Goal: Task Accomplishment & Management: Use online tool/utility

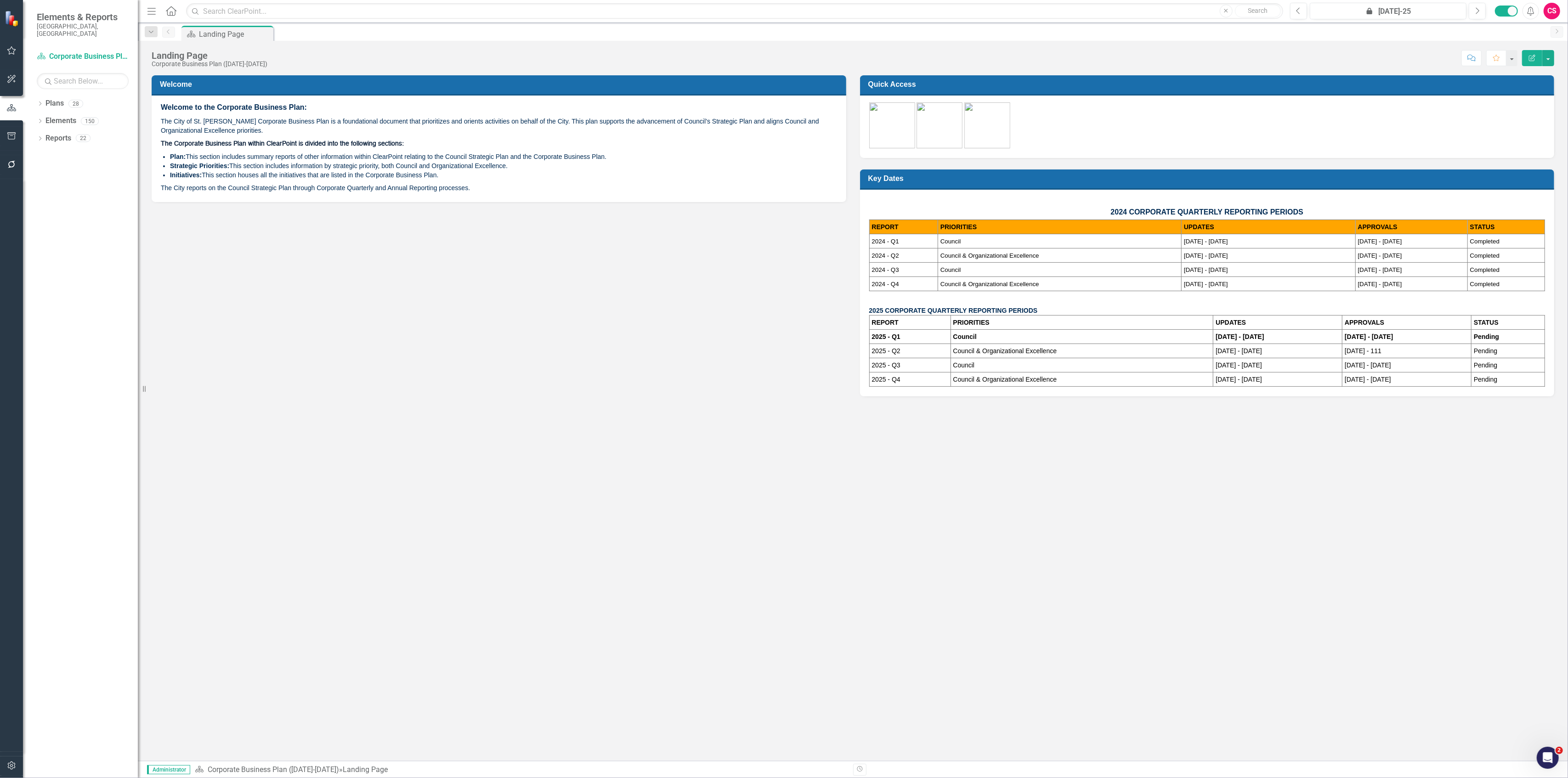
click at [374, 365] on div "Welcome Welcome to the Corporate Business Plan: The City of St. [PERSON_NAME] C…" at bounding box center [853, 231] width 1417 height 333
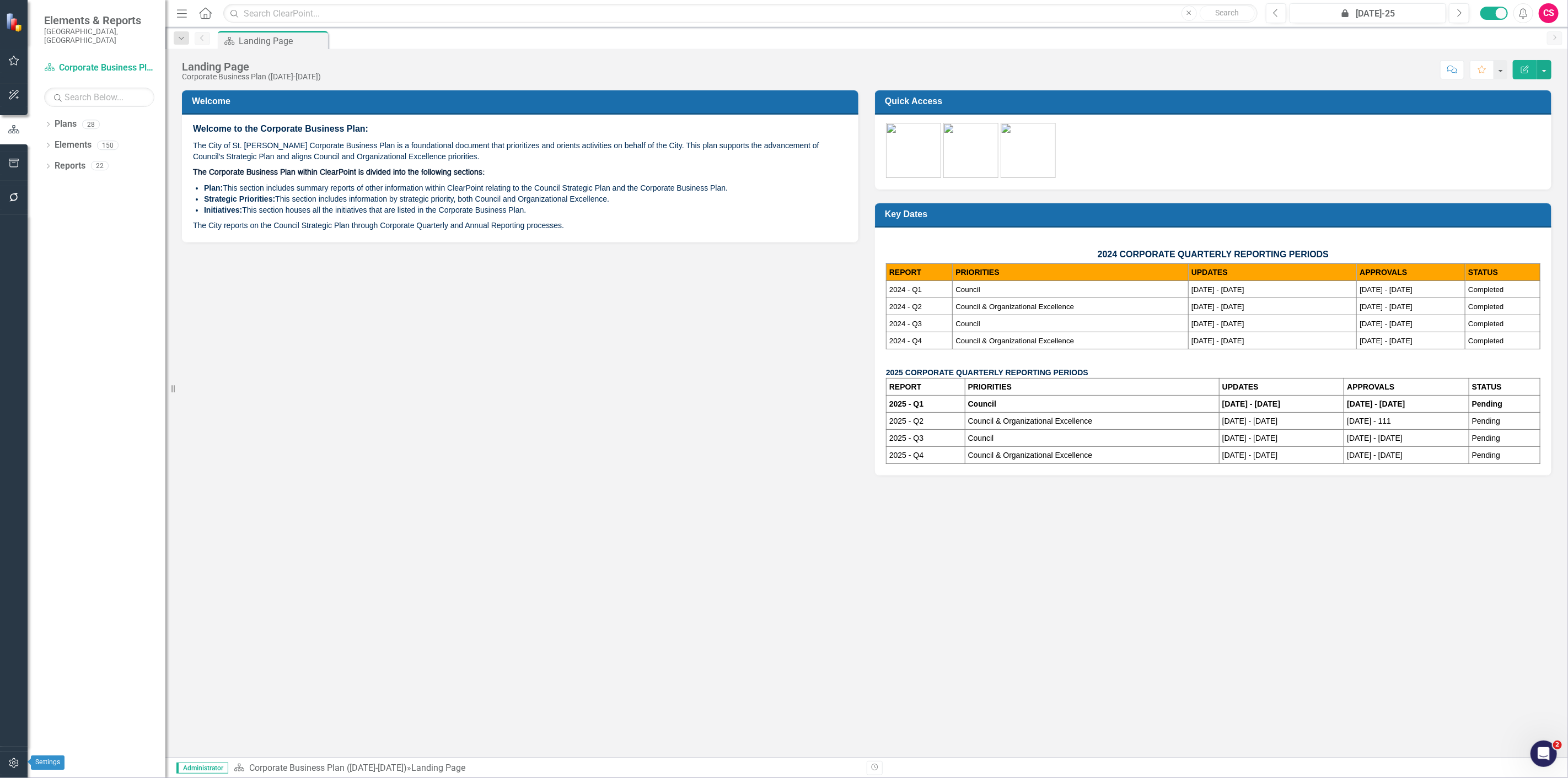
click at [17, 768] on button "button" at bounding box center [14, 764] width 25 height 23
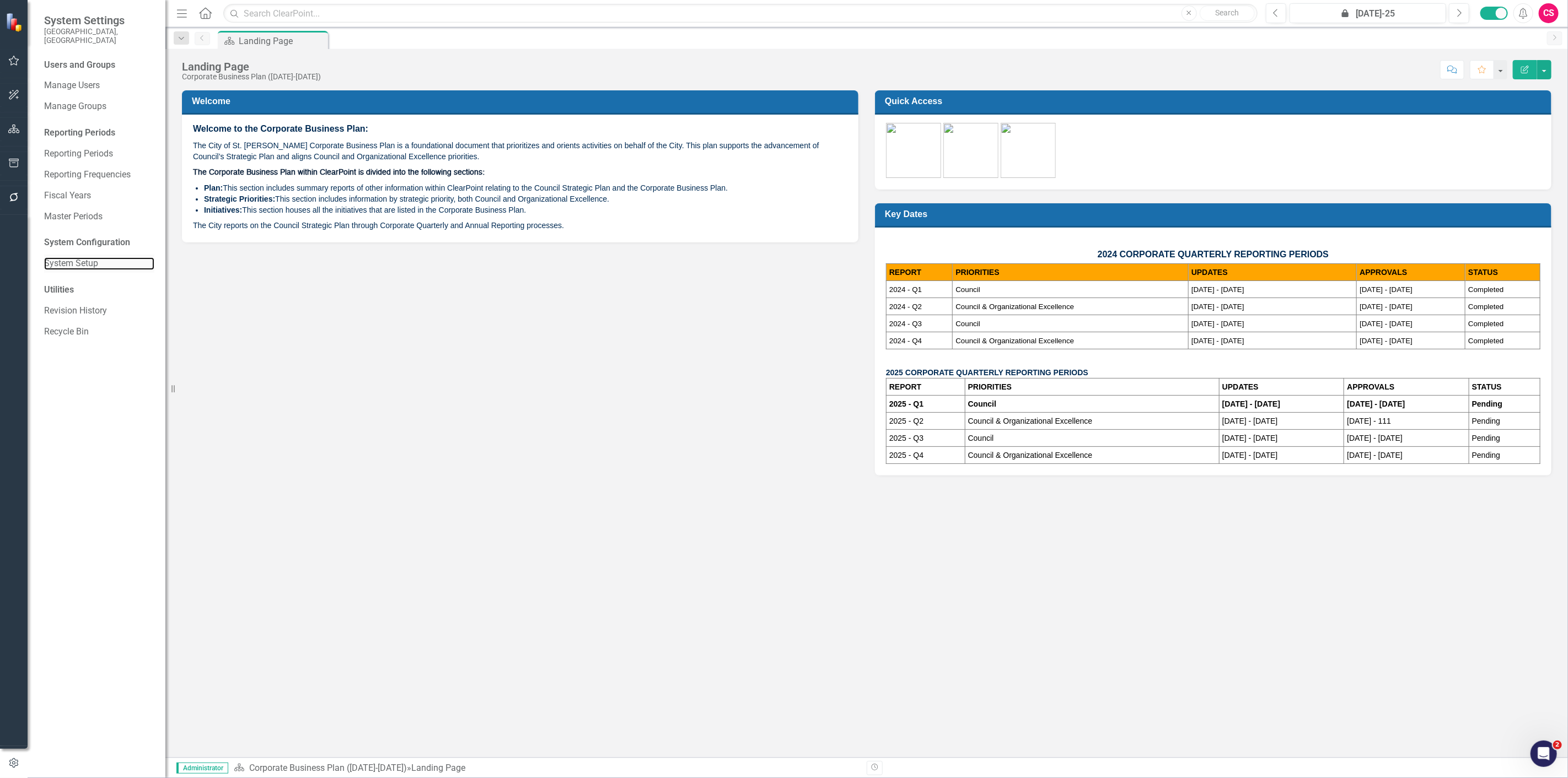
drag, startPoint x: 84, startPoint y: 255, endPoint x: 86, endPoint y: 262, distance: 7.3
click at [84, 257] on link "System Setup" at bounding box center [99, 263] width 110 height 13
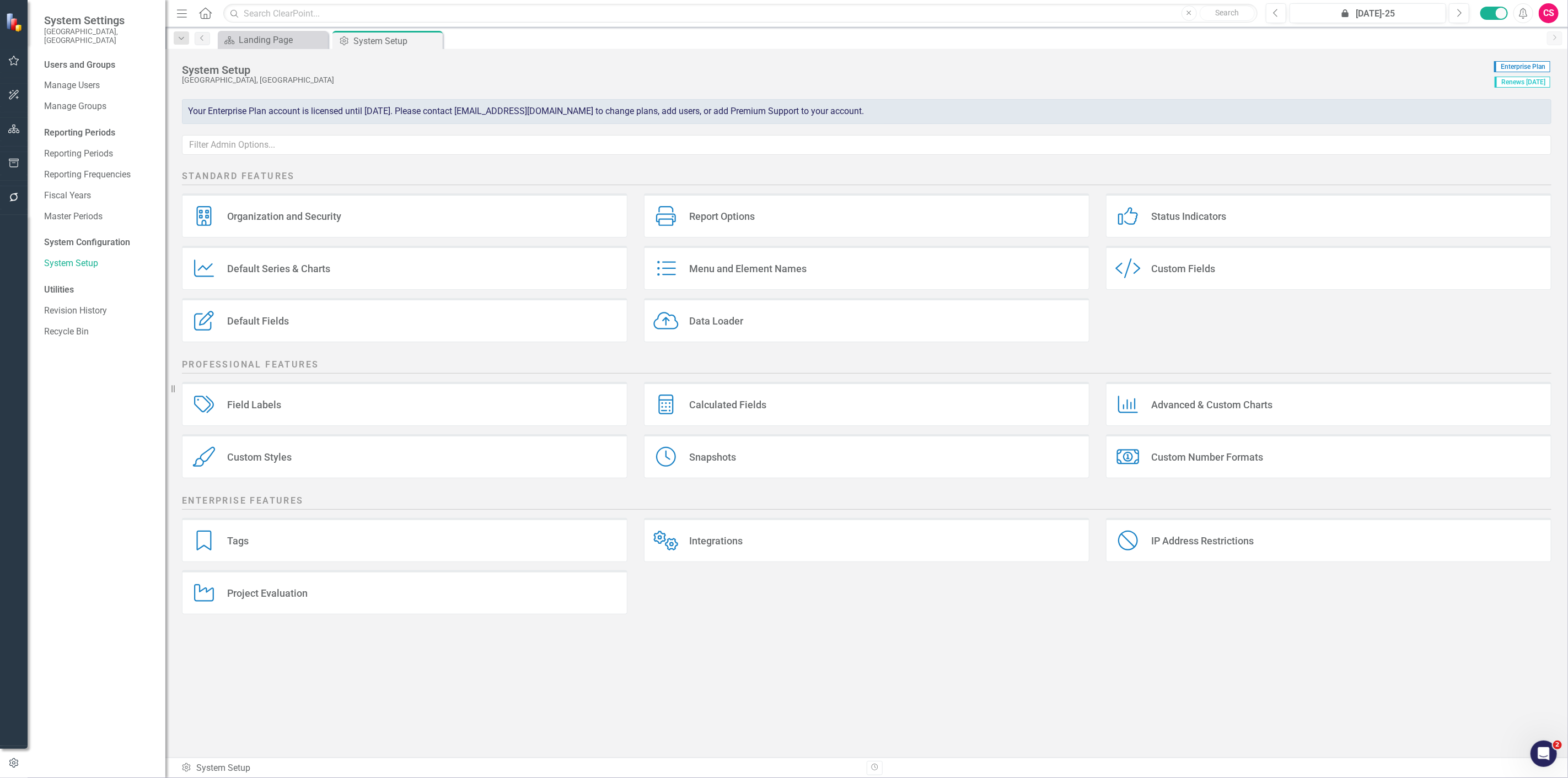
click at [328, 472] on div "Custom Styles Custom Styles" at bounding box center [405, 456] width 445 height 44
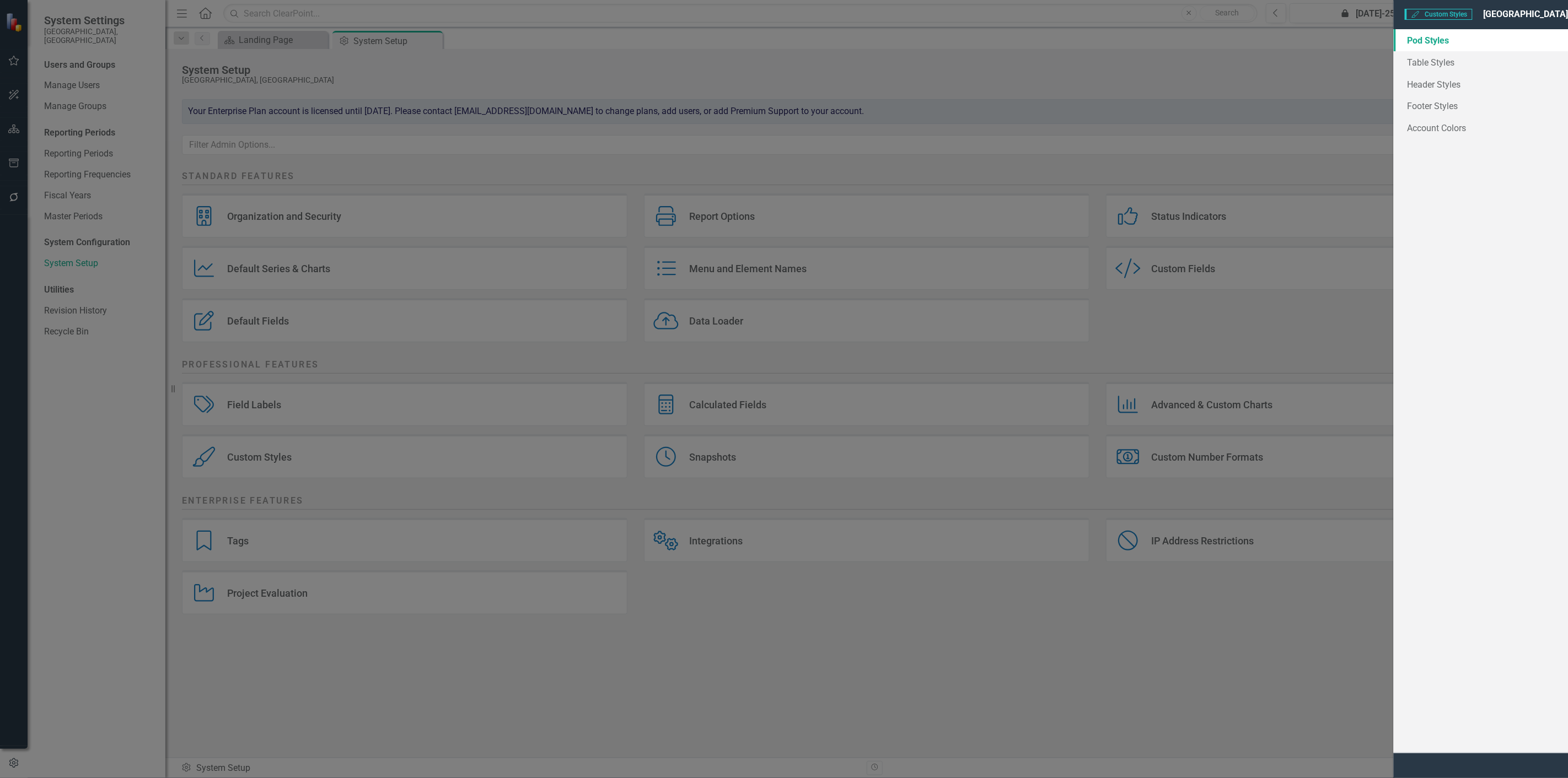
click at [499, 79] on link "[PERSON_NAME]" at bounding box center [492, 79] width 67 height 13
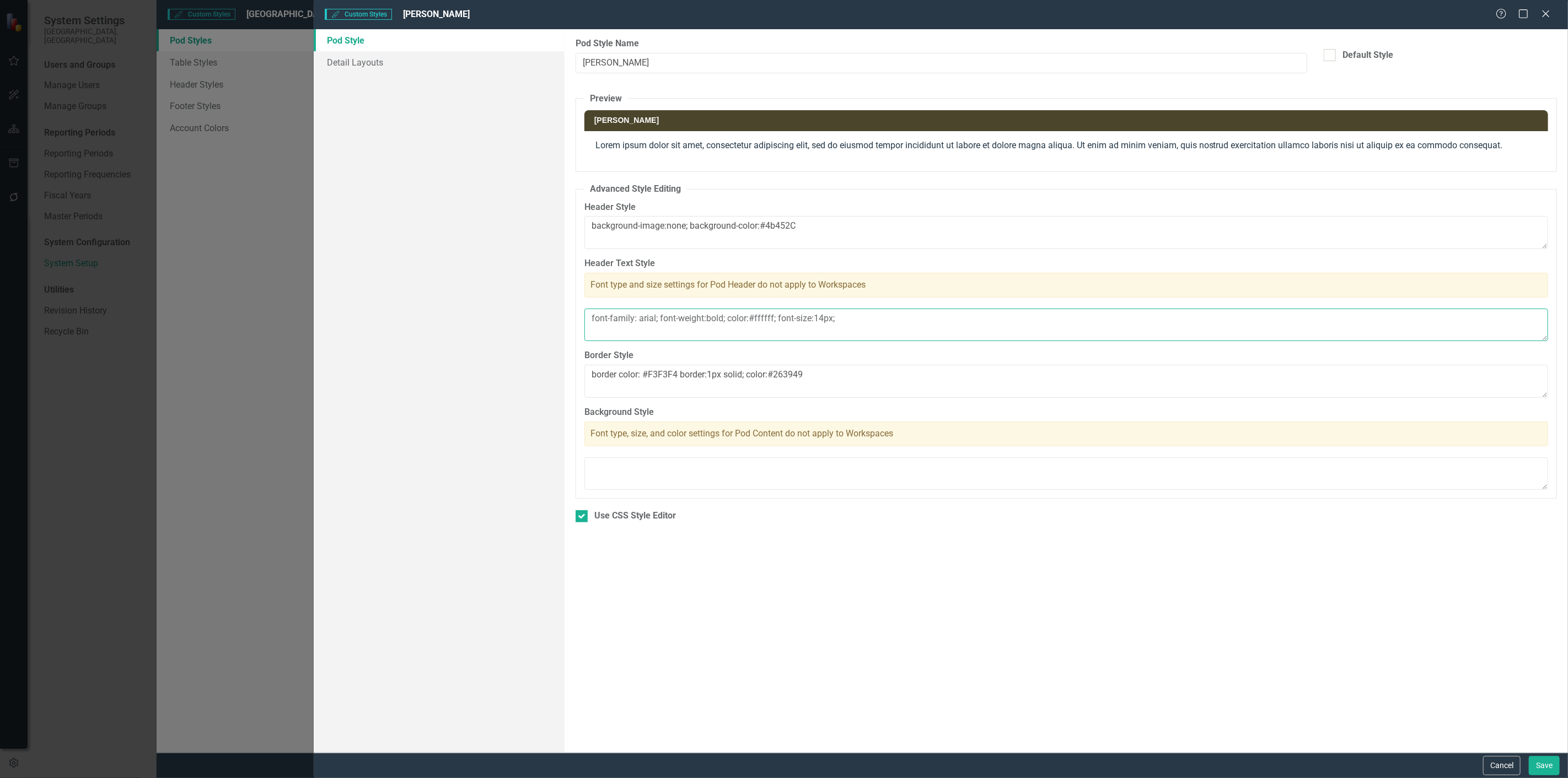
click at [646, 323] on textarea "font-family: arial; font-weight:bold; color:#ffffff; font-size:14px;" at bounding box center [1066, 325] width 964 height 33
click at [649, 315] on textarea "font-family: arial; font-weight:bold; color:#ffffff; font-size:14px;" at bounding box center [1066, 325] width 964 height 33
click at [1503, 775] on button "Cancel" at bounding box center [1501, 765] width 38 height 19
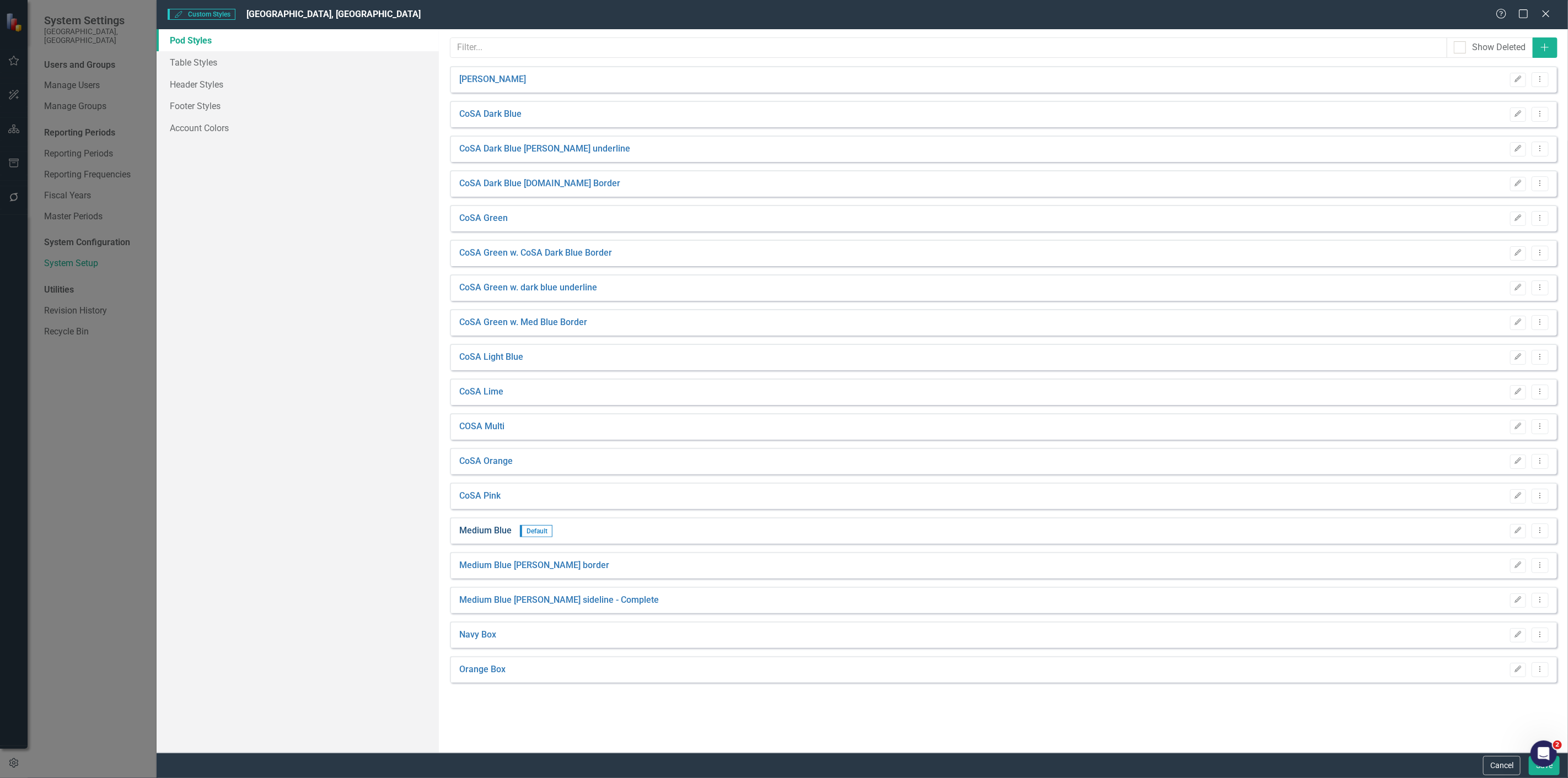
click at [504, 531] on link "Medium Blue" at bounding box center [485, 531] width 53 height 13
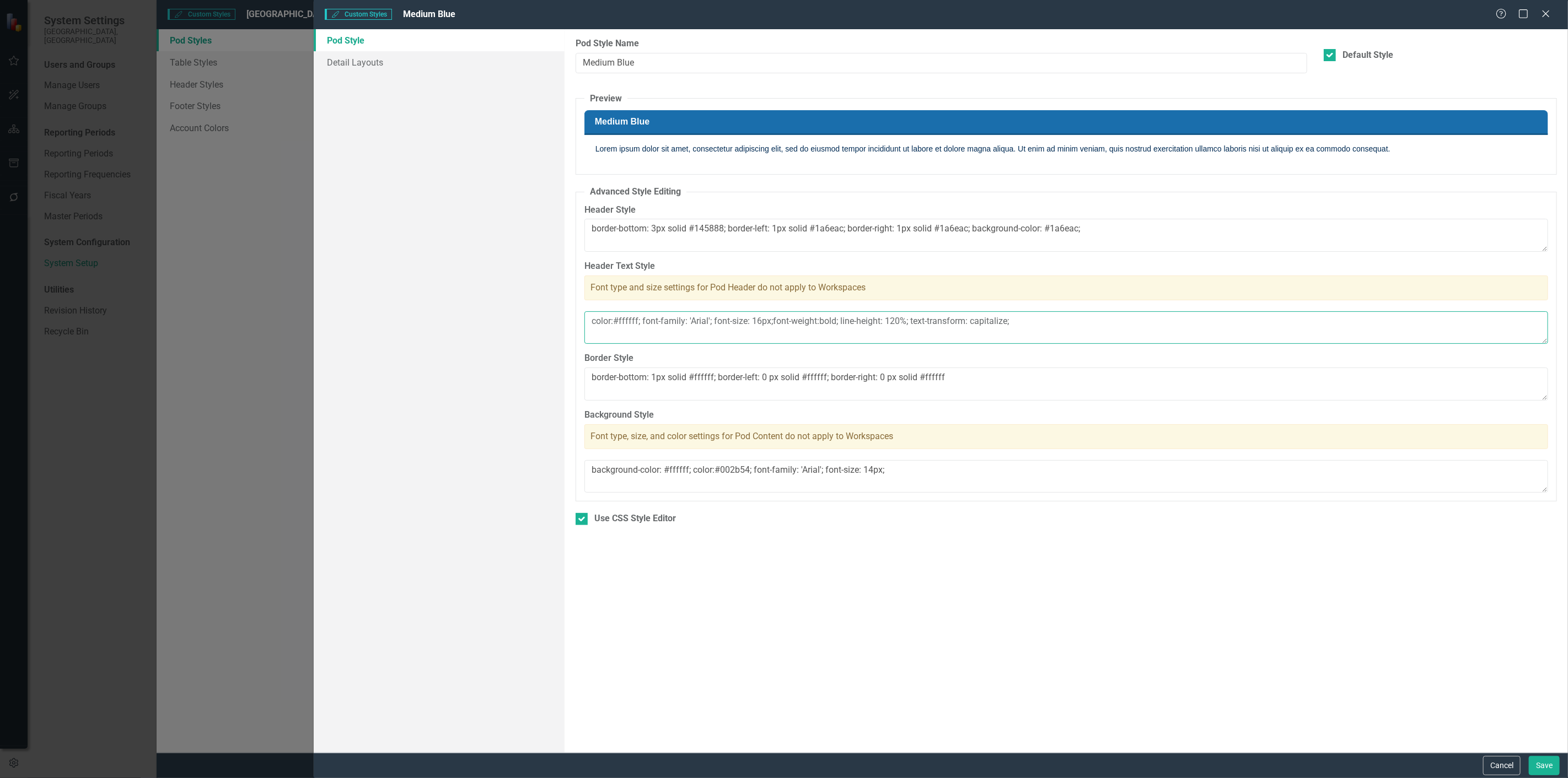
click at [697, 316] on textarea "color:#ffffff; font-family: 'Arial'; font-size: 16px;font-weight:bold; line-hei…" at bounding box center [1066, 328] width 964 height 33
click at [1503, 766] on button "Cancel" at bounding box center [1501, 765] width 38 height 19
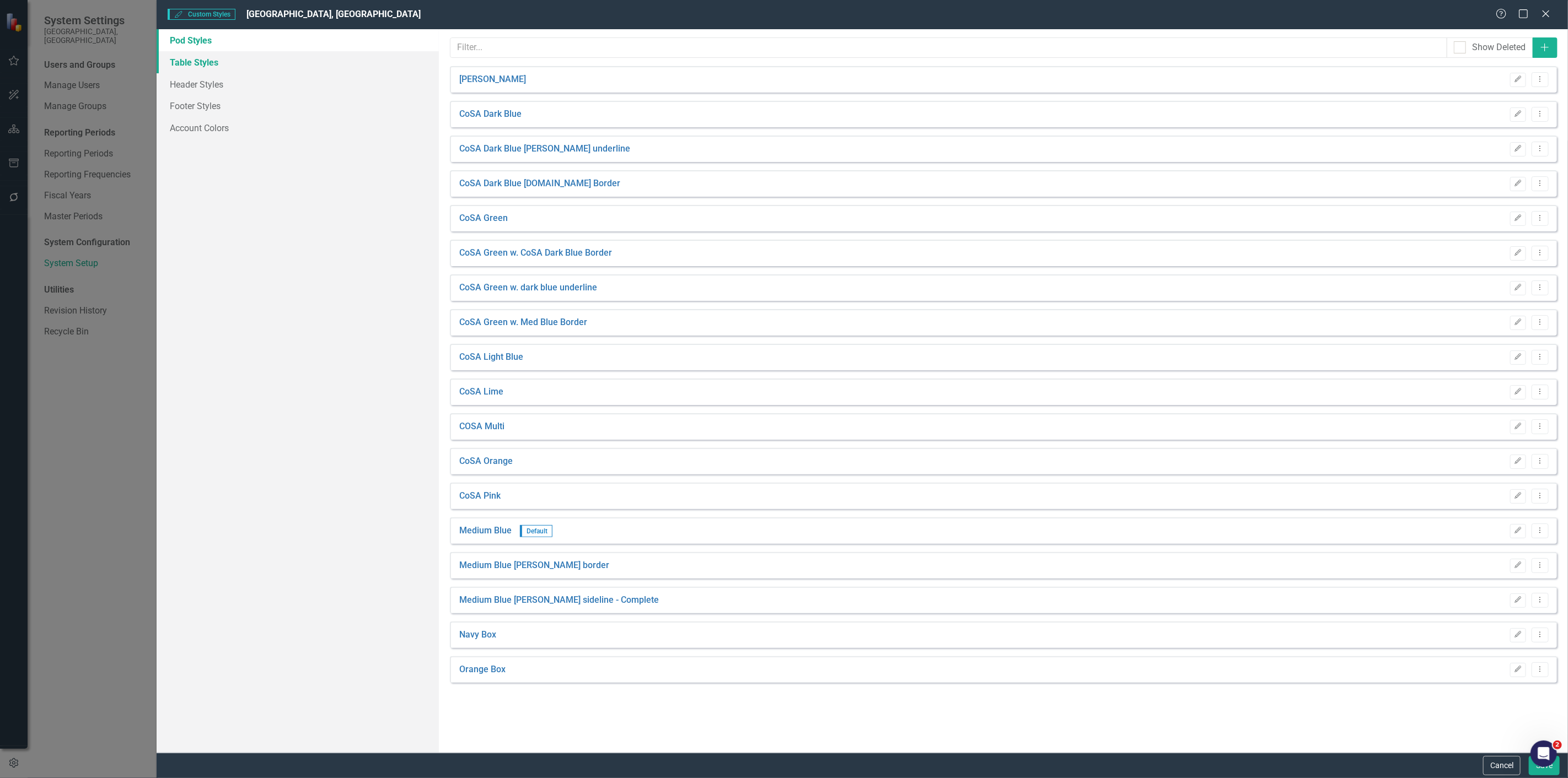
click at [279, 56] on link "Table Styles" at bounding box center [298, 62] width 283 height 22
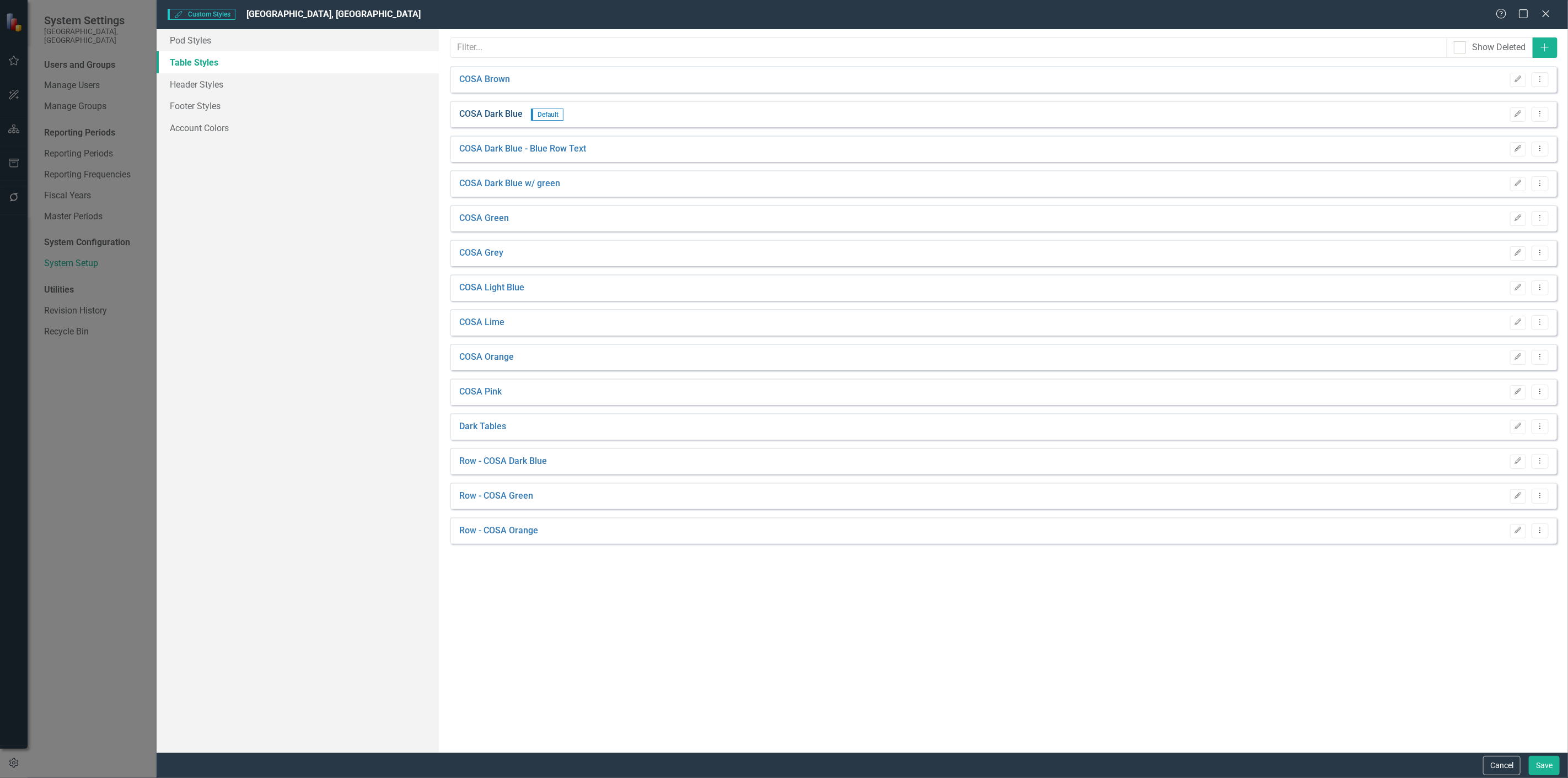
click at [500, 113] on link "COSA Dark Blue" at bounding box center [491, 114] width 64 height 13
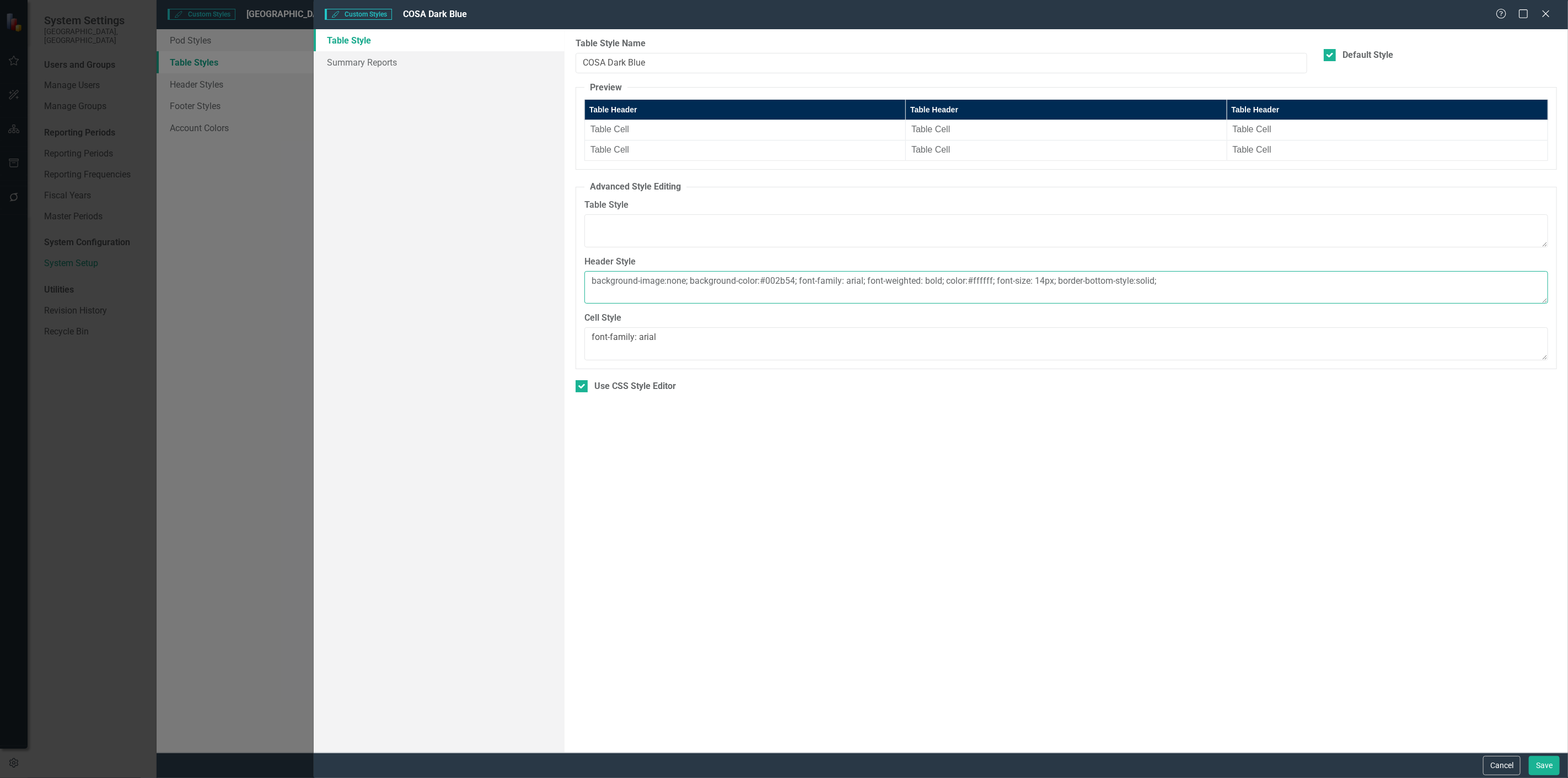
click at [861, 284] on textarea "background-image:none; background-color:#002b54; font-family: arial; font-weigh…" at bounding box center [1066, 288] width 964 height 33
click at [1046, 285] on textarea "background-image:none; background-color:#002b54; font-family: arial; font-weigh…" at bounding box center [1066, 288] width 964 height 33
click at [1498, 765] on button "Cancel" at bounding box center [1501, 765] width 38 height 19
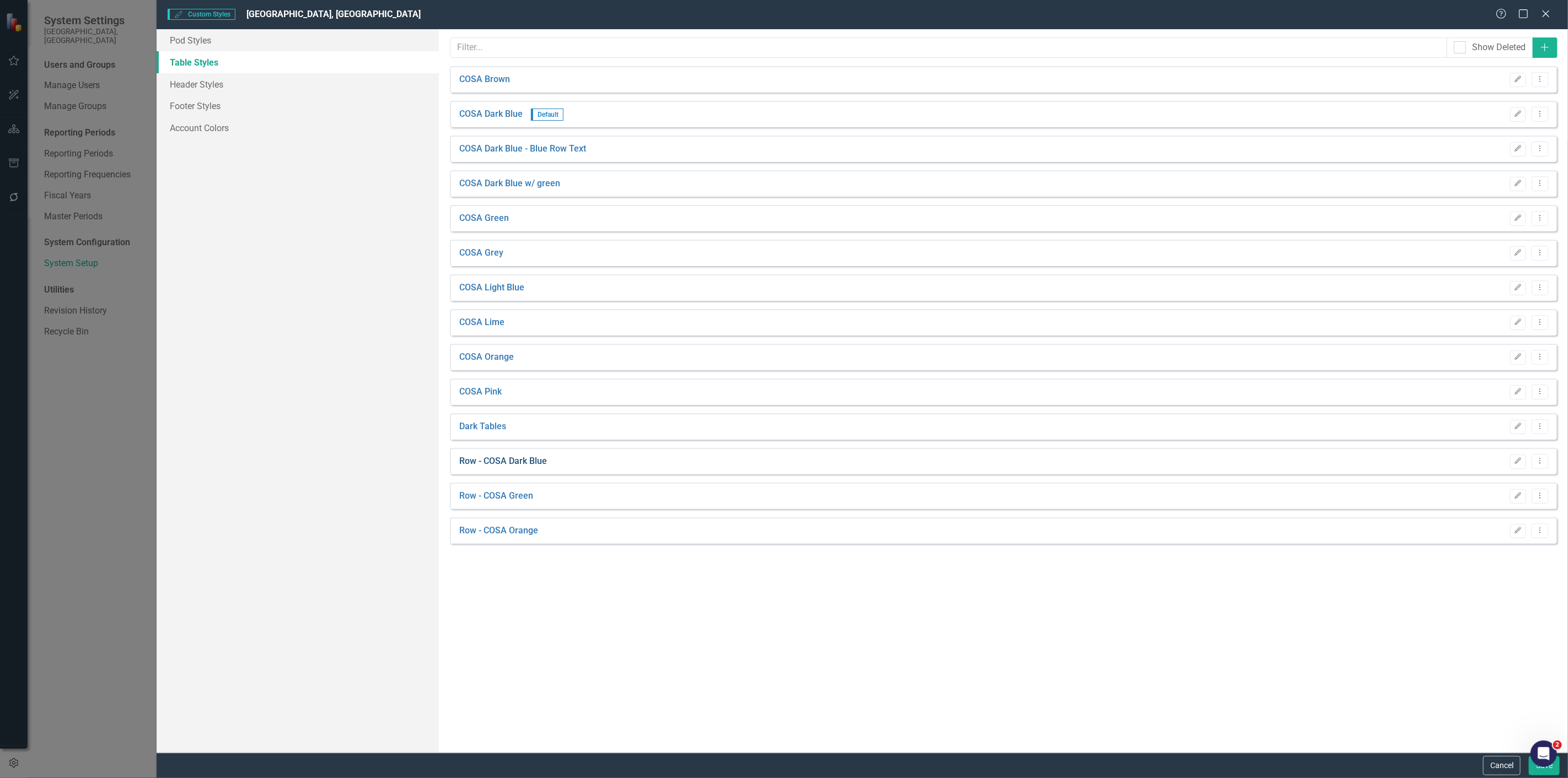
click at [528, 458] on link "Row - COSA Dark Blue" at bounding box center [502, 461] width 88 height 13
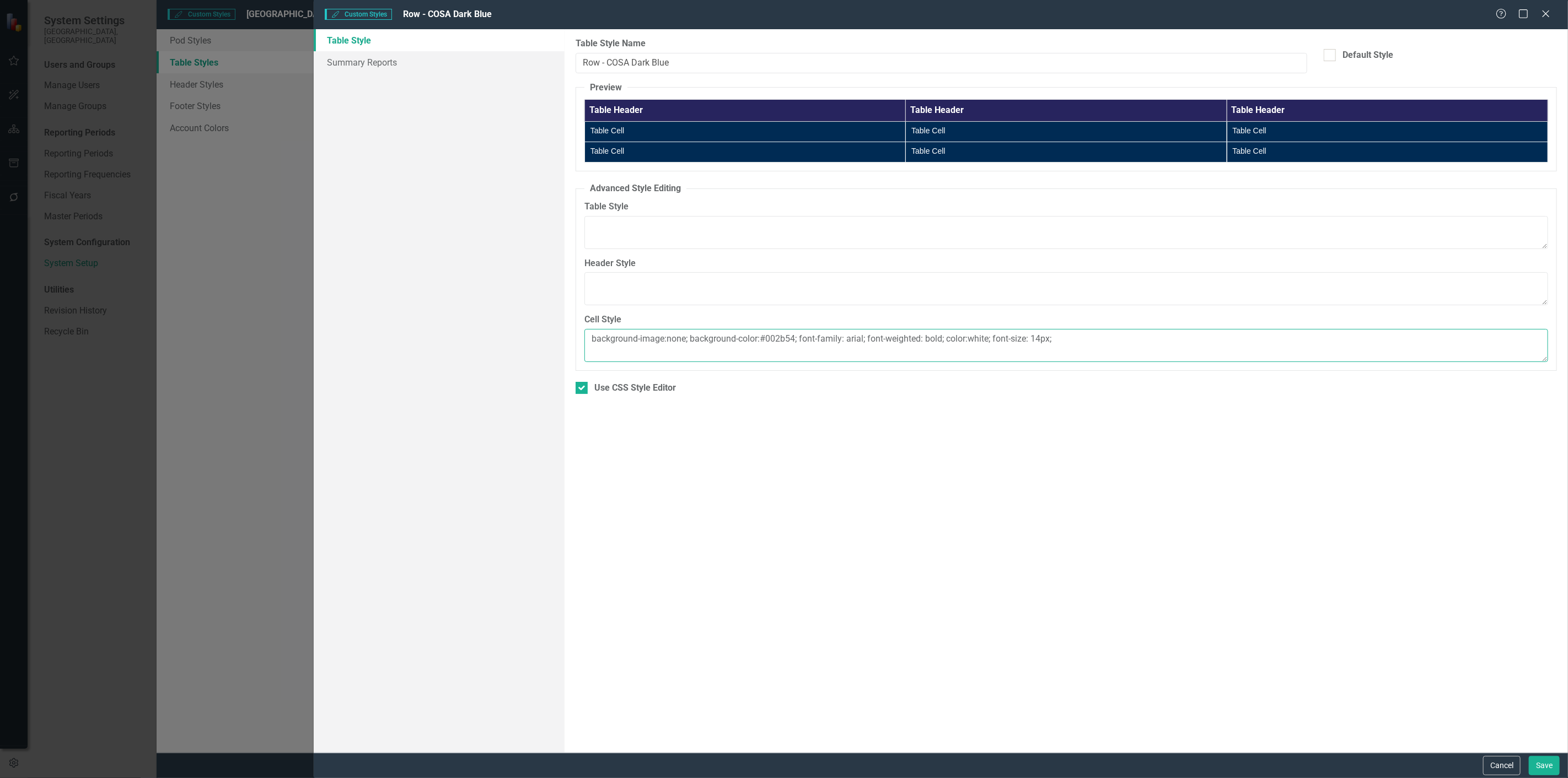
drag, startPoint x: 1051, startPoint y: 339, endPoint x: 1137, endPoint y: 381, distance: 95.7
click at [1044, 340] on textarea "background-image:none; background-color:#002b54; font-family: arial; font-weigh…" at bounding box center [1066, 346] width 964 height 33
click at [1506, 767] on button "Cancel" at bounding box center [1501, 765] width 38 height 19
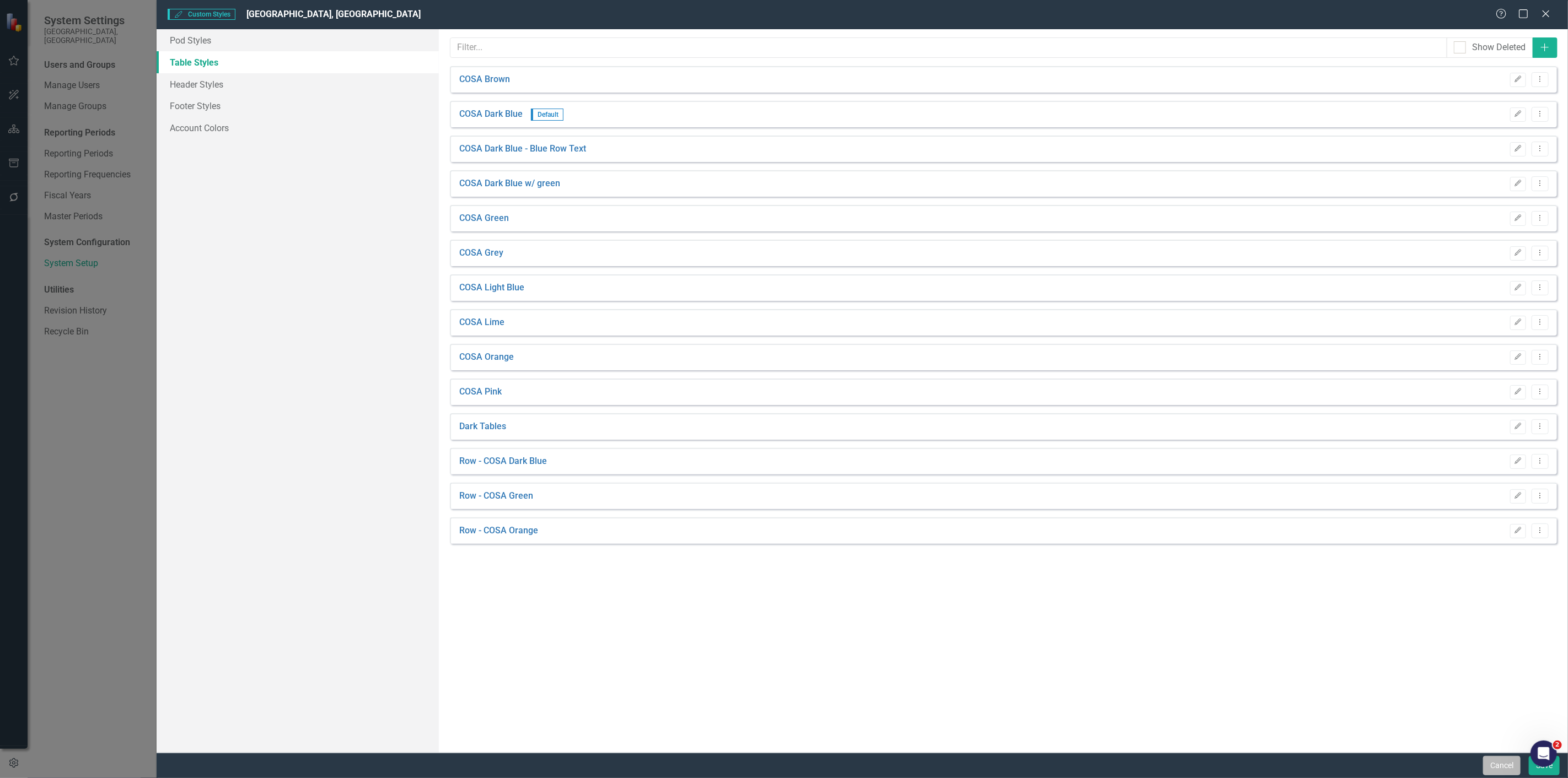
click at [1498, 761] on button "Cancel" at bounding box center [1501, 765] width 38 height 19
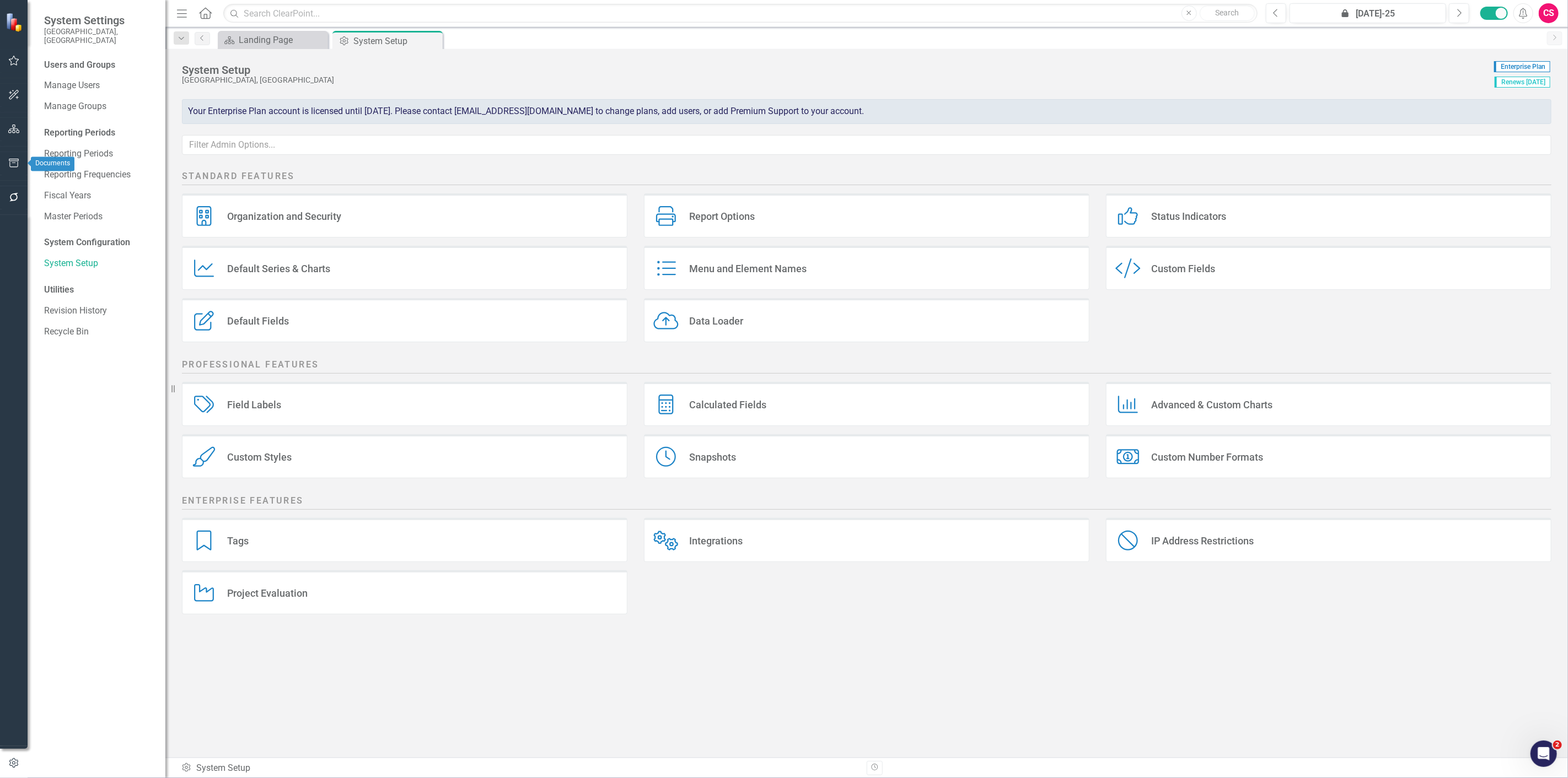
click at [18, 163] on icon "button" at bounding box center [14, 163] width 10 height 9
click at [75, 79] on link "Briefing Books" at bounding box center [99, 85] width 110 height 13
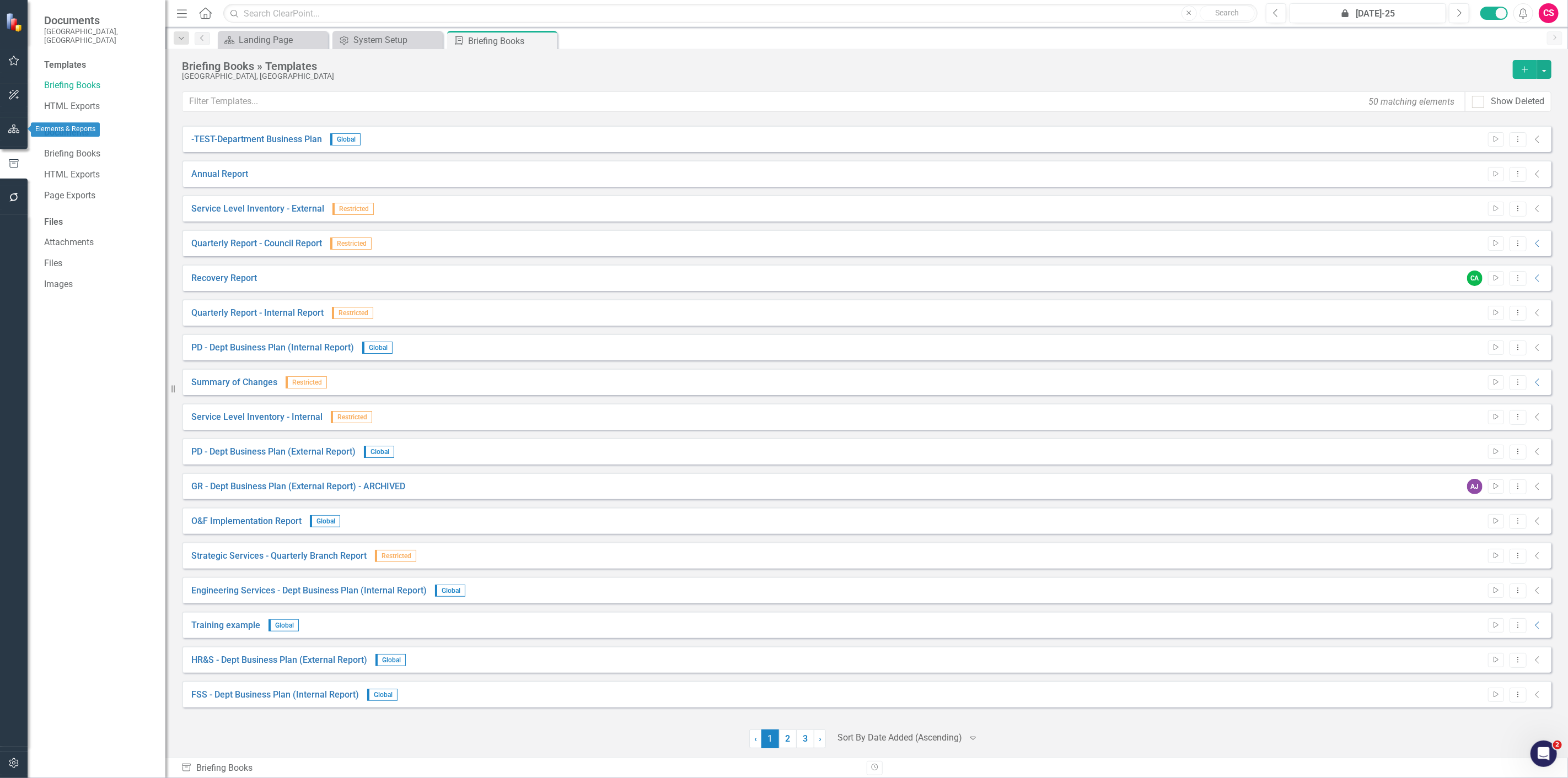
click at [13, 125] on icon "button" at bounding box center [14, 129] width 12 height 9
click at [81, 88] on input "text" at bounding box center [99, 97] width 110 height 19
type input "long range"
click at [51, 122] on icon "Dropdown" at bounding box center [48, 125] width 8 height 6
click at [96, 139] on link "Long Range Planning Framework" at bounding box center [113, 145] width 104 height 13
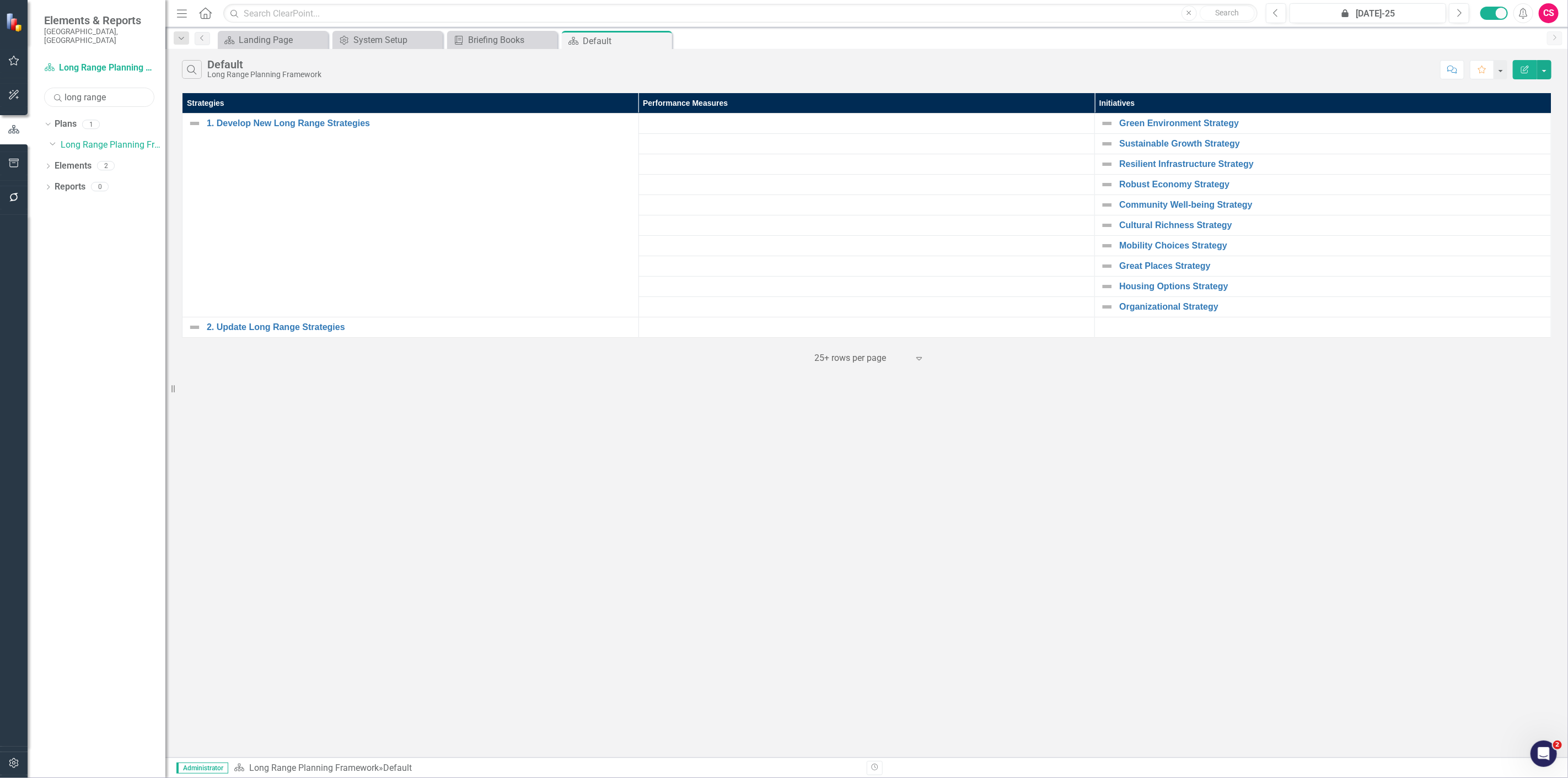
drag, startPoint x: 98, startPoint y: 94, endPoint x: 36, endPoint y: 104, distance: 62.8
click at [36, 104] on div "Plan Long Range Planning Framework Search long range Sorry, no results found. D…" at bounding box center [96, 419] width 138 height 720
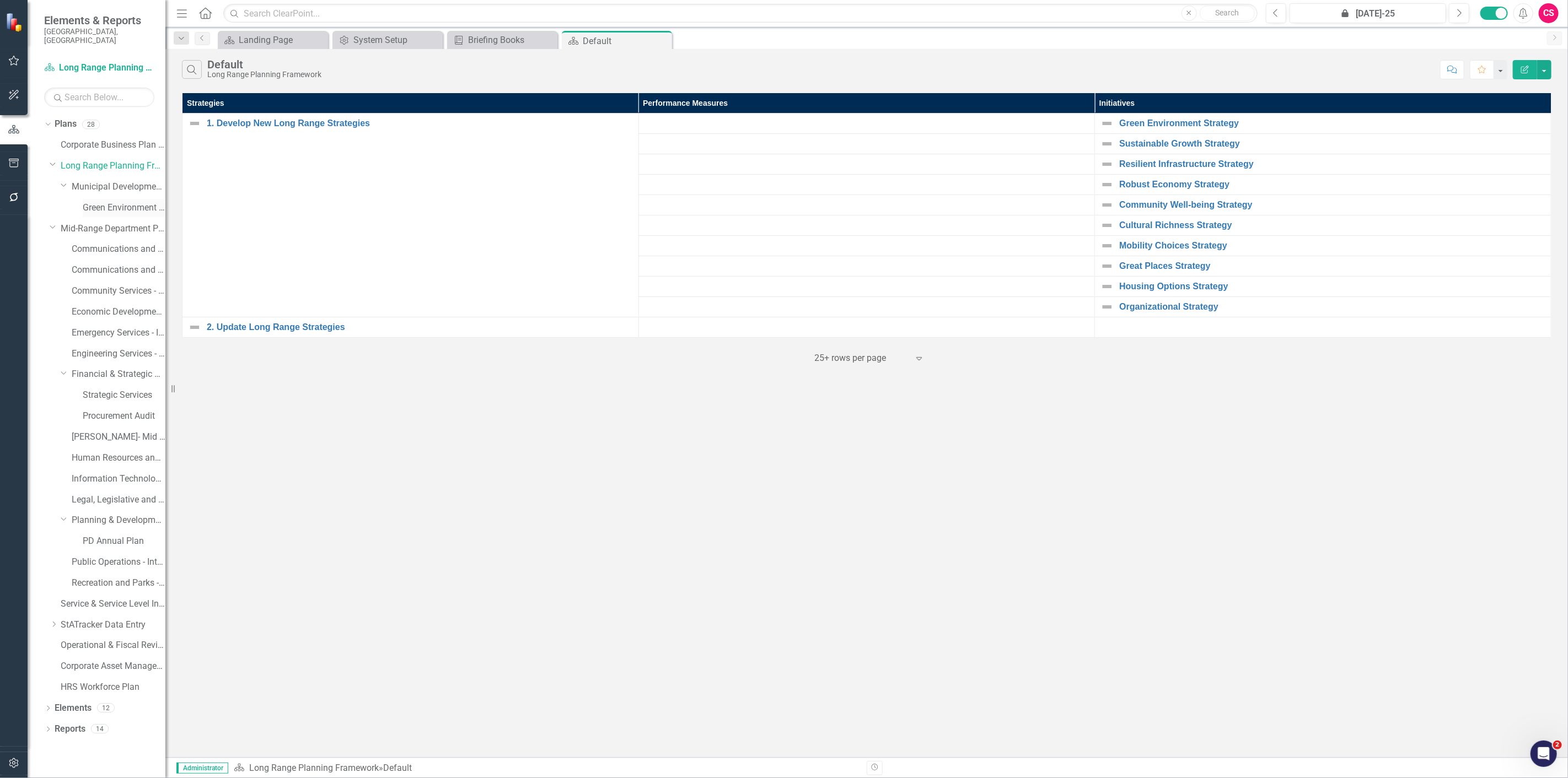
click at [144, 206] on div "Green Environment (Implementation)" at bounding box center [124, 208] width 83 height 18
click at [133, 201] on link "Green Environment (Implementation)" at bounding box center [124, 207] width 83 height 13
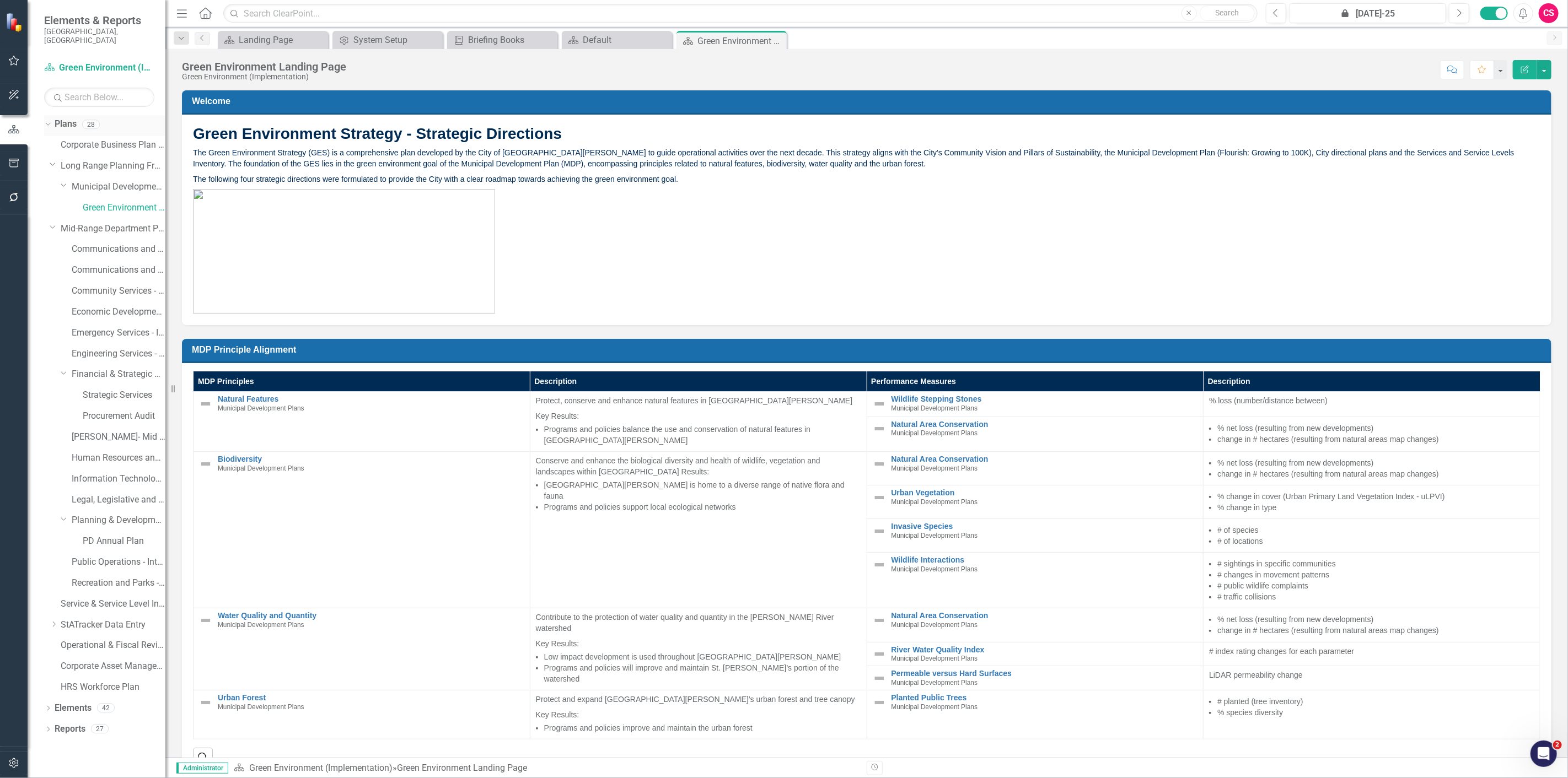
click at [48, 120] on icon "Dropdown" at bounding box center [46, 124] width 6 height 8
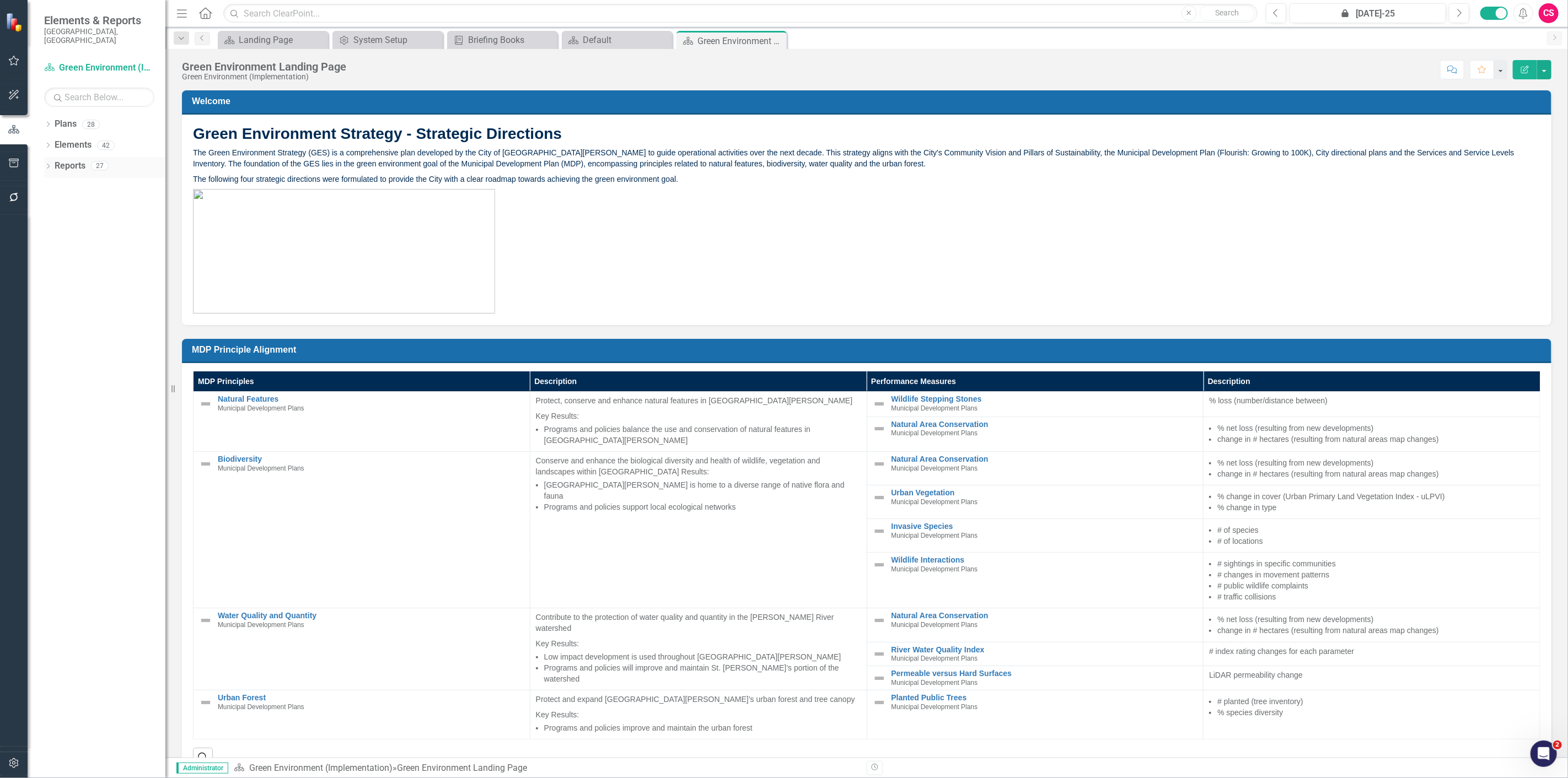
click at [48, 164] on icon at bounding box center [48, 166] width 3 height 5
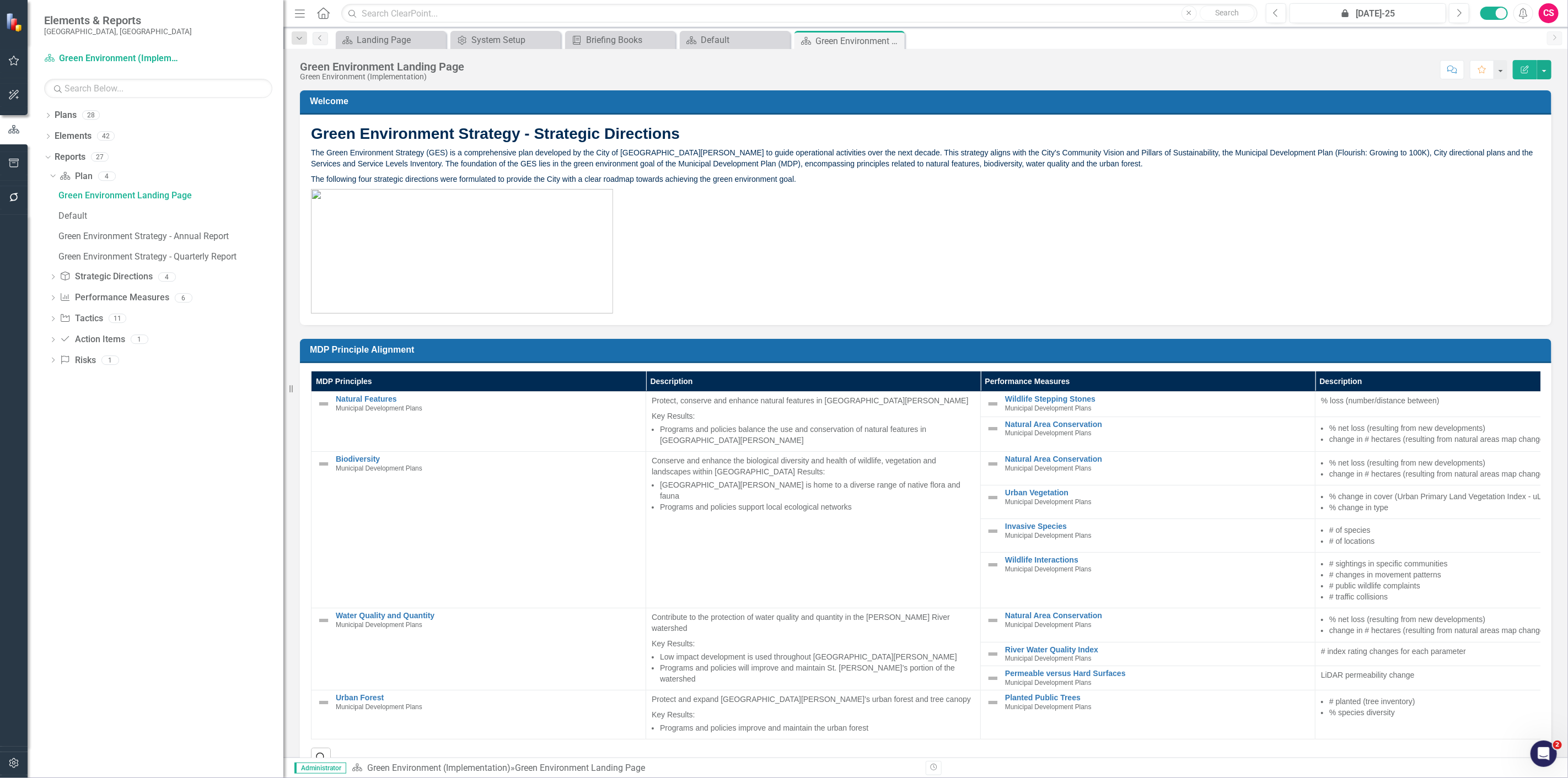
drag, startPoint x: 172, startPoint y: 193, endPoint x: 213, endPoint y: 206, distance: 43.0
click at [283, 174] on div "Resize" at bounding box center [288, 389] width 9 height 778
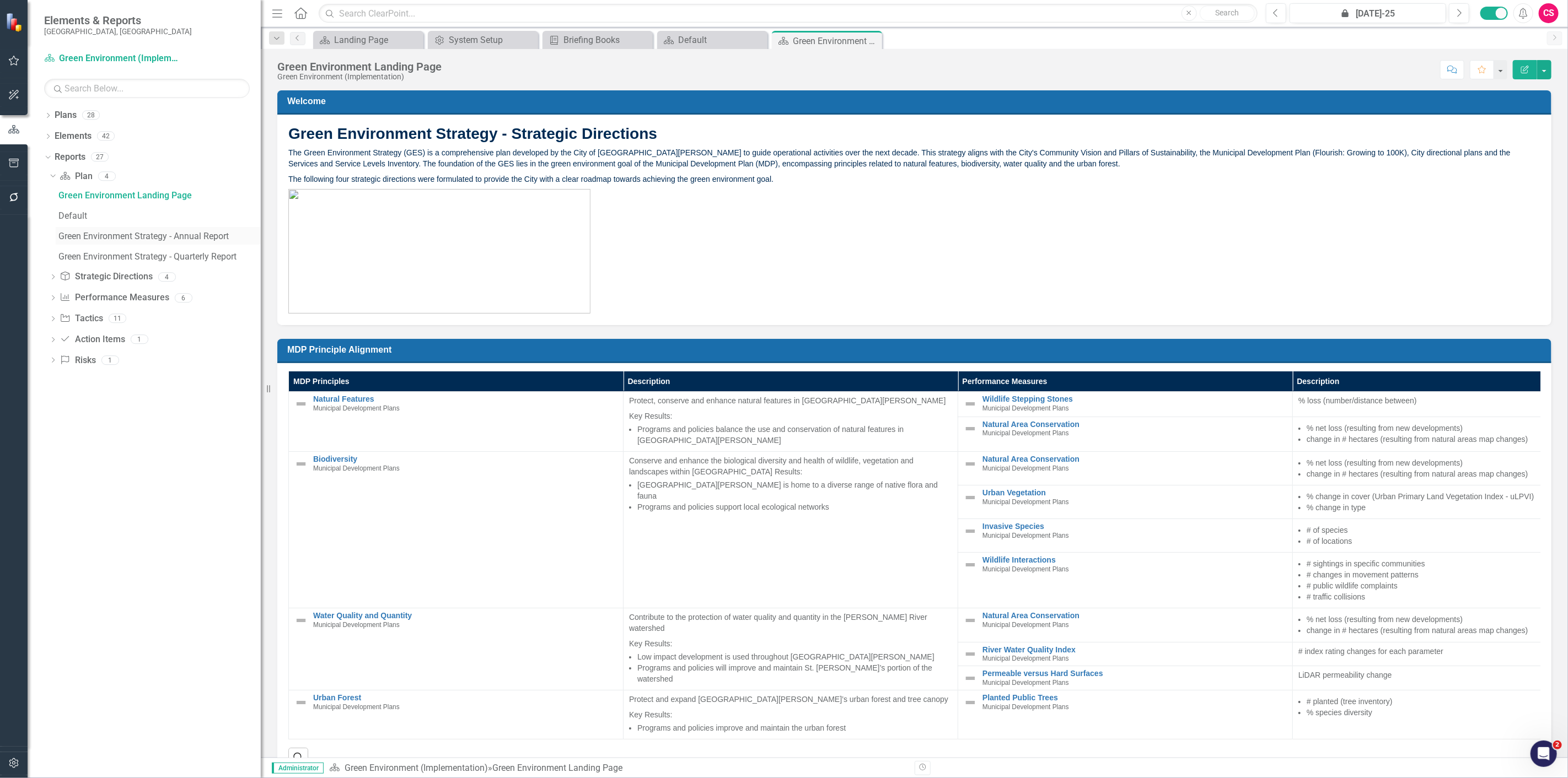
click at [125, 244] on link "Green Environment Strategy - Annual Report" at bounding box center [158, 236] width 205 height 18
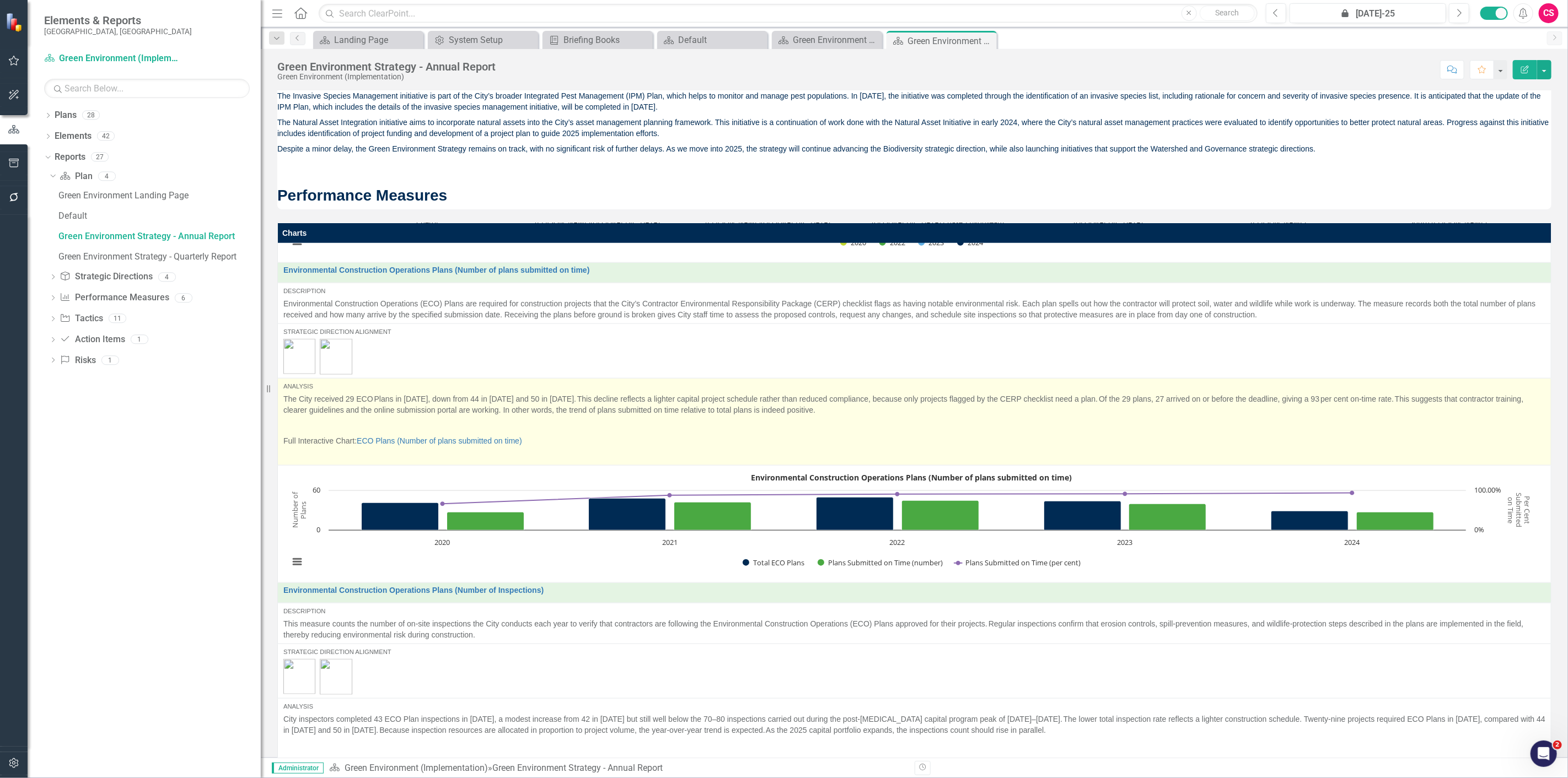
scroll to position [979, 0]
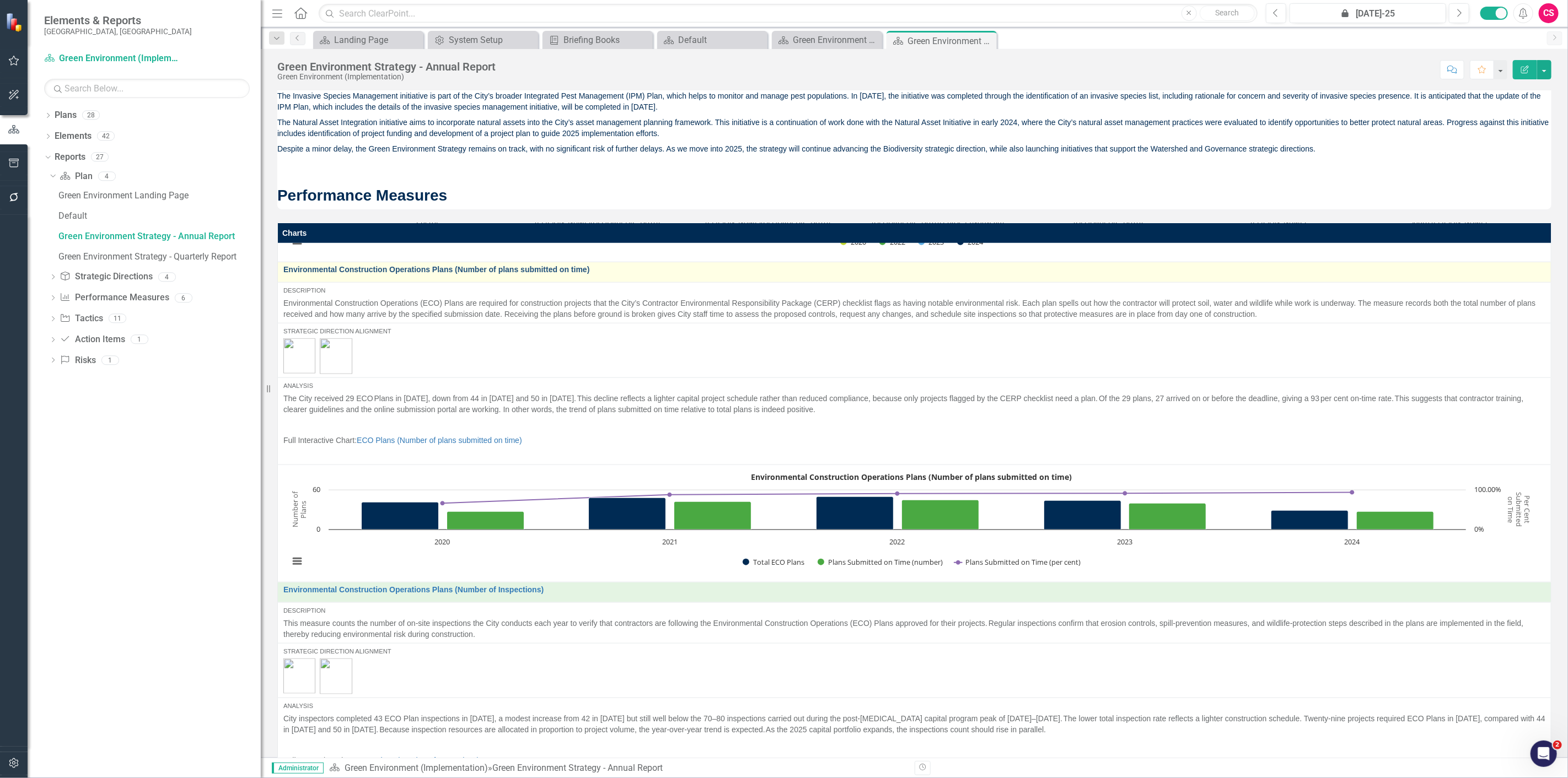
click at [379, 266] on link "Environmental Construction Operations Plans (Number of plans submitted on time)" at bounding box center [914, 270] width 1262 height 8
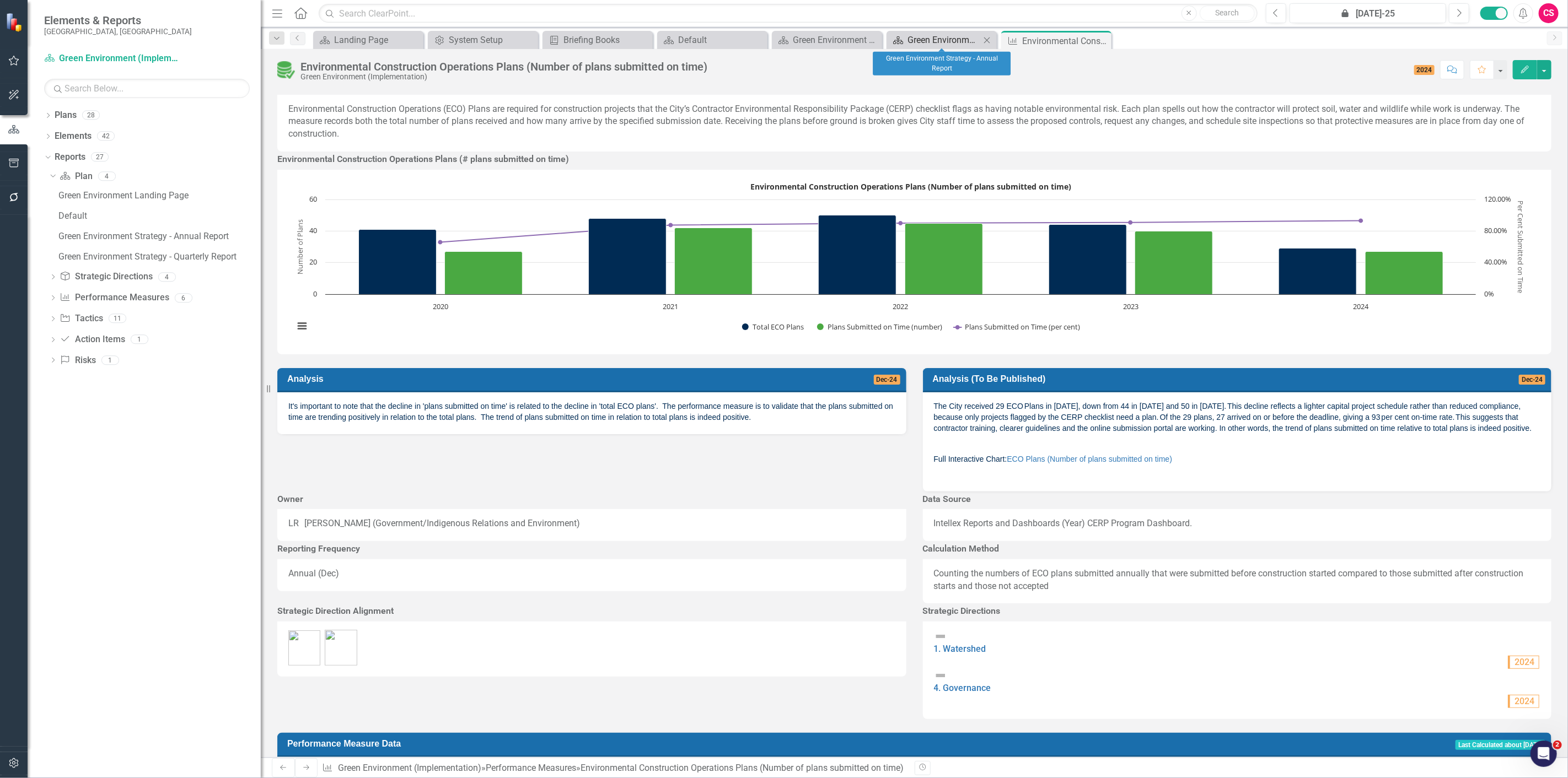
click at [940, 35] on div "Green Environment Strategy - Annual Report" at bounding box center [944, 40] width 73 height 13
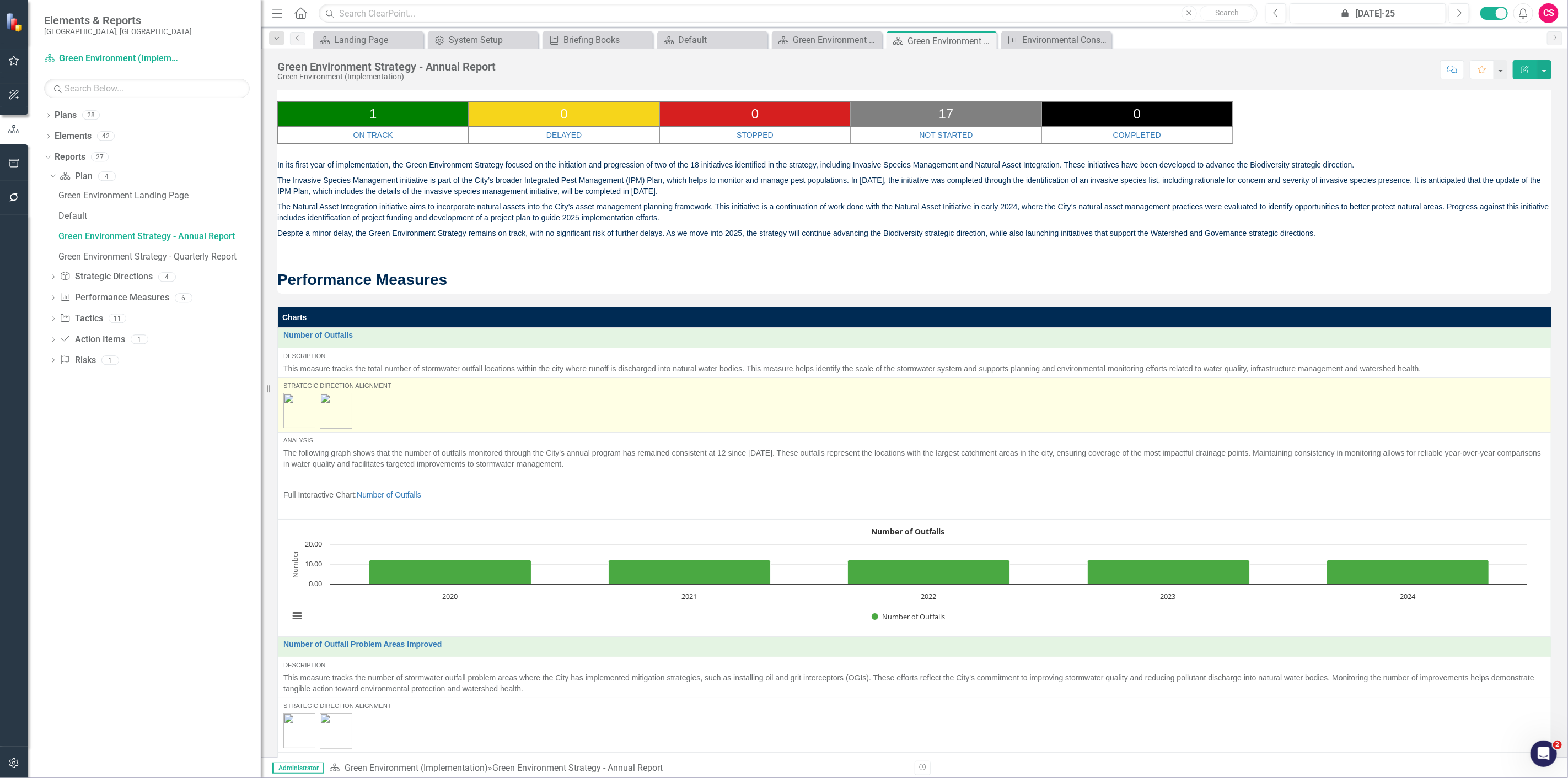
scroll to position [455, 0]
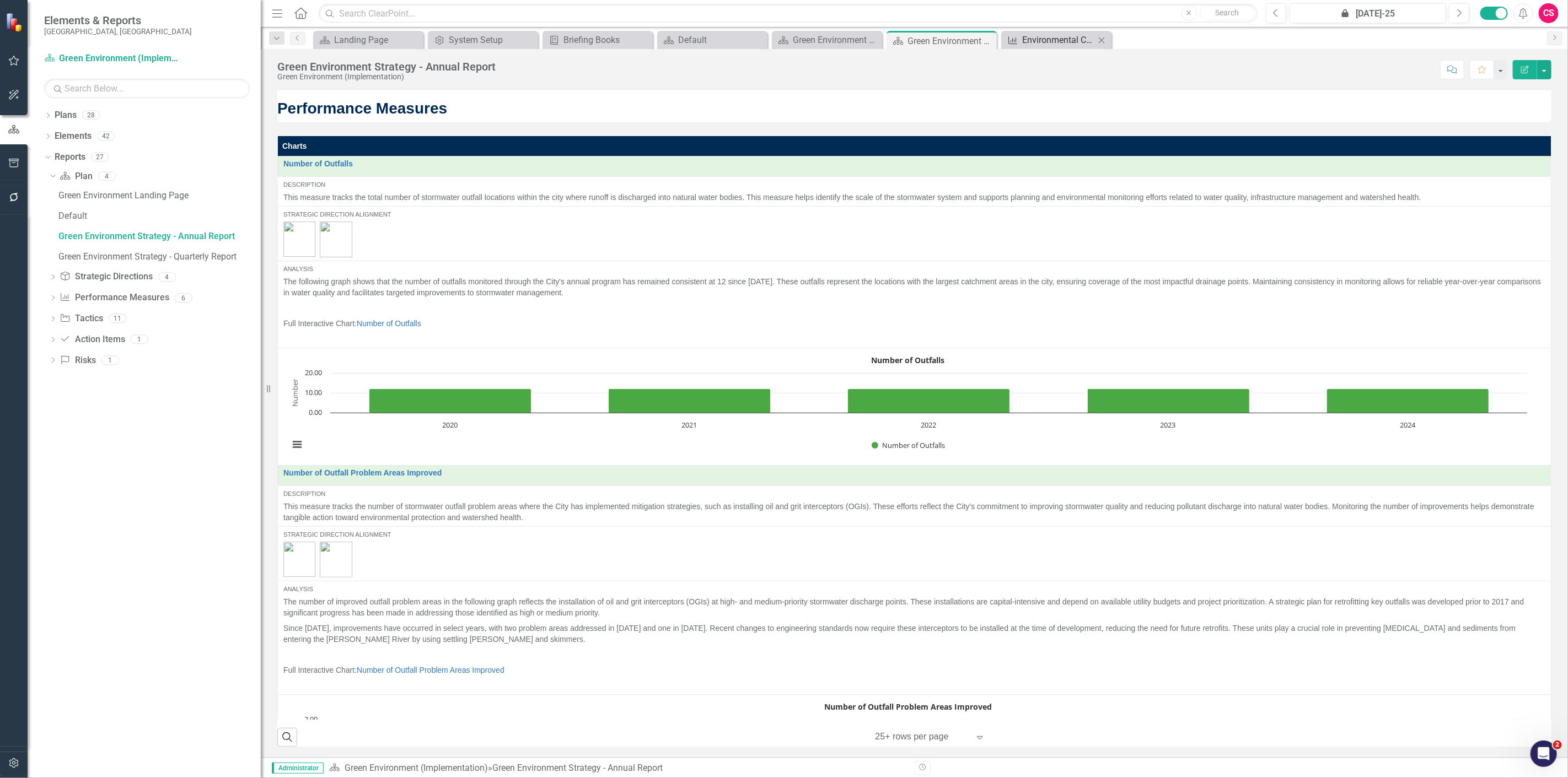
click at [1030, 36] on div "Environmental Construction Operations Plans (Number of plans submitted on time)" at bounding box center [1058, 40] width 73 height 13
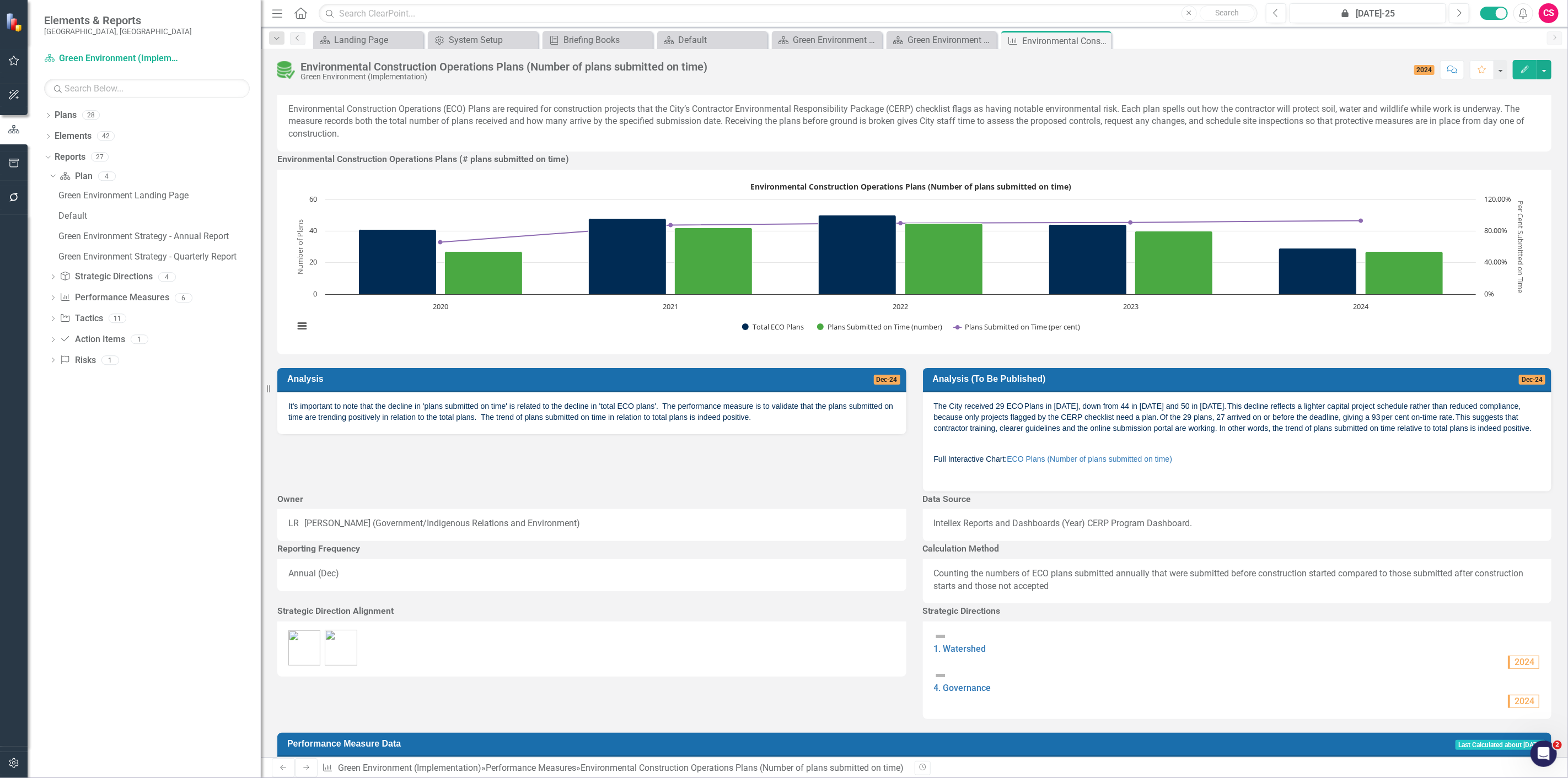
click at [1125, 343] on rect "Interactive chart" at bounding box center [910, 261] width 1245 height 165
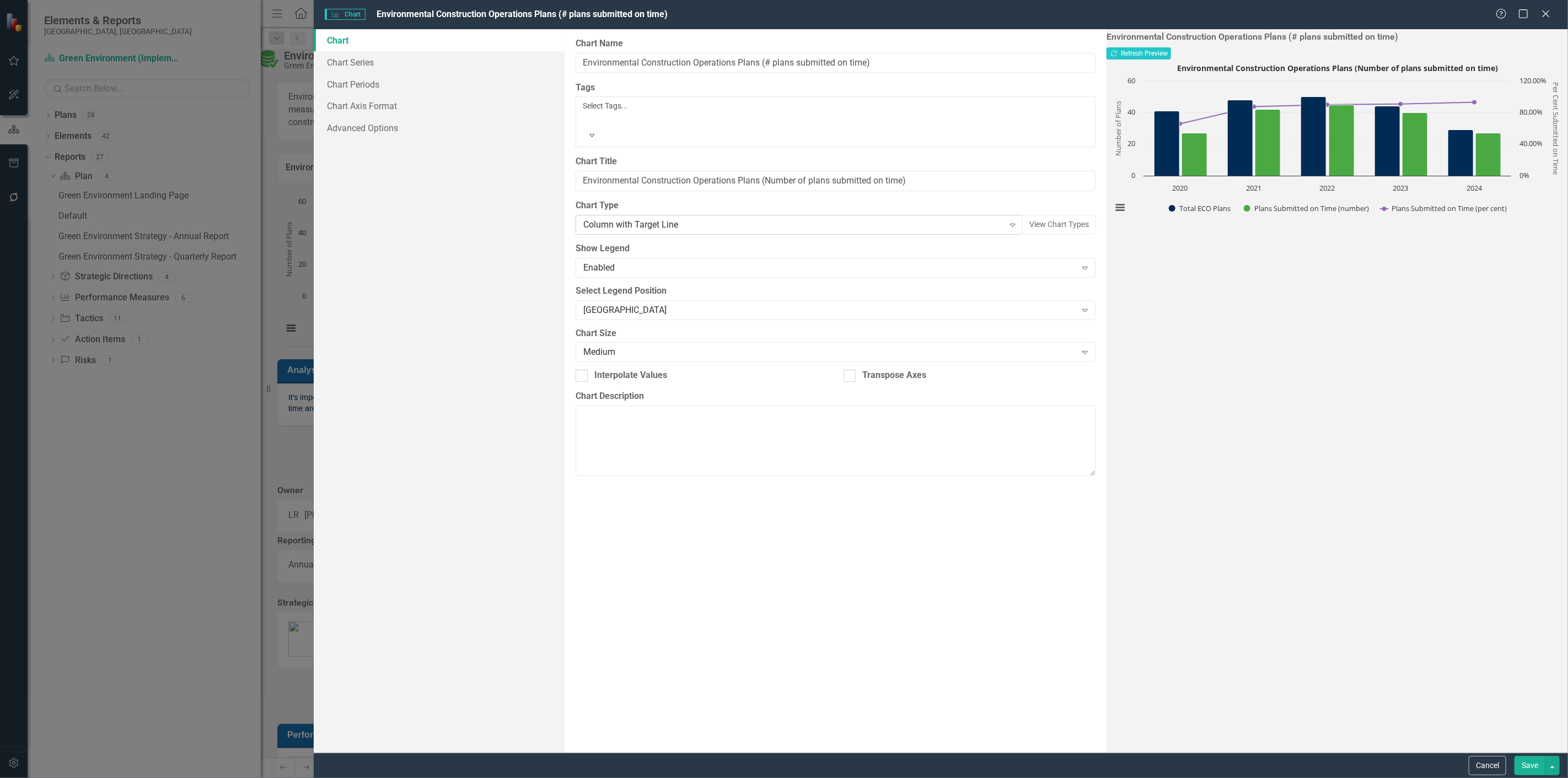
click at [847, 219] on div "Column with Target Line" at bounding box center [793, 225] width 420 height 13
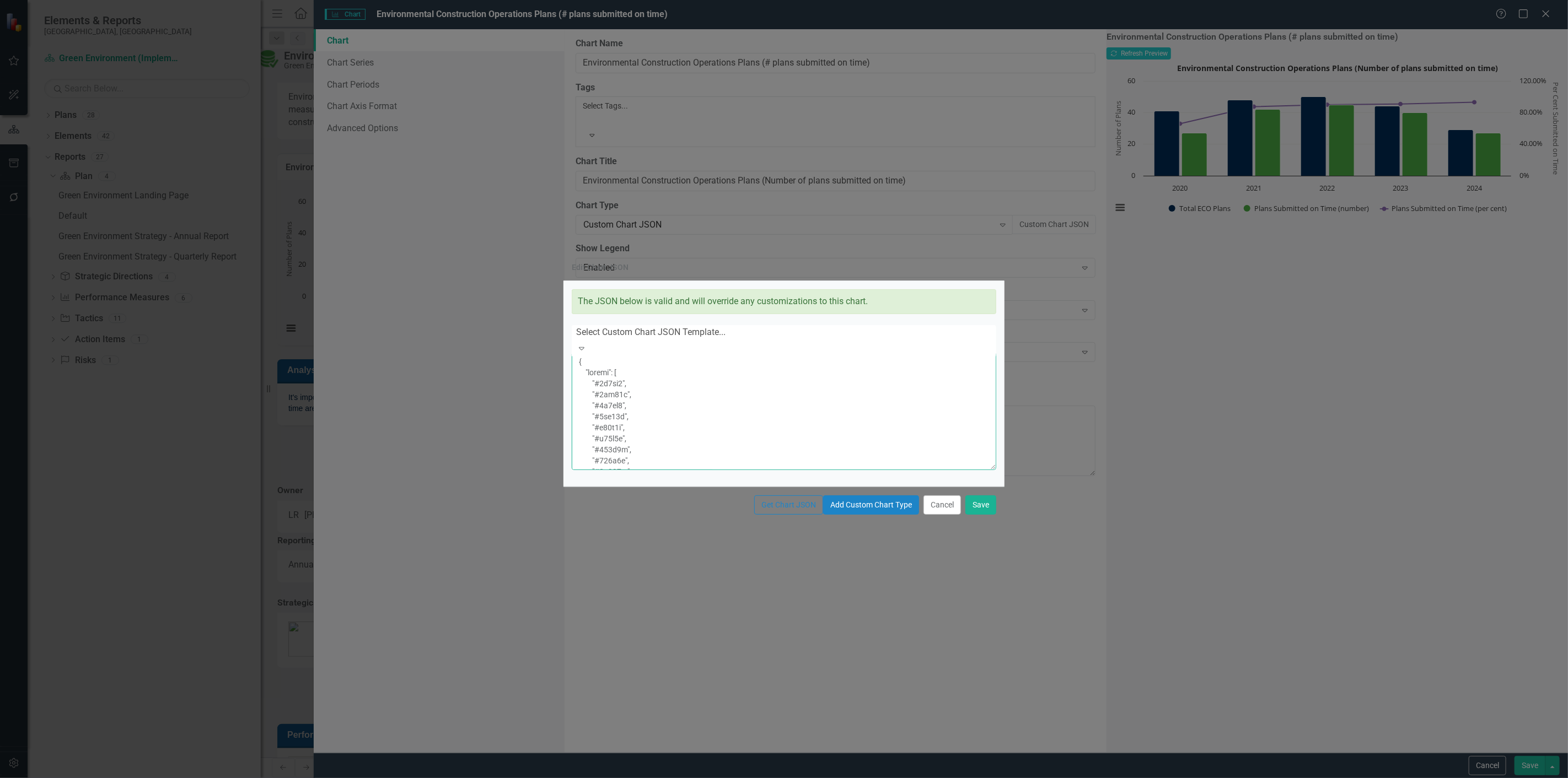
click at [714, 415] on textarea at bounding box center [784, 411] width 425 height 118
drag, startPoint x: 686, startPoint y: 343, endPoint x: 685, endPoint y: 491, distance: 148.0
click at [684, 506] on div "Edit Chart JSON The JSON below is valid and will override any customizations to…" at bounding box center [784, 389] width 441 height 267
click at [725, 426] on textarea at bounding box center [784, 411] width 425 height 118
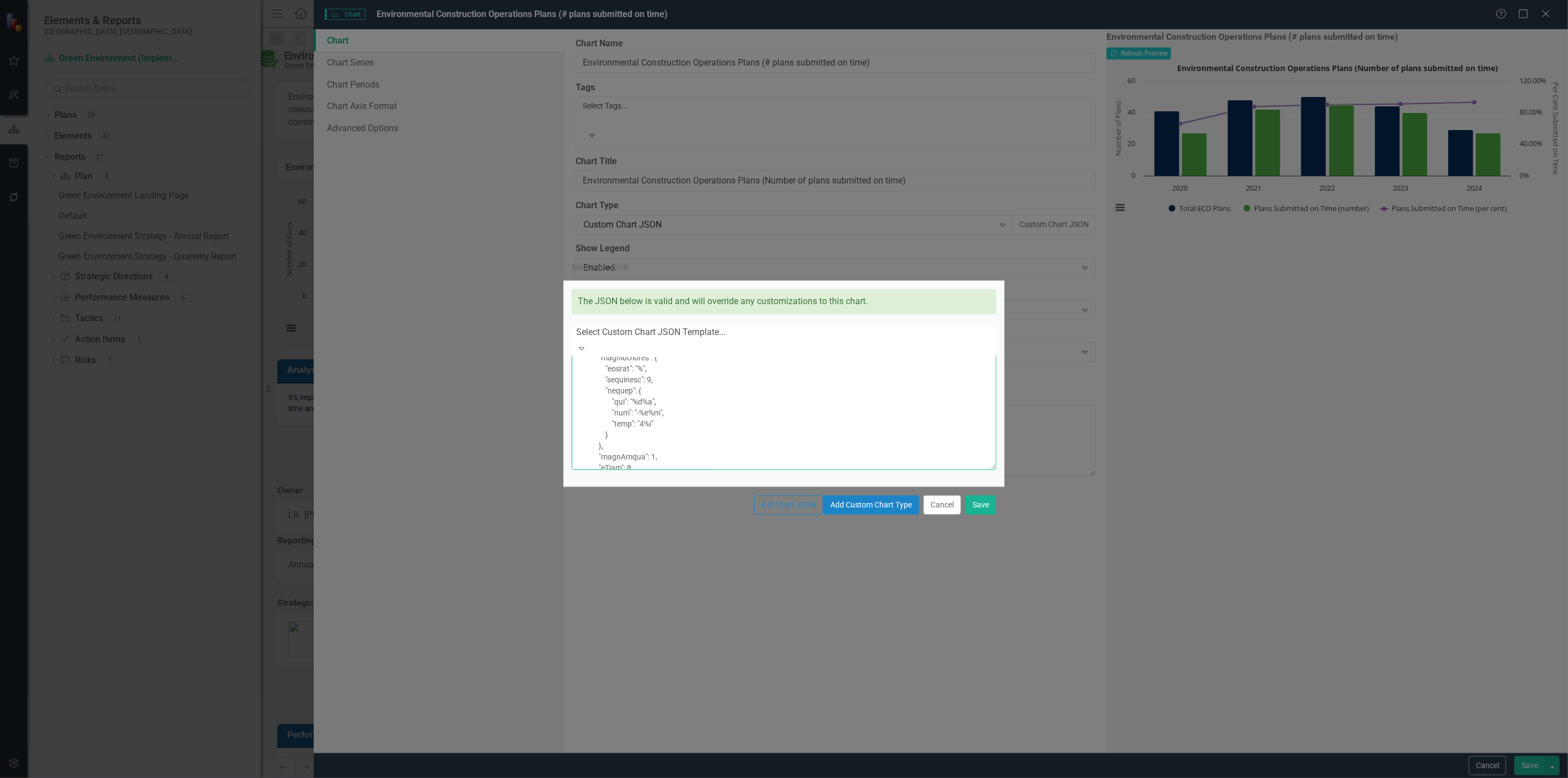
scroll to position [583, 0]
click at [932, 515] on button "Cancel" at bounding box center [942, 505] width 38 height 19
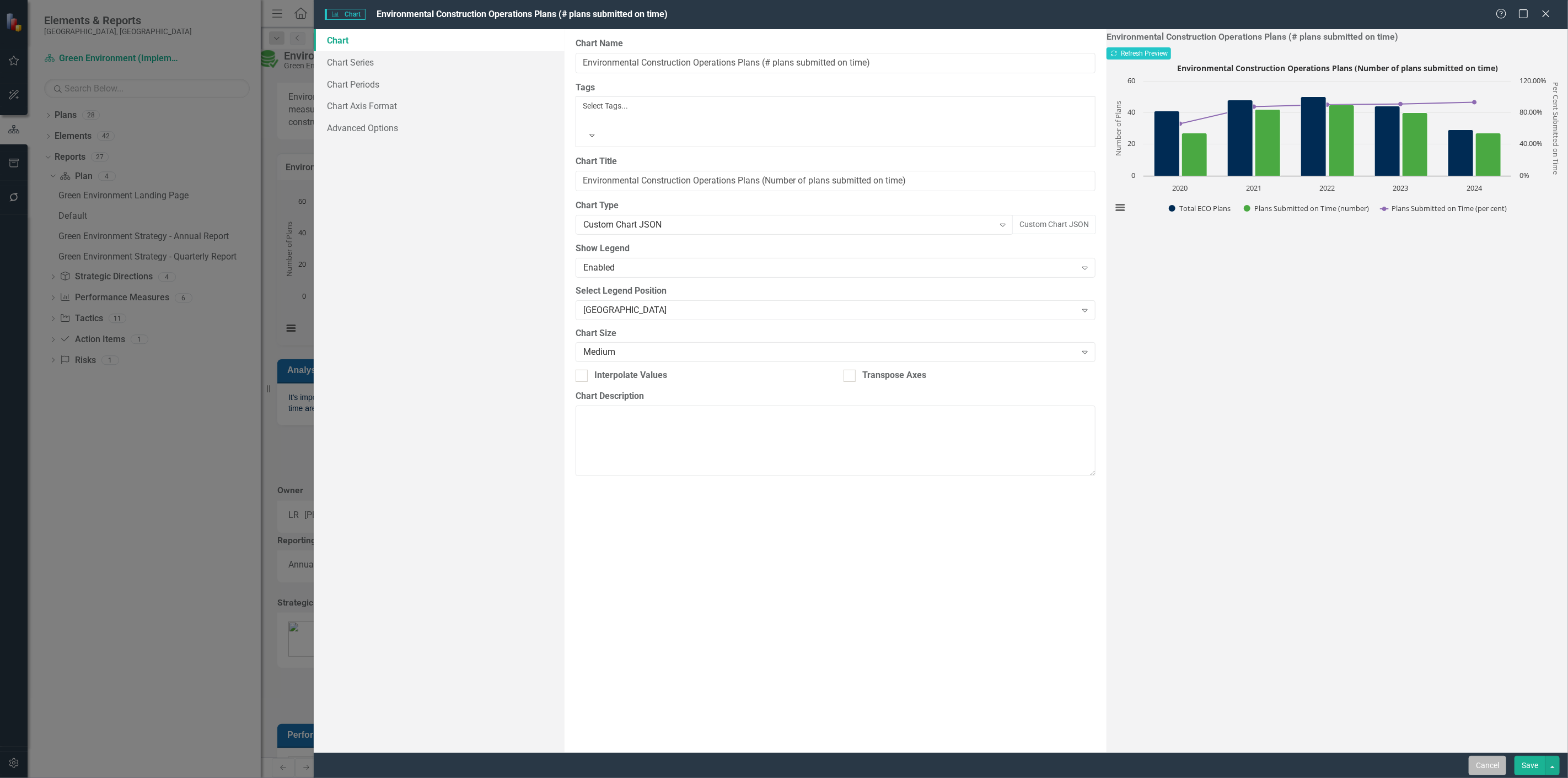
click at [1506, 769] on button "Cancel" at bounding box center [1487, 765] width 38 height 19
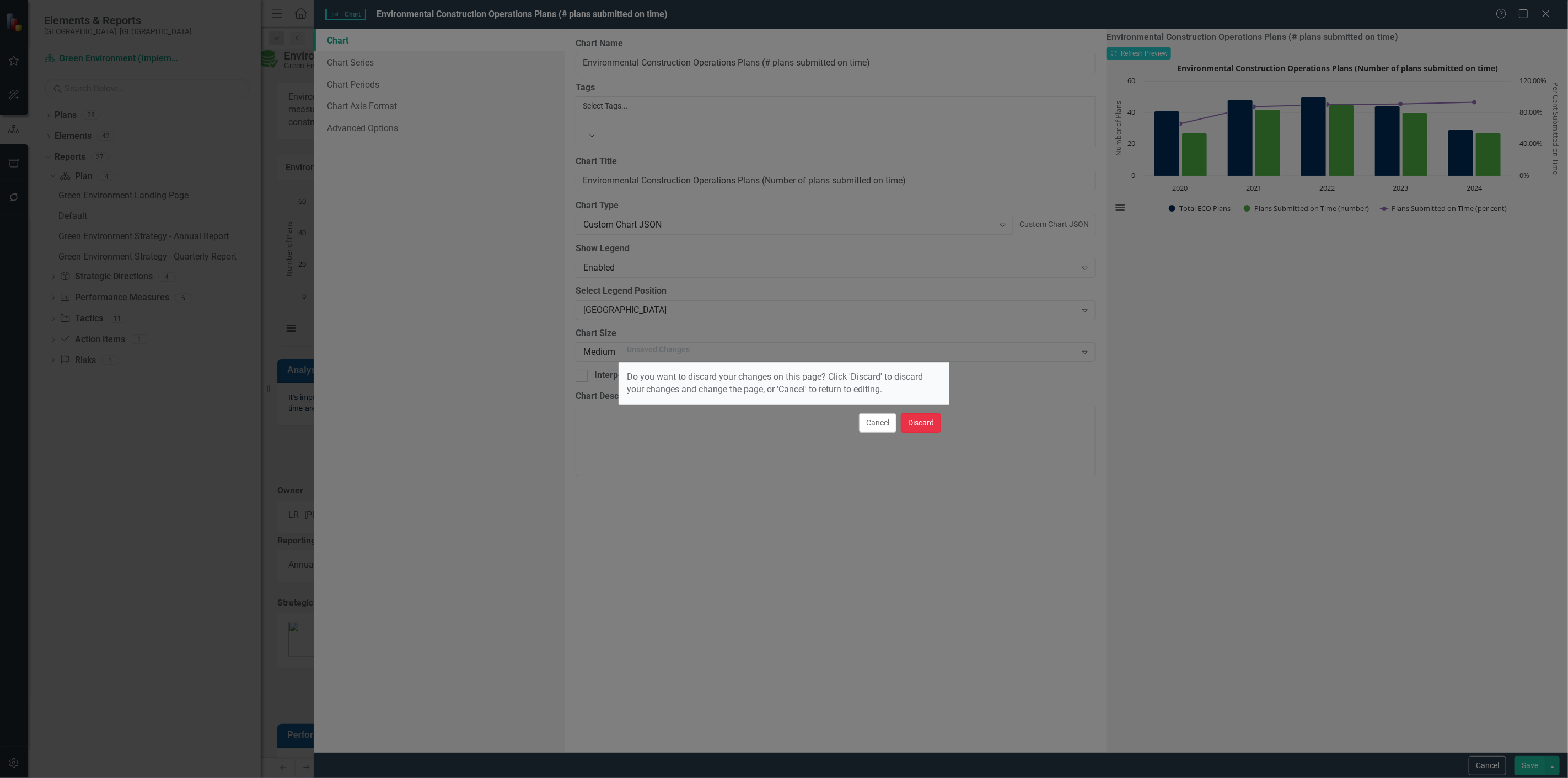
click at [934, 418] on button "Discard" at bounding box center [921, 423] width 40 height 19
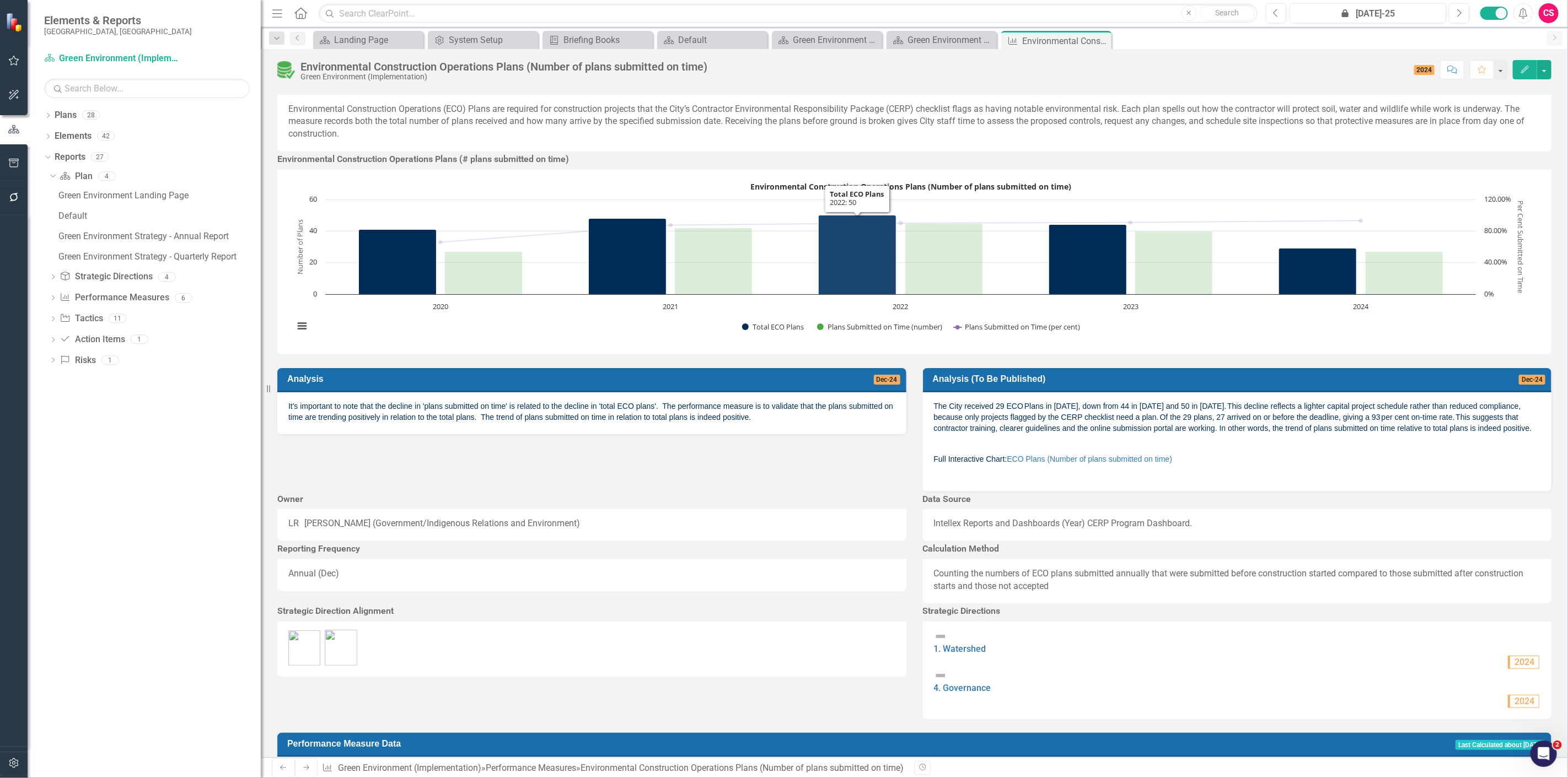
click at [830, 294] on icon "2022, 50. Total ECO Plans." at bounding box center [858, 254] width 78 height 79
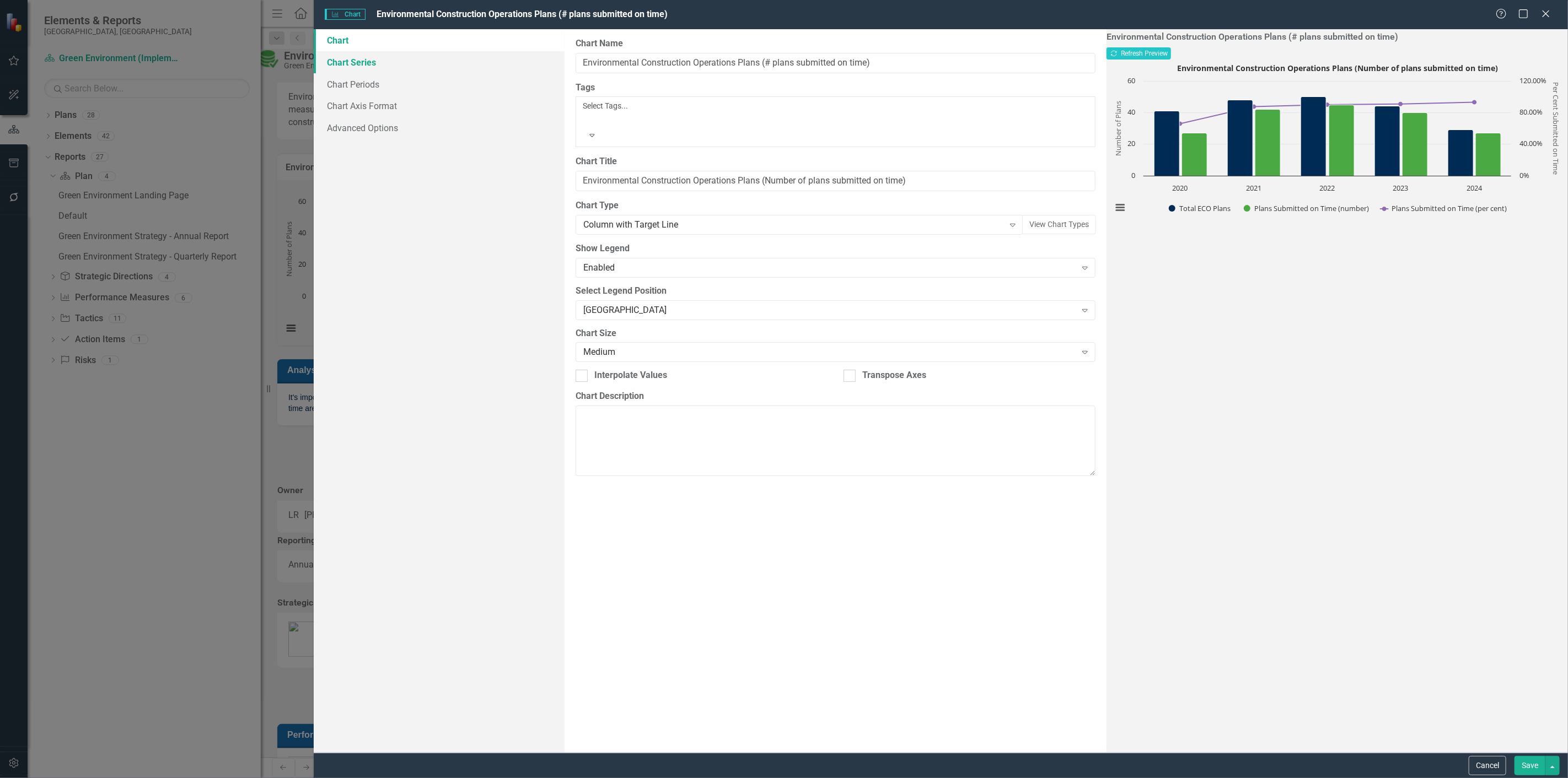
click at [401, 67] on link "Chart Series" at bounding box center [439, 62] width 251 height 22
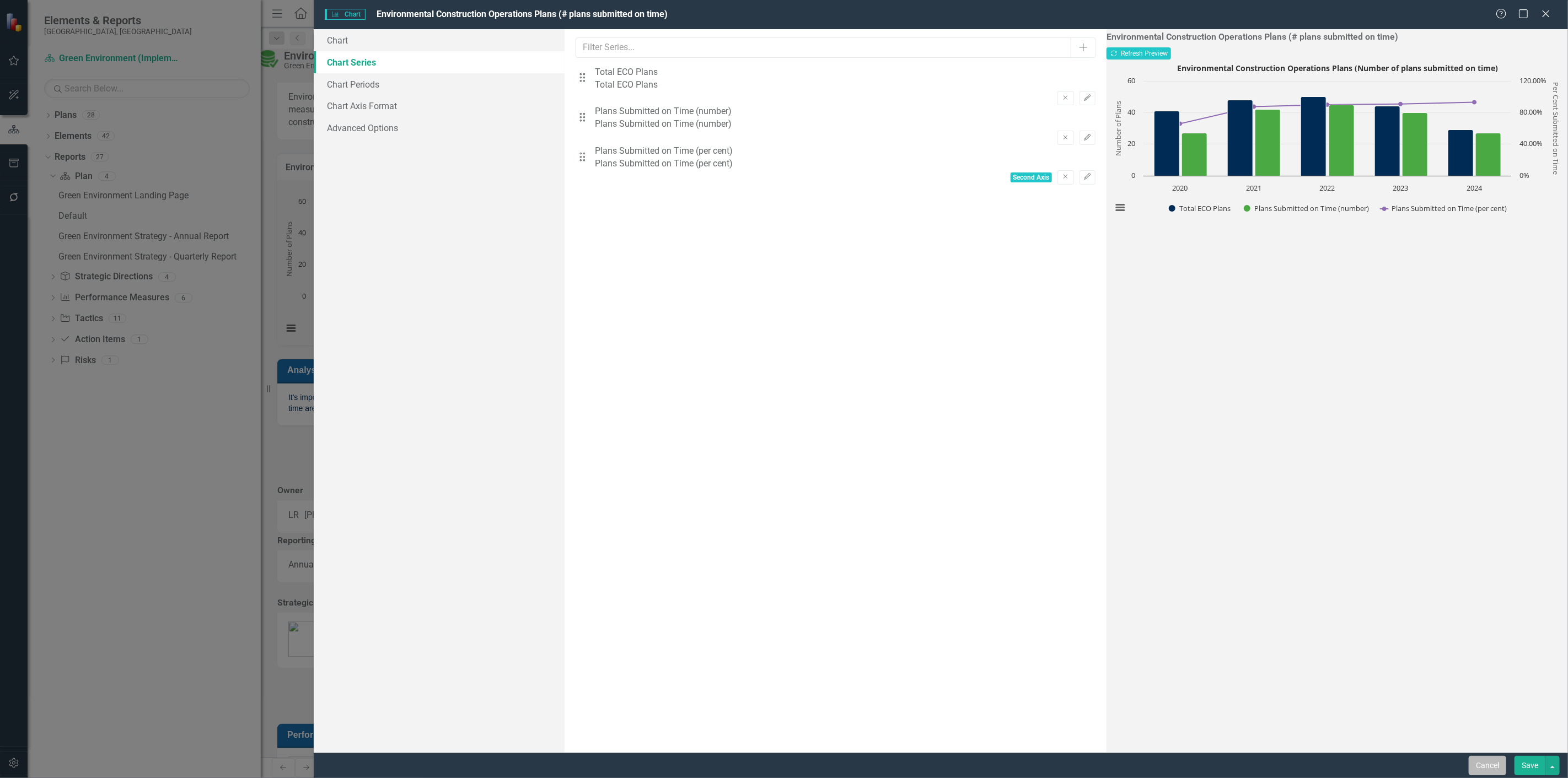
click at [1479, 760] on button "Cancel" at bounding box center [1487, 765] width 38 height 19
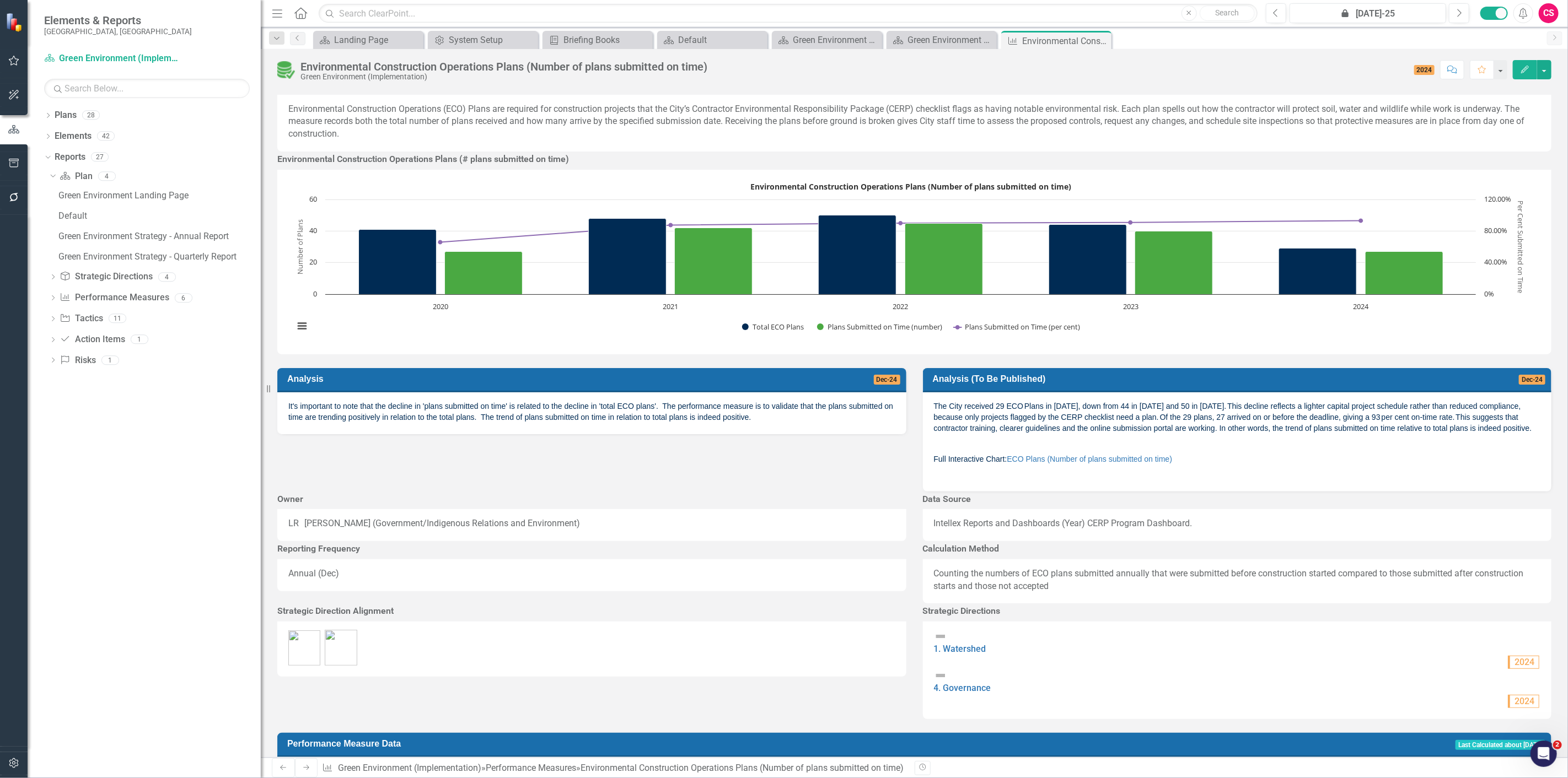
click at [279, 768] on icon "Previous" at bounding box center [283, 768] width 9 height 7
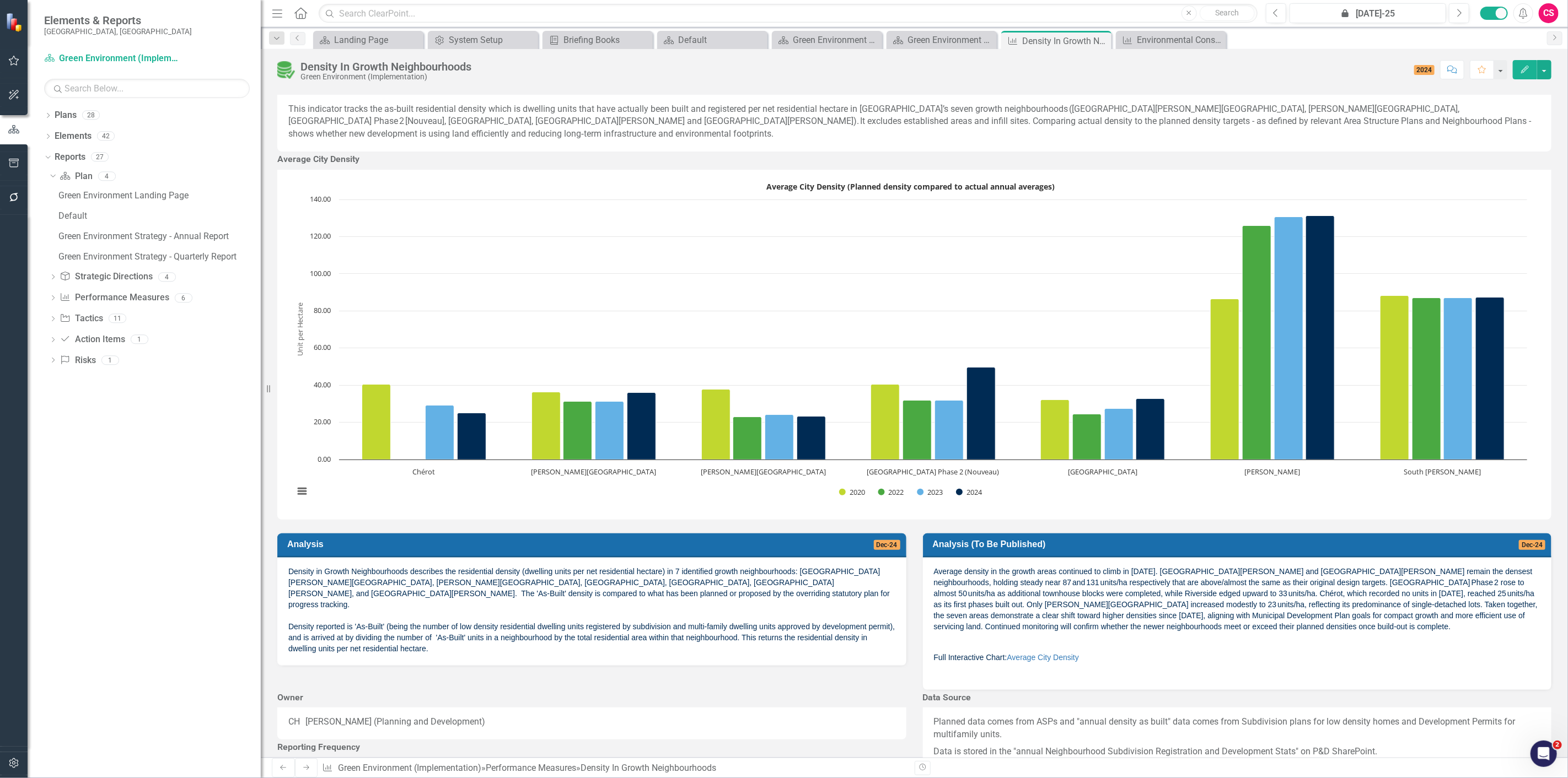
click at [279, 768] on icon "Previous" at bounding box center [283, 768] width 9 height 7
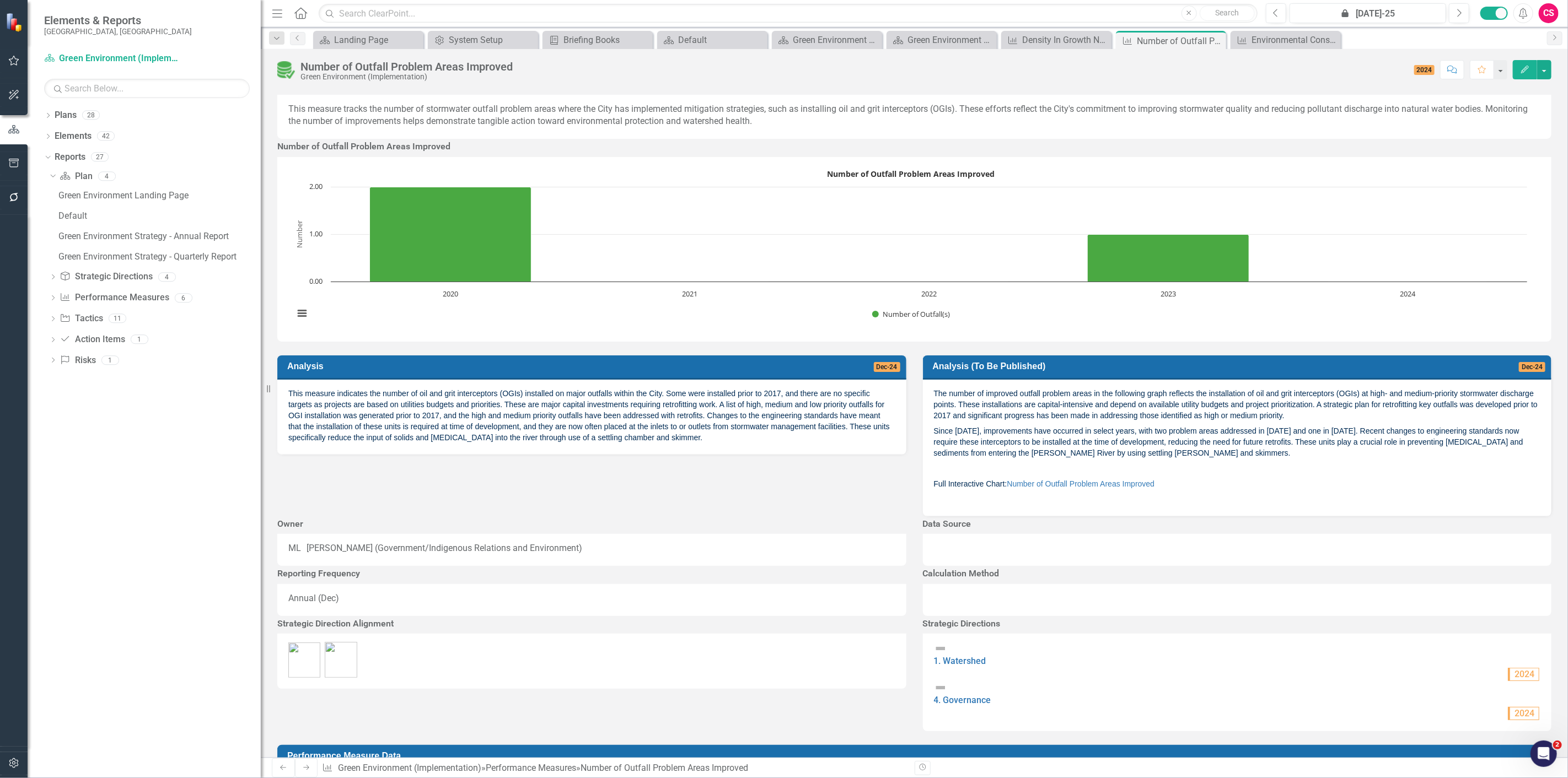
click at [279, 768] on icon "Previous" at bounding box center [283, 768] width 9 height 7
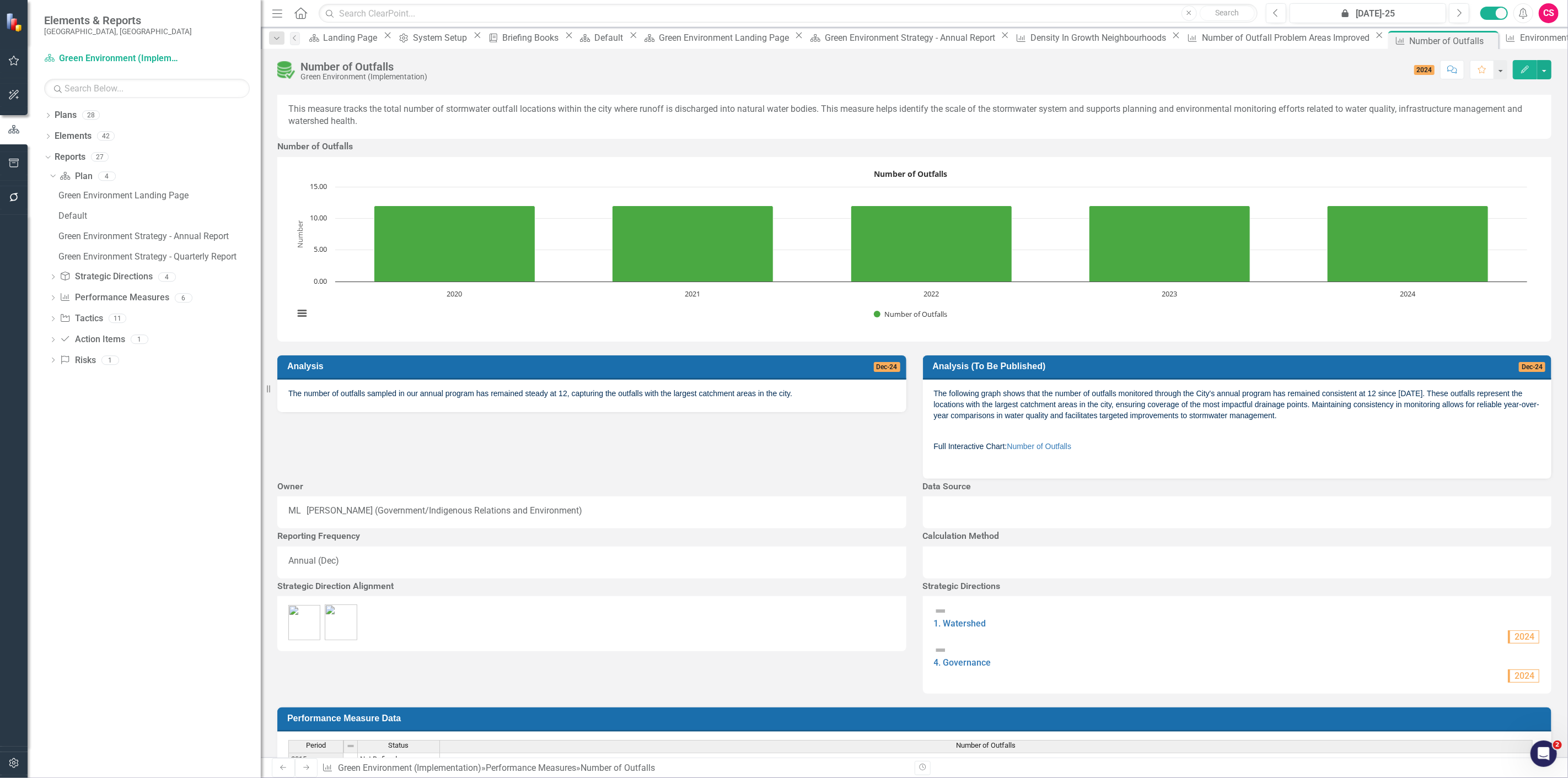
click at [279, 768] on icon "Previous" at bounding box center [283, 768] width 9 height 7
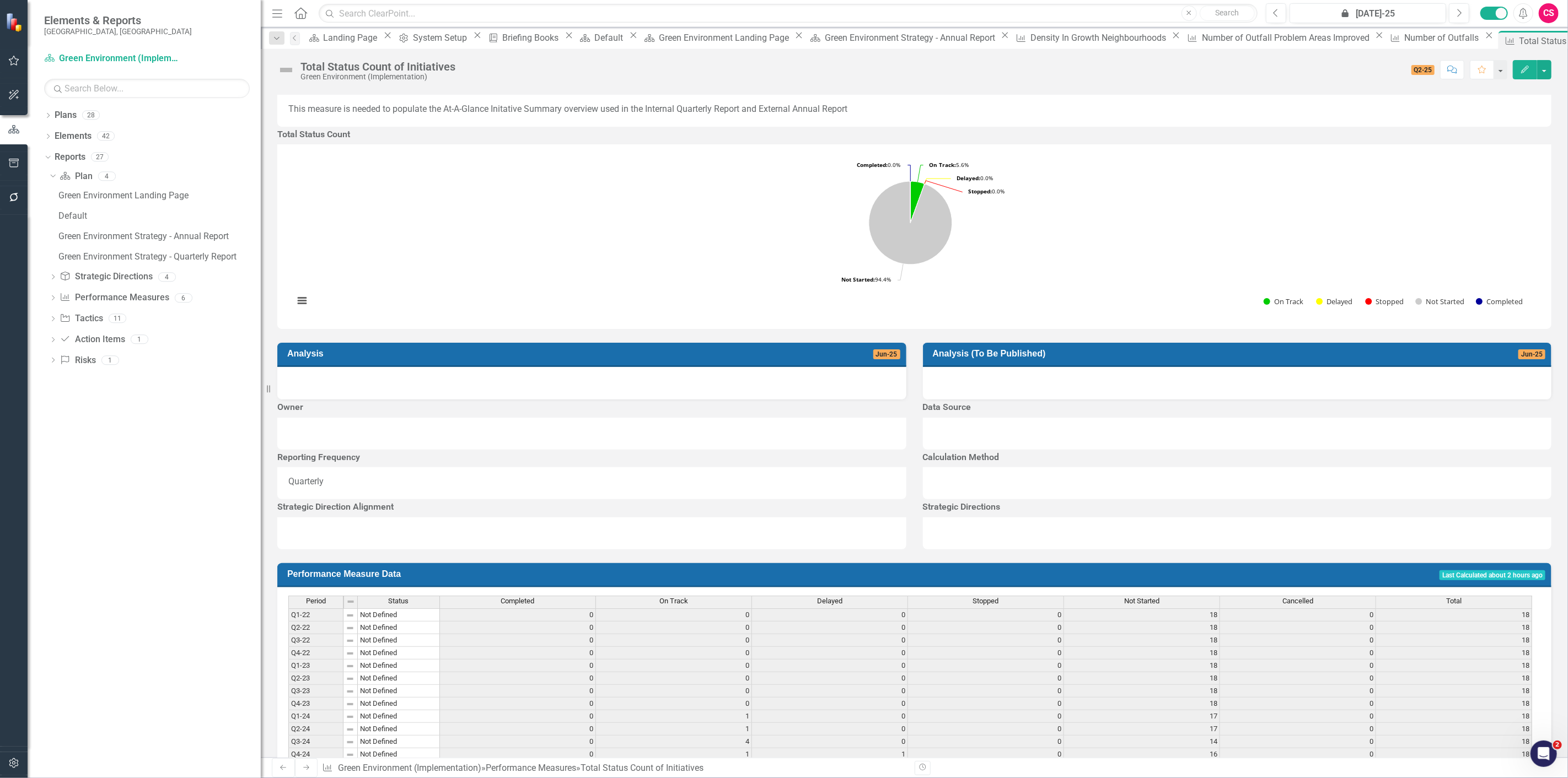
click at [279, 767] on icon "Previous" at bounding box center [283, 768] width 9 height 7
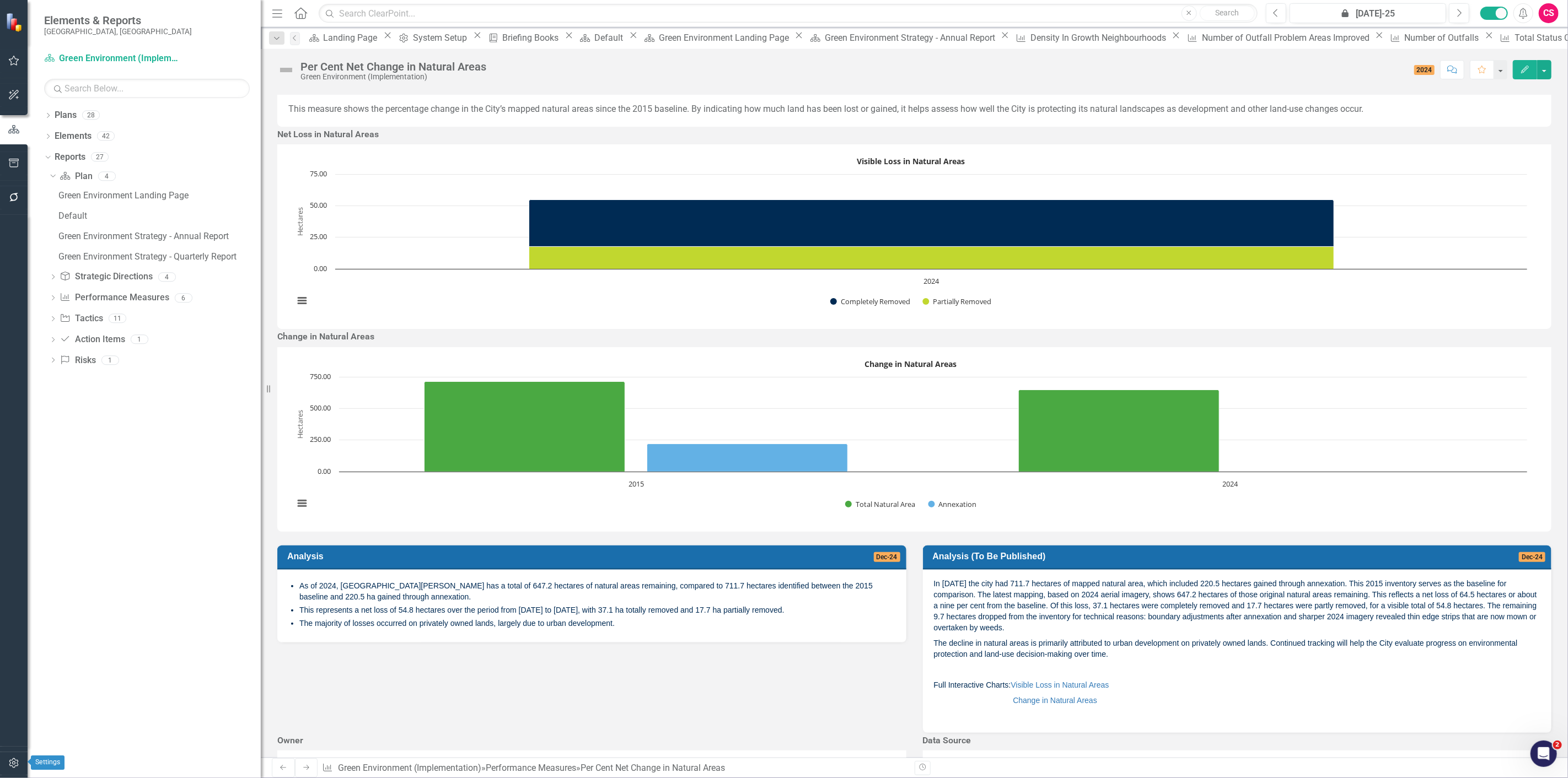
click at [18, 764] on icon "button" at bounding box center [14, 763] width 12 height 9
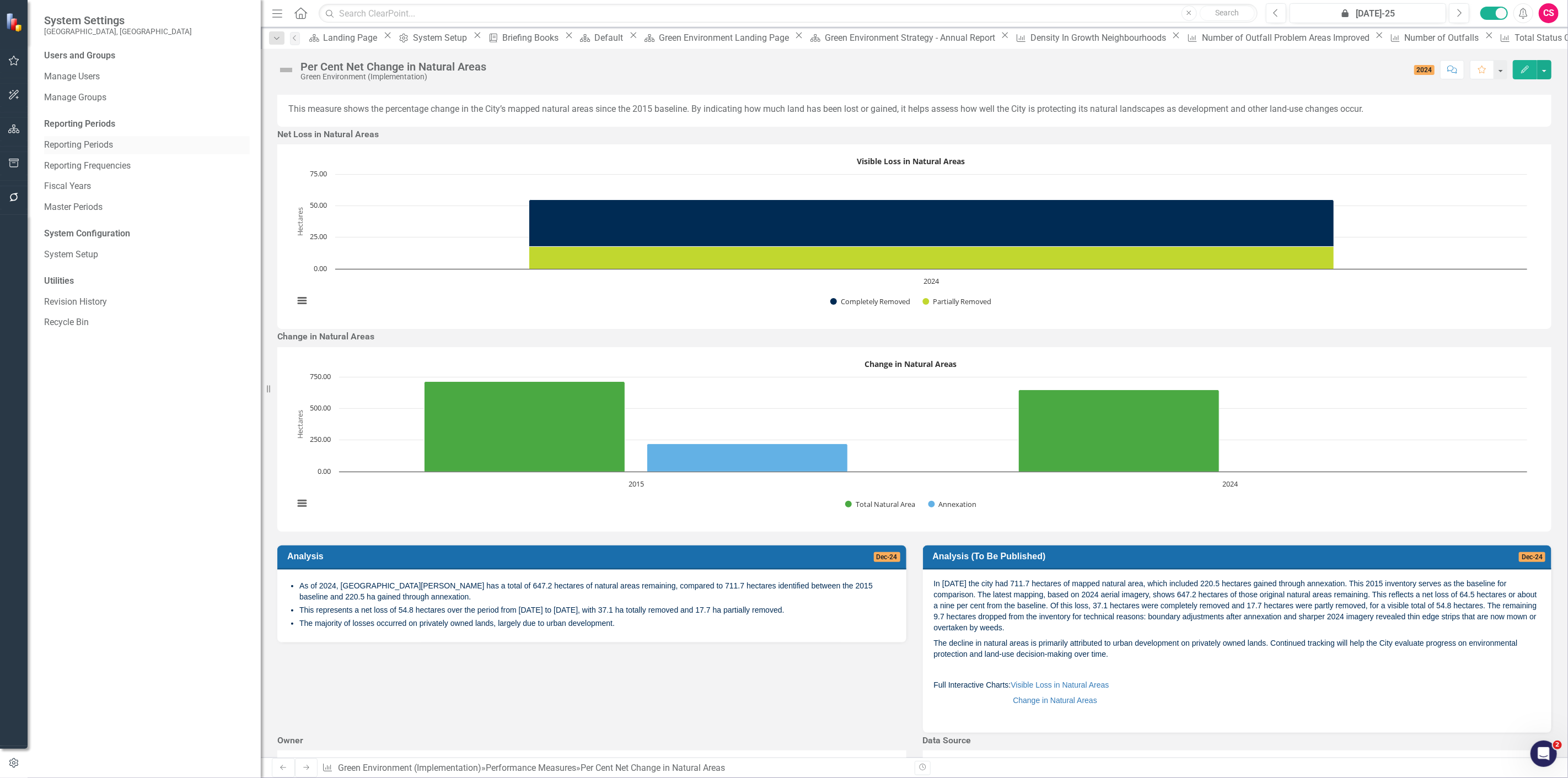
click at [69, 144] on link "Reporting Periods" at bounding box center [147, 145] width 206 height 13
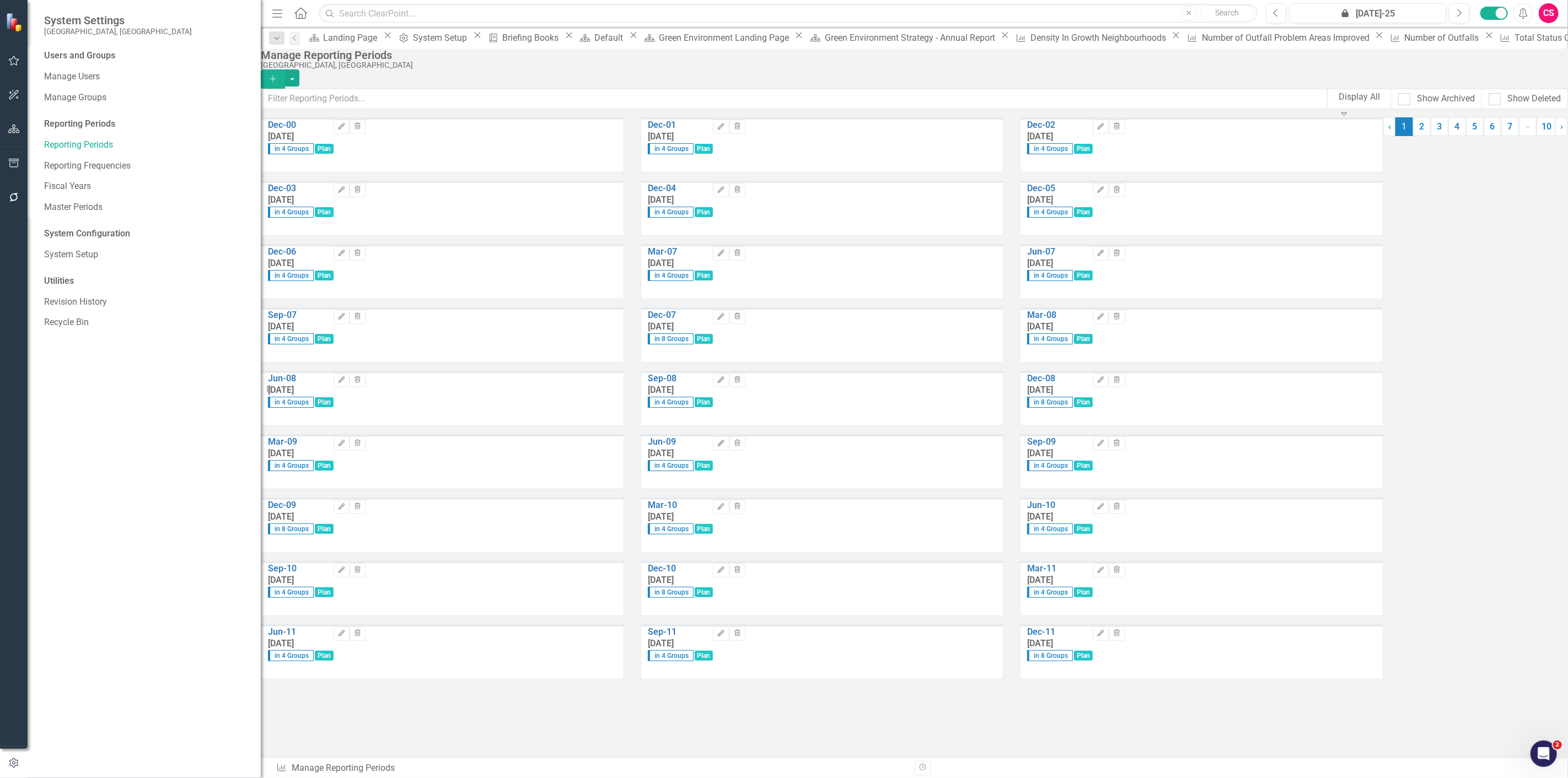
click at [978, 702] on div "Dec-00 [DATE] in 4 Groups Plan Edit Trash Dec-01 [DATE] in 4 Groups Plan Edit T…" at bounding box center [914, 409] width 1307 height 584
click at [1536, 136] on link "10" at bounding box center [1545, 127] width 19 height 18
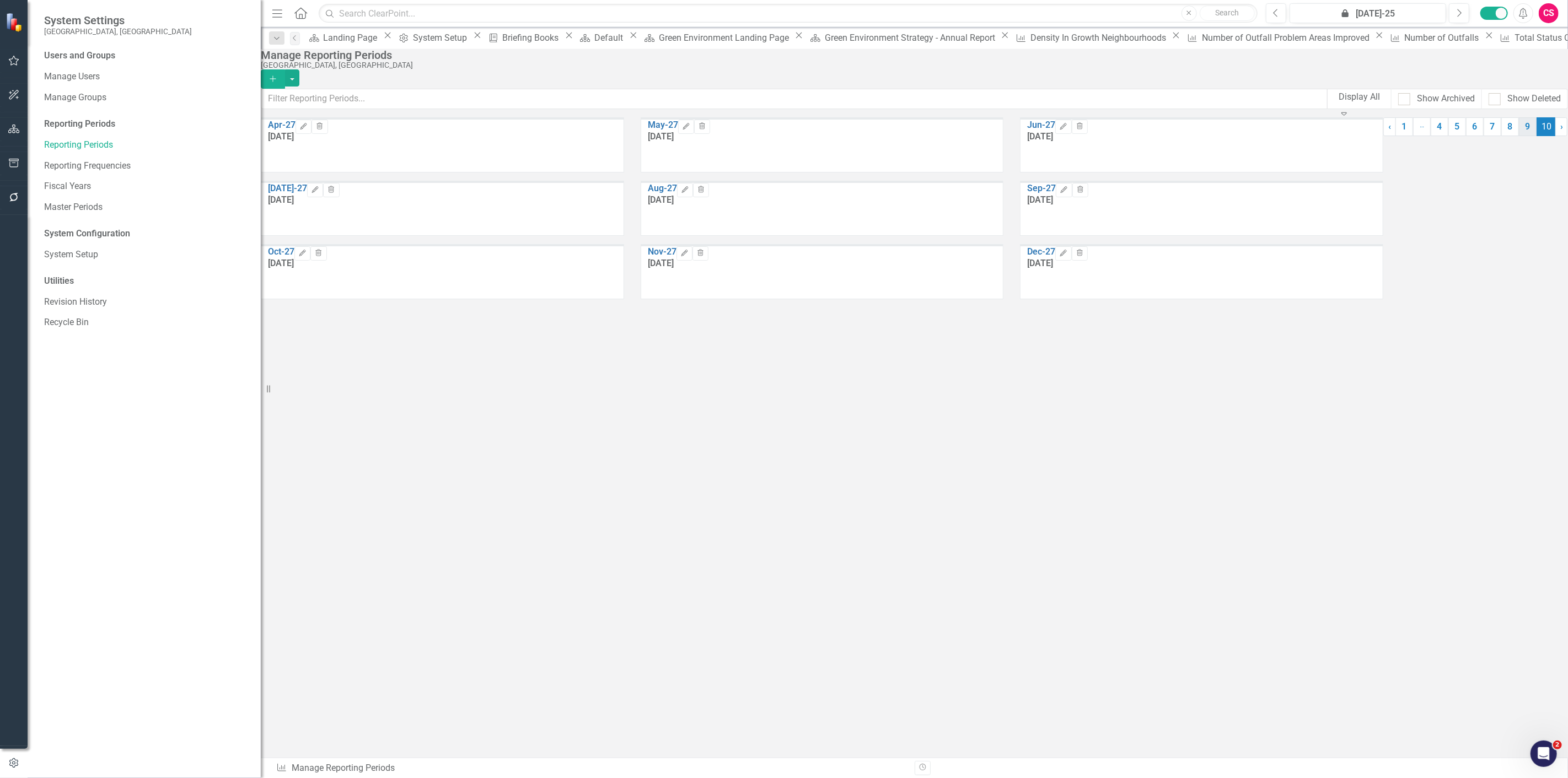
click at [1519, 136] on link "9" at bounding box center [1527, 127] width 18 height 18
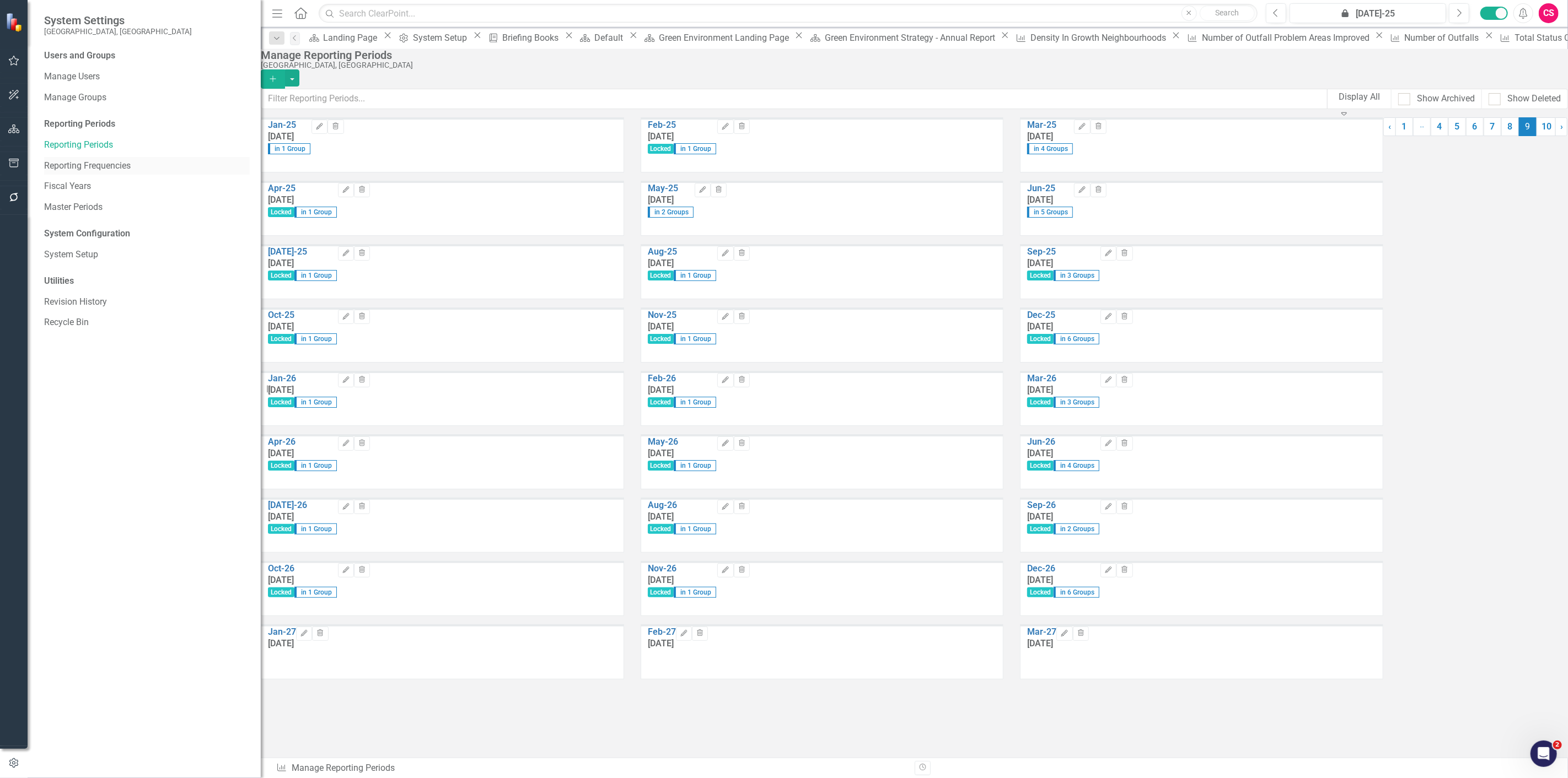
click at [96, 170] on link "Reporting Frequencies" at bounding box center [147, 165] width 206 height 13
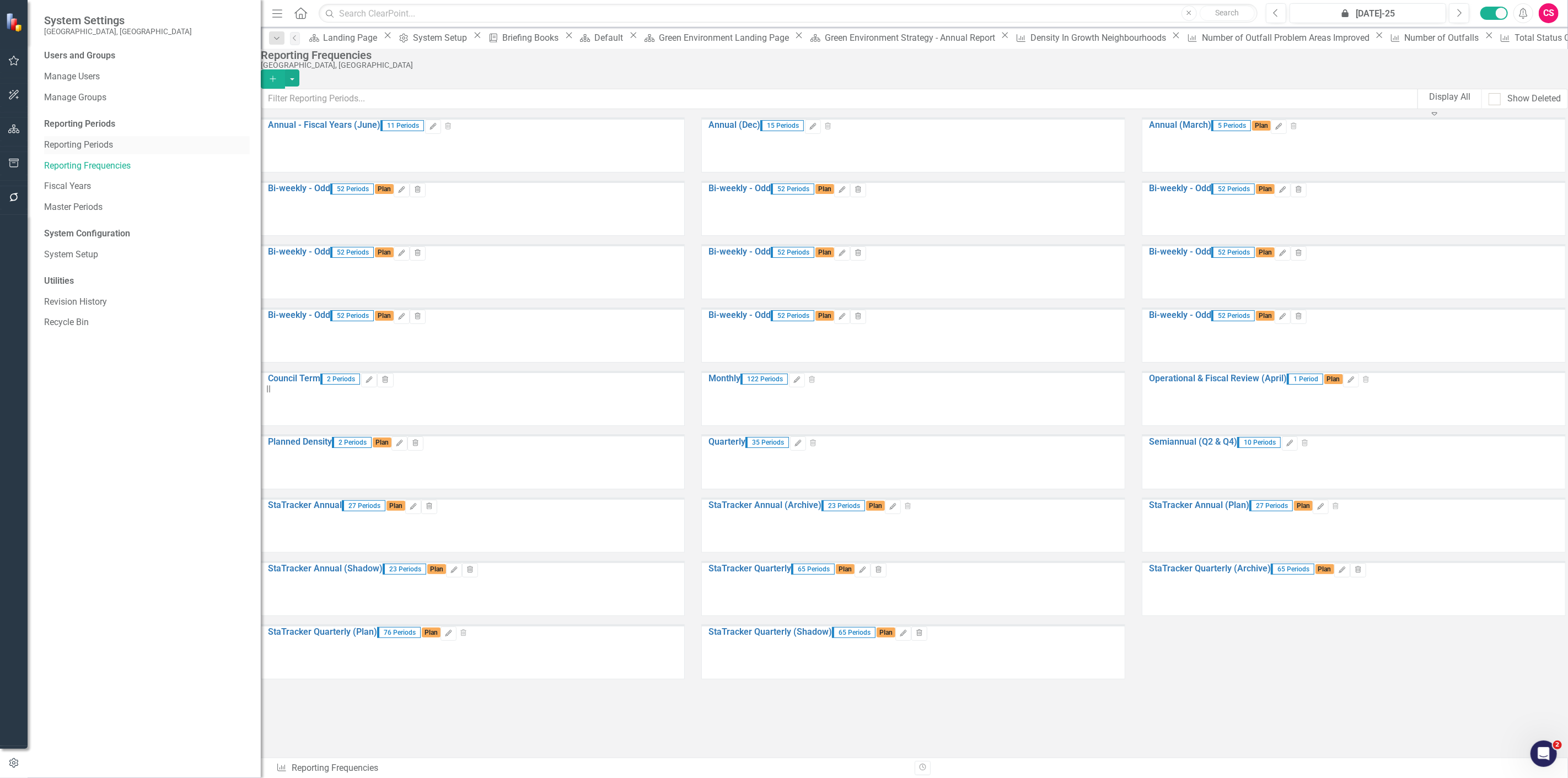
click at [74, 146] on link "Reporting Periods" at bounding box center [147, 145] width 206 height 13
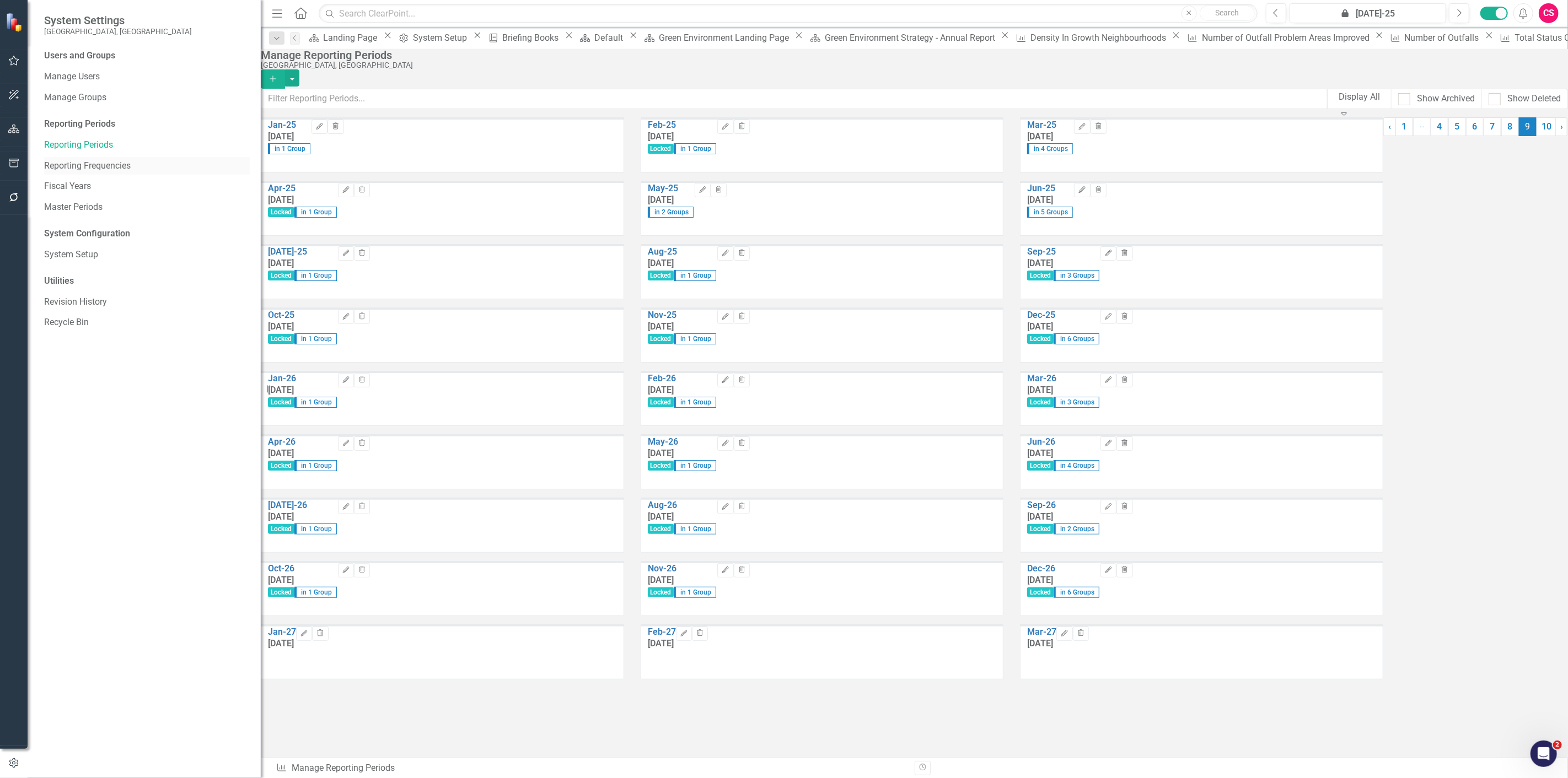
click at [75, 161] on link "Reporting Frequencies" at bounding box center [147, 165] width 206 height 13
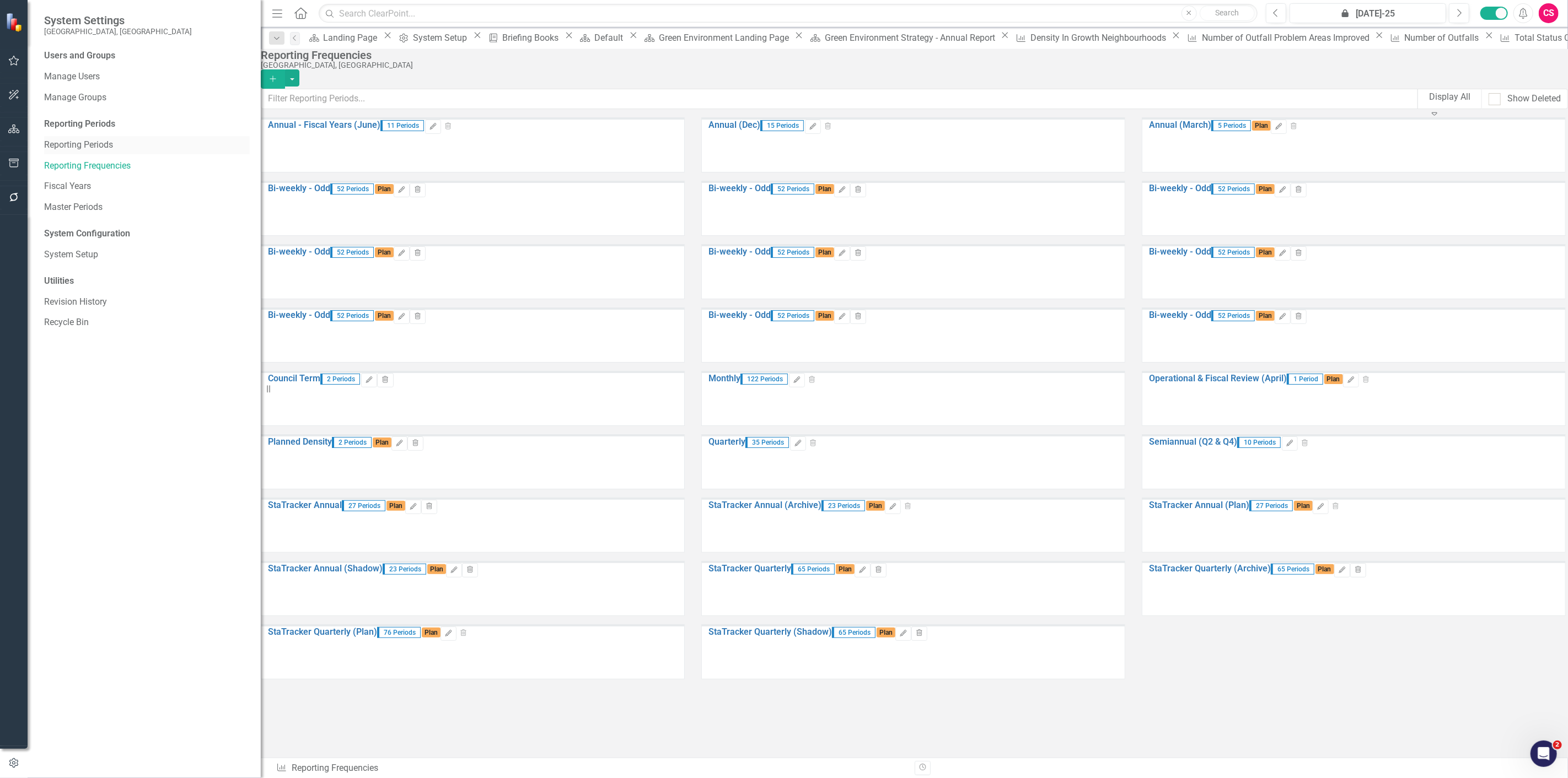
click at [76, 141] on link "Reporting Periods" at bounding box center [147, 145] width 206 height 13
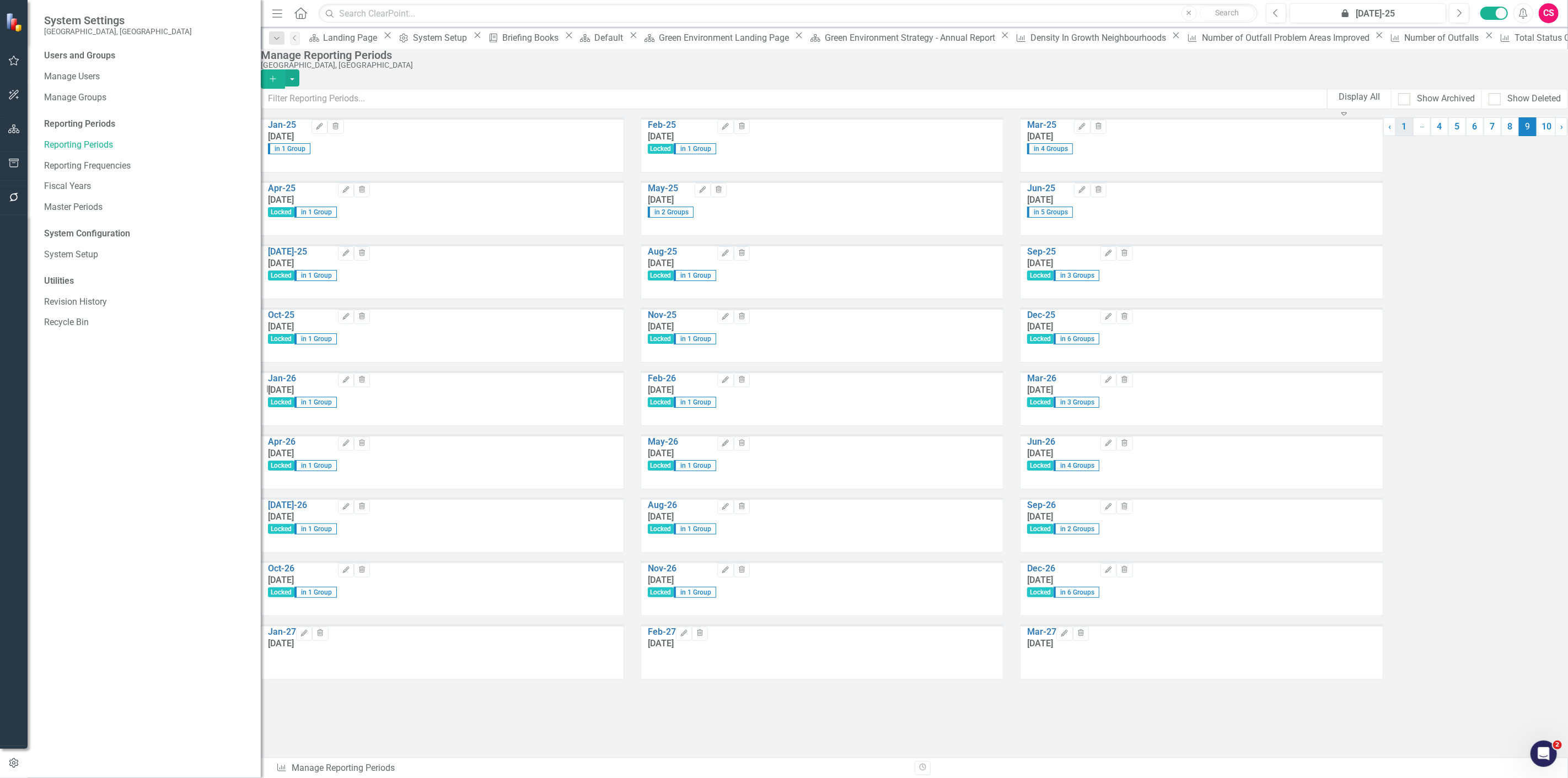
click at [1396, 136] on link "1" at bounding box center [1404, 127] width 18 height 18
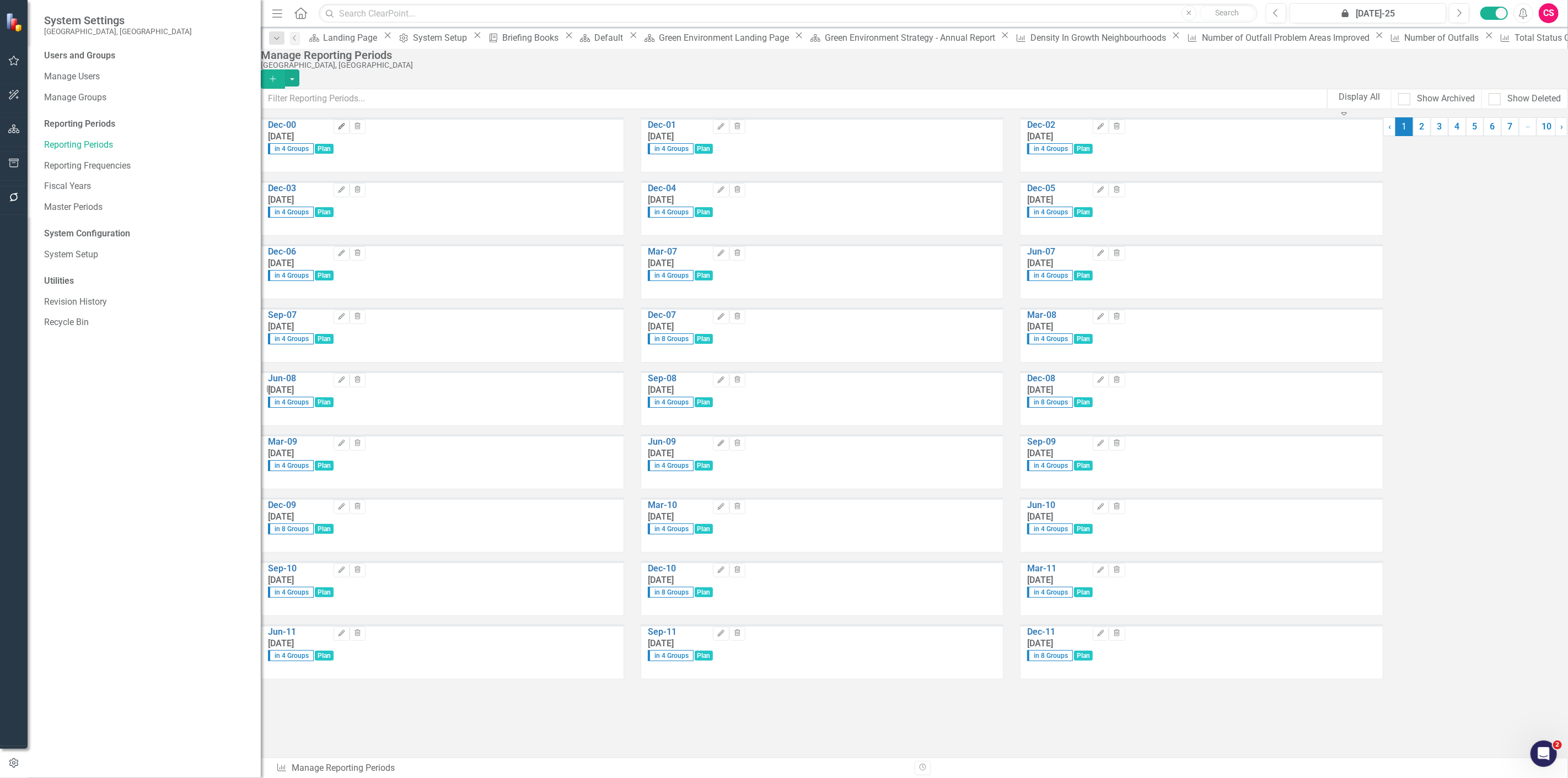
click at [349, 134] on button "Edit" at bounding box center [341, 126] width 16 height 14
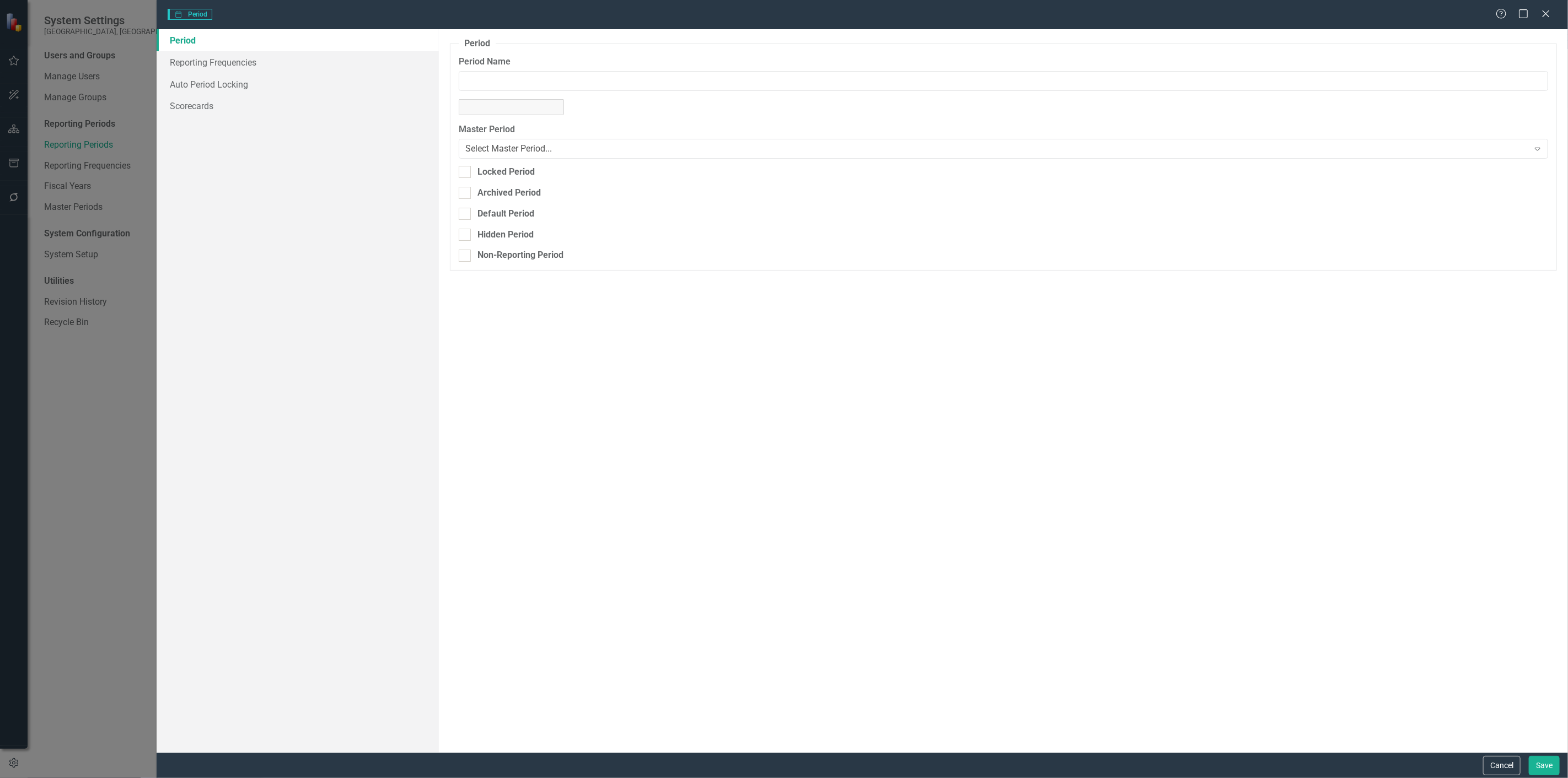
type input "Dec-00"
click at [1494, 765] on button "Cancel" at bounding box center [1501, 765] width 38 height 19
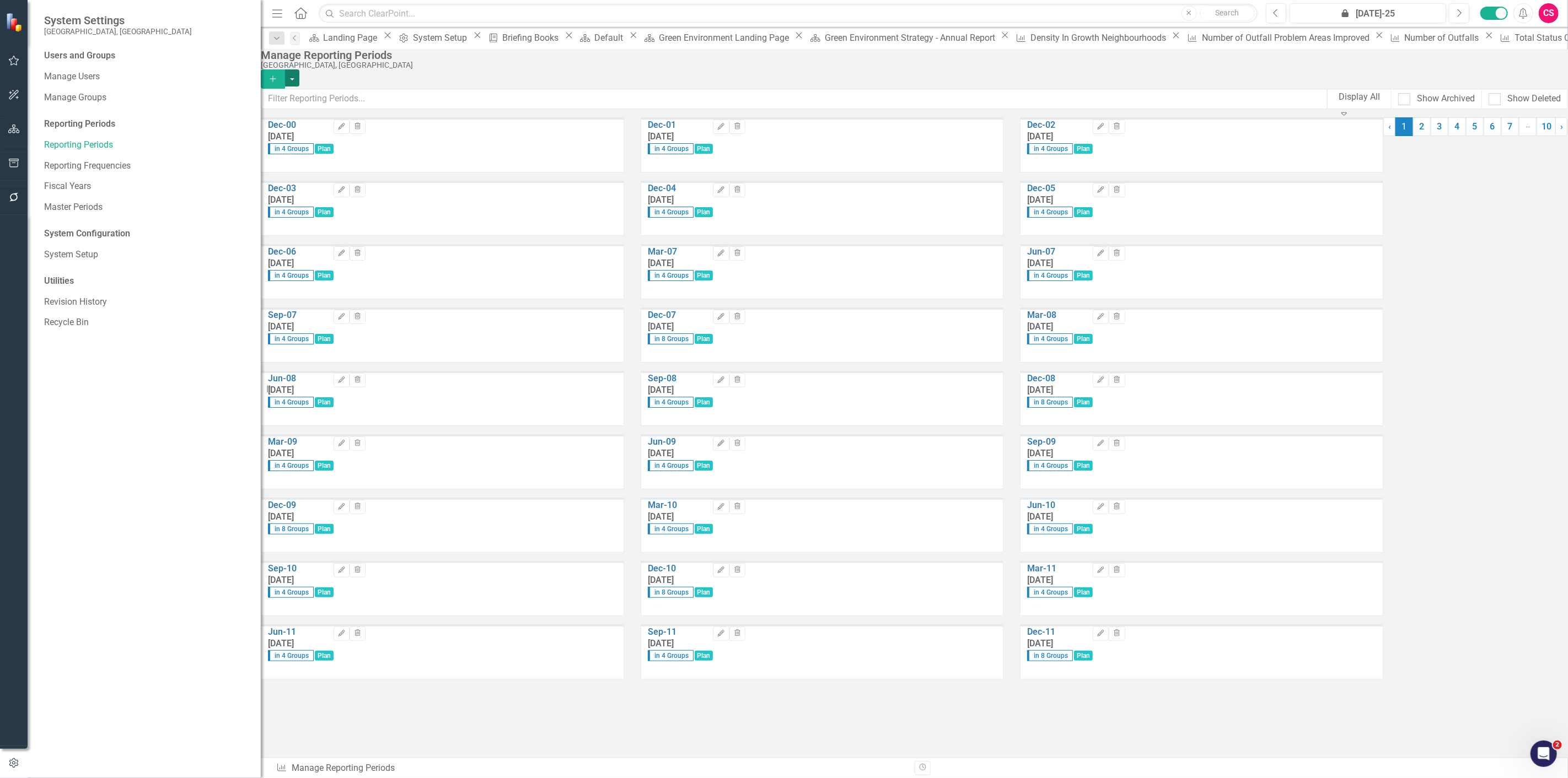
click at [299, 69] on button "button" at bounding box center [292, 78] width 14 height 17
click at [70, 163] on link "Reporting Frequencies" at bounding box center [147, 165] width 206 height 13
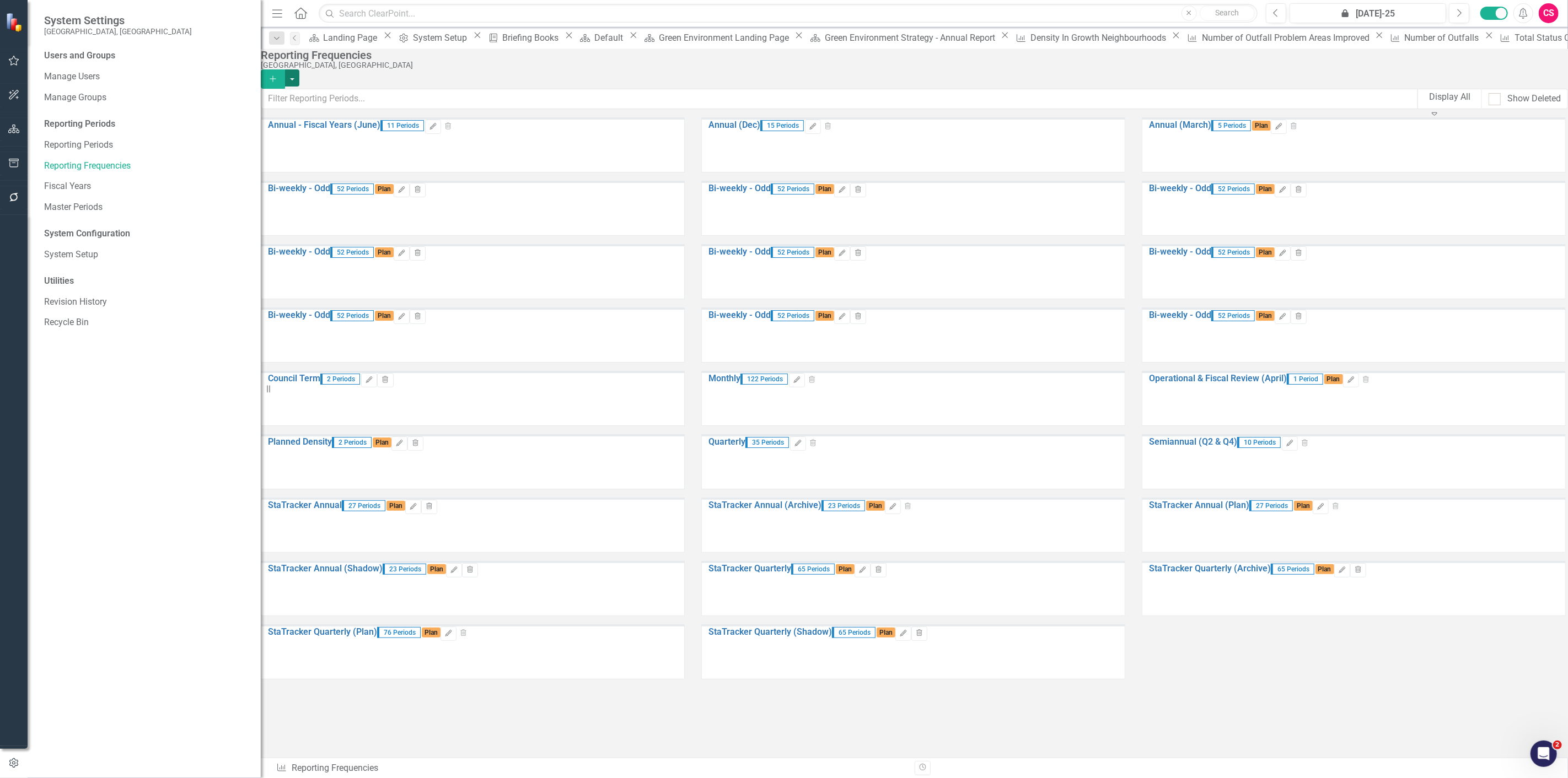
click at [299, 69] on button "button" at bounding box center [292, 78] width 14 height 17
click at [1474, 111] on link "Excel File Period Report" at bounding box center [1489, 109] width 124 height 20
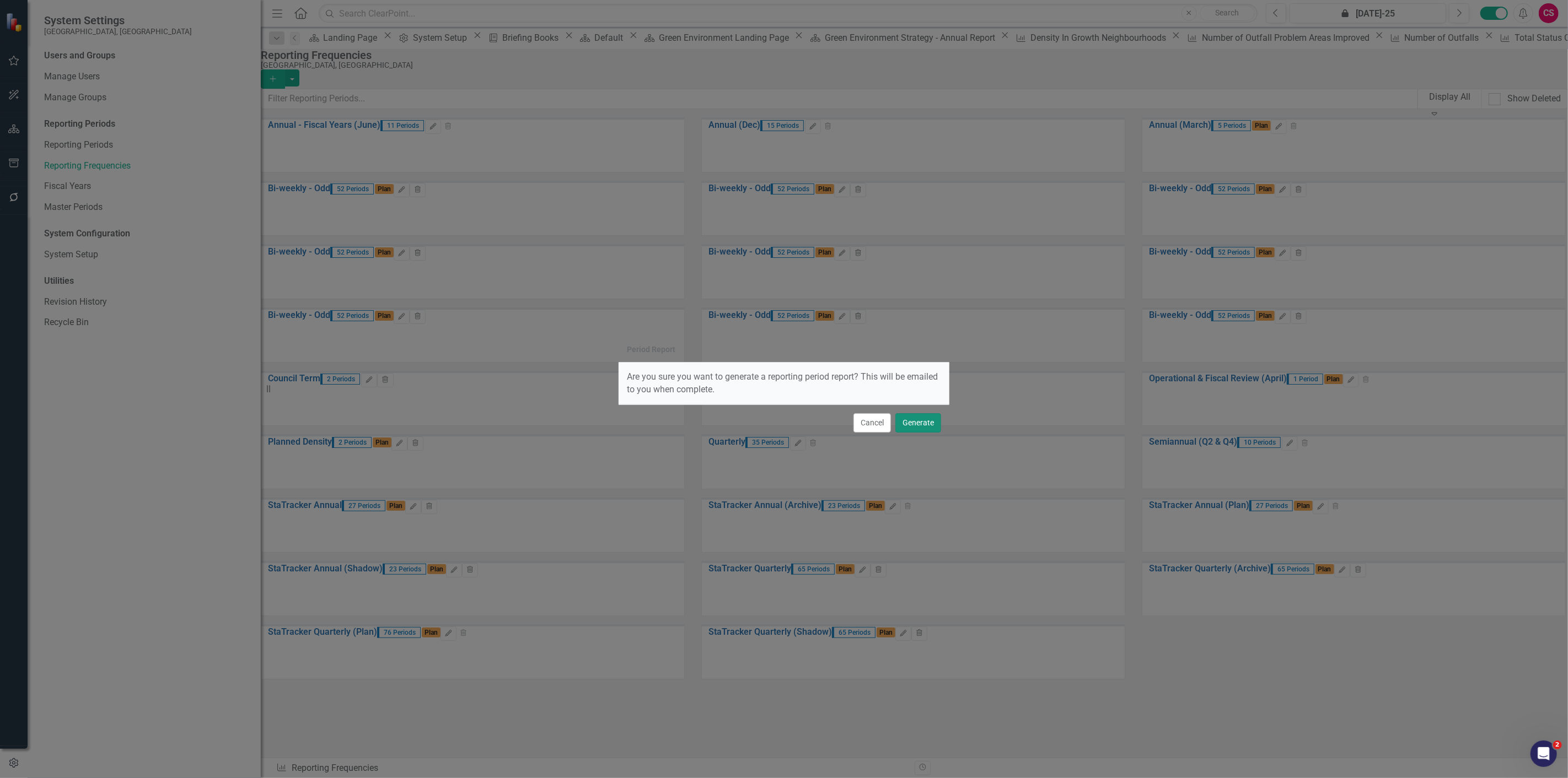
click at [924, 422] on button "Generate" at bounding box center [918, 423] width 46 height 19
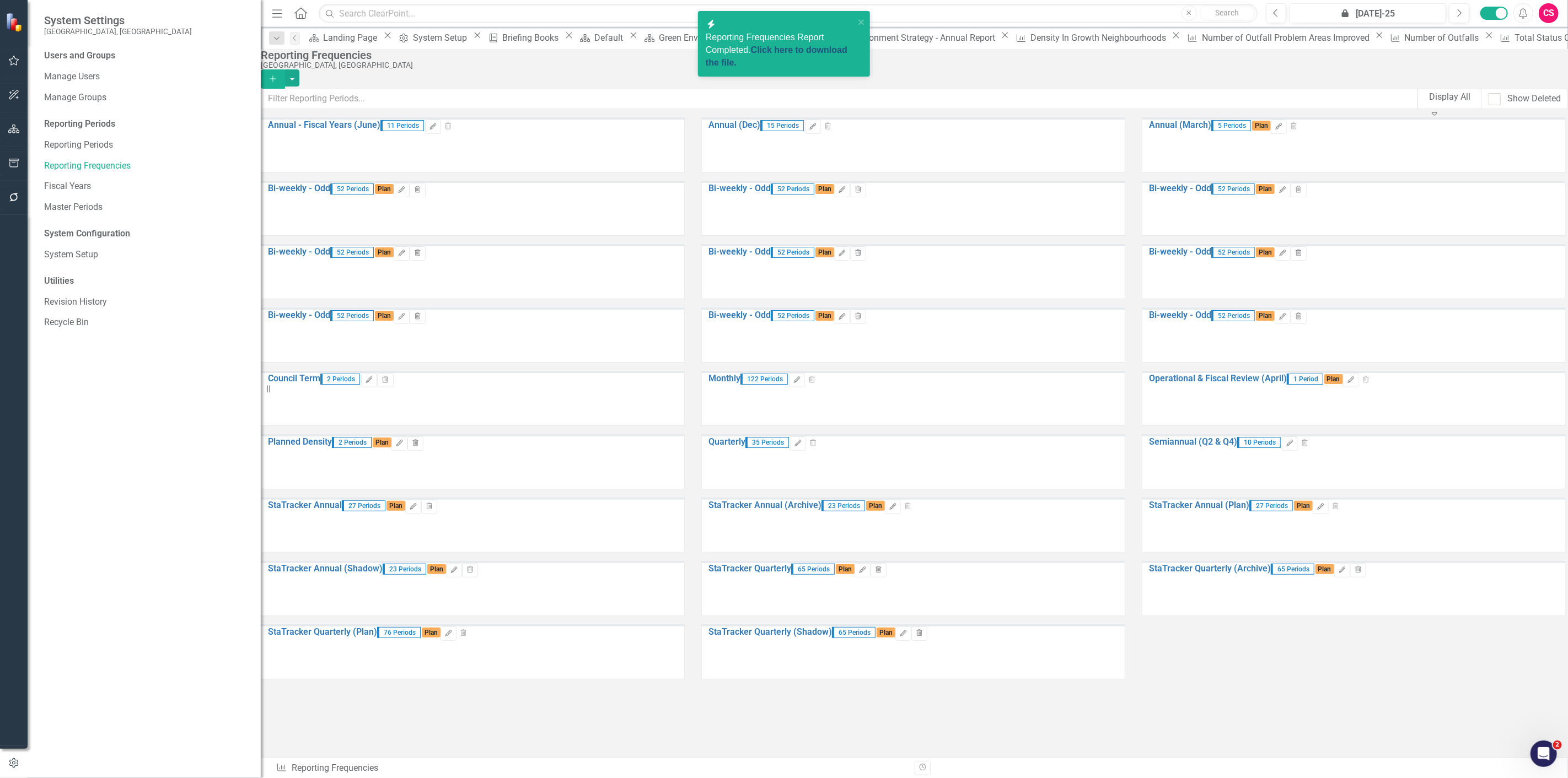
click at [780, 48] on link "Click here to download the file." at bounding box center [776, 56] width 142 height 22
click at [406, 257] on icon "Edit" at bounding box center [402, 253] width 8 height 7
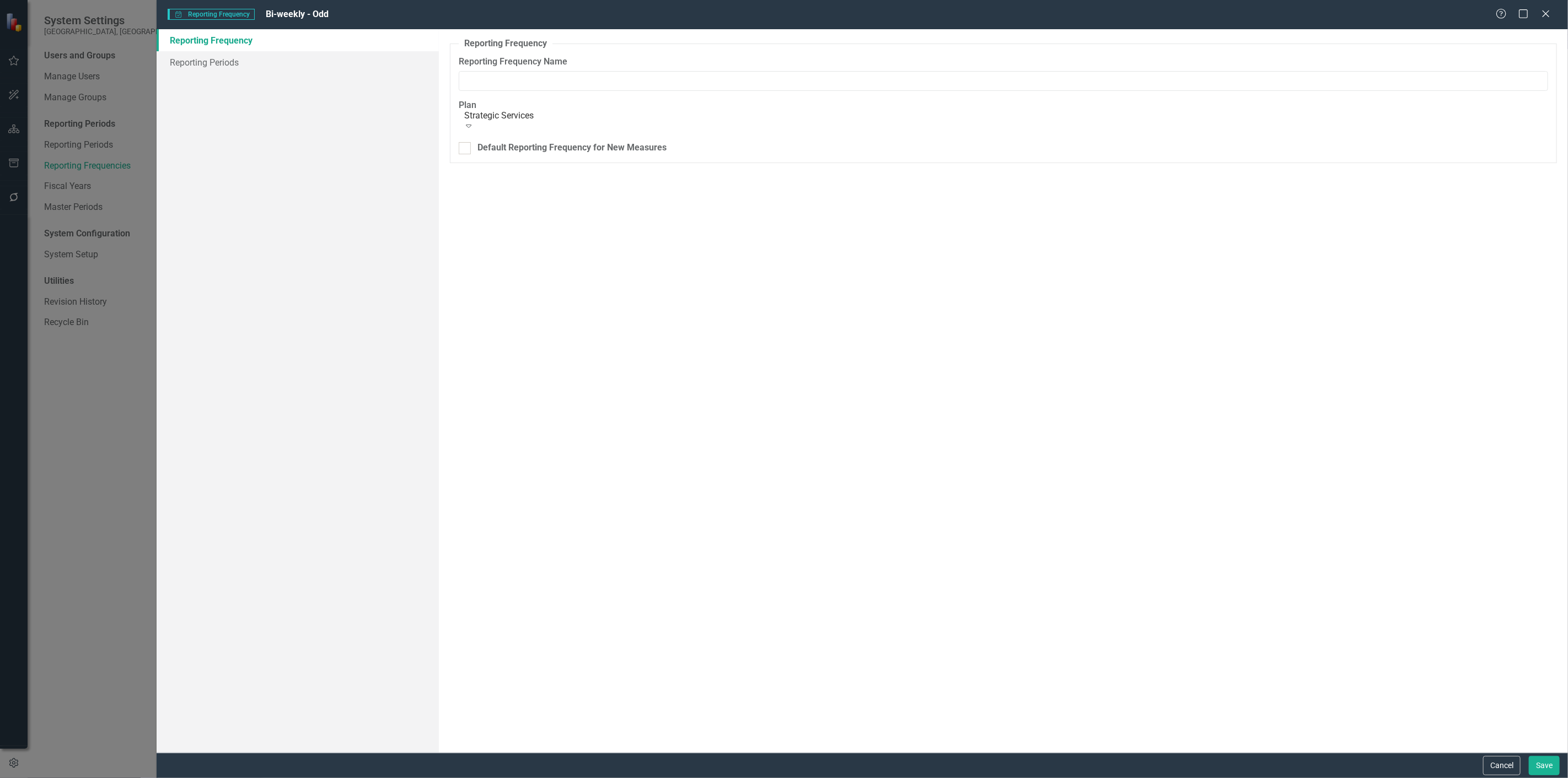
type input "Bi-weekly - Odd"
click at [206, 61] on link "Reporting Periods" at bounding box center [298, 62] width 283 height 22
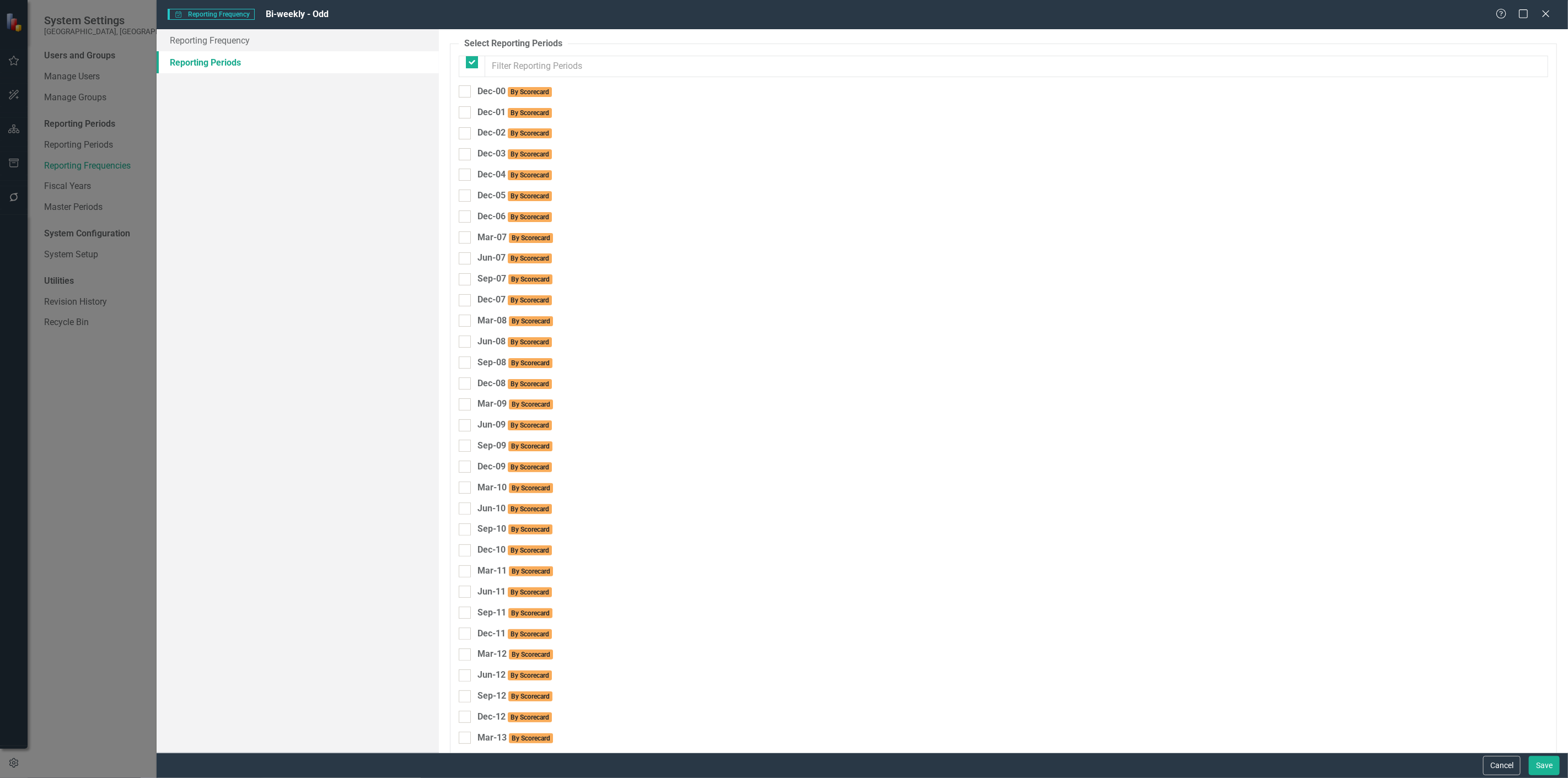
checkbox input "false"
click at [210, 41] on link "Reporting Frequency" at bounding box center [298, 40] width 283 height 22
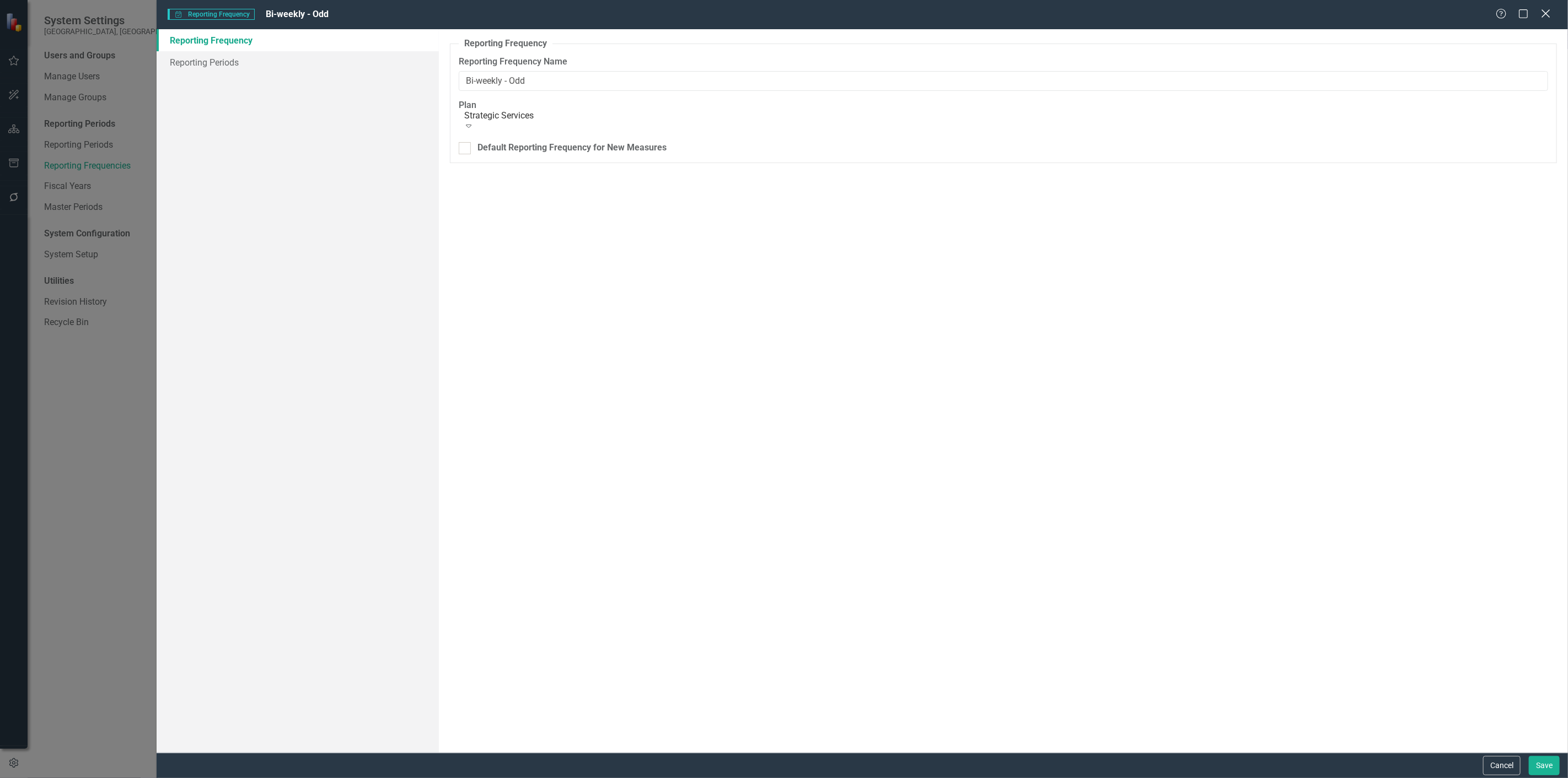
click at [1545, 8] on icon "Close" at bounding box center [1545, 13] width 13 height 11
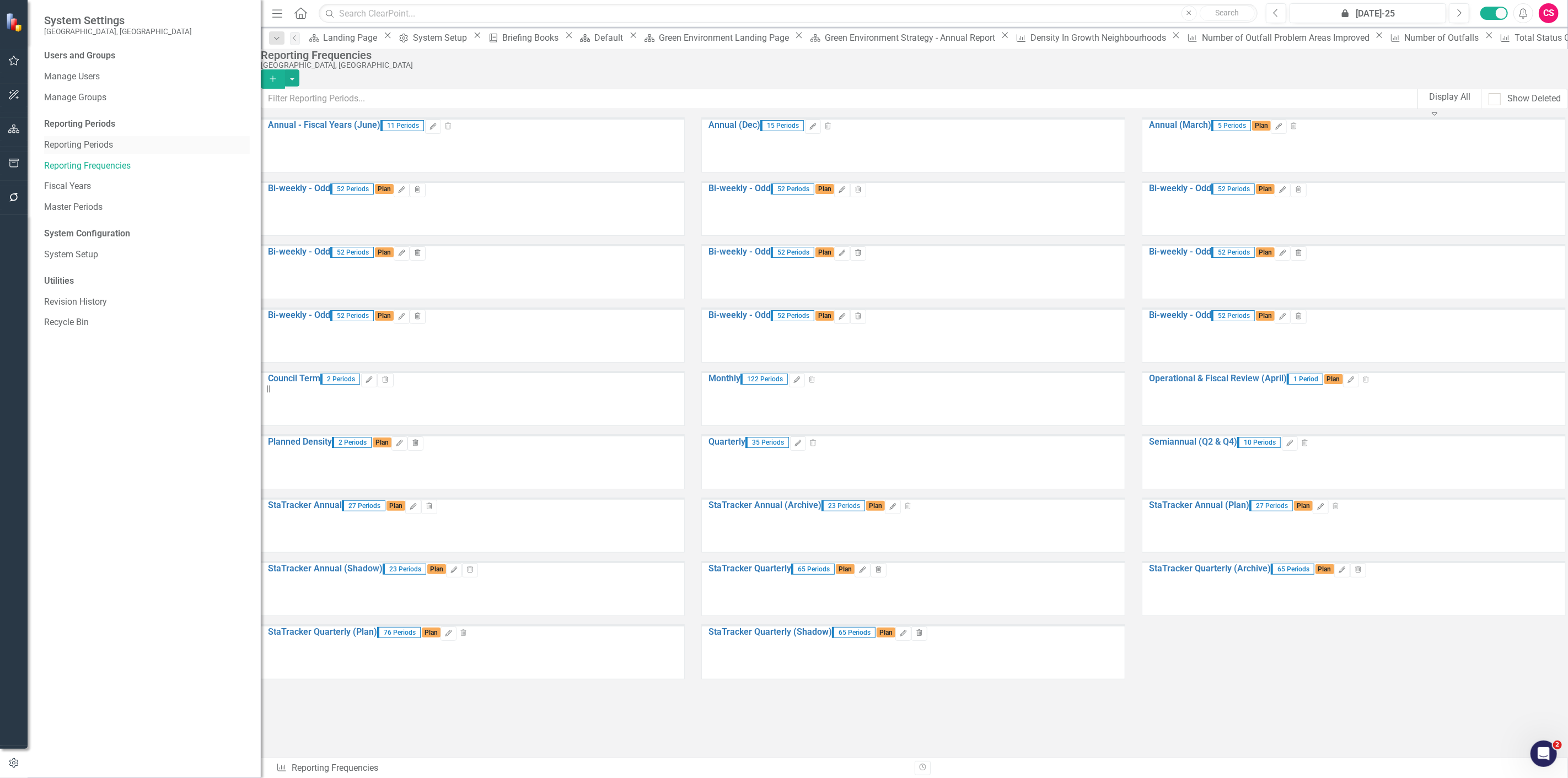
click at [106, 145] on link "Reporting Periods" at bounding box center [147, 145] width 206 height 13
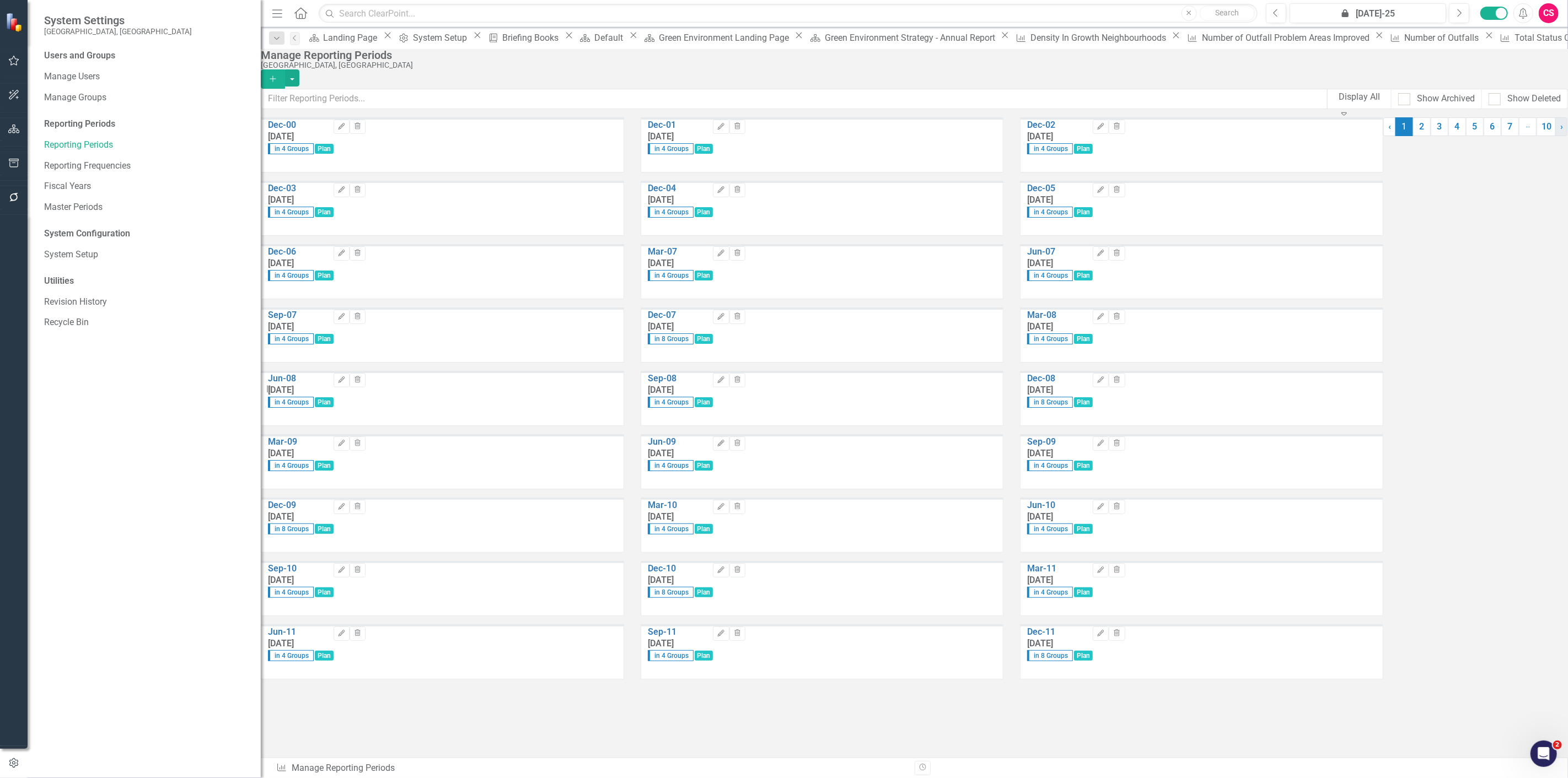
click at [1555, 136] on link "› Next" at bounding box center [1561, 127] width 13 height 18
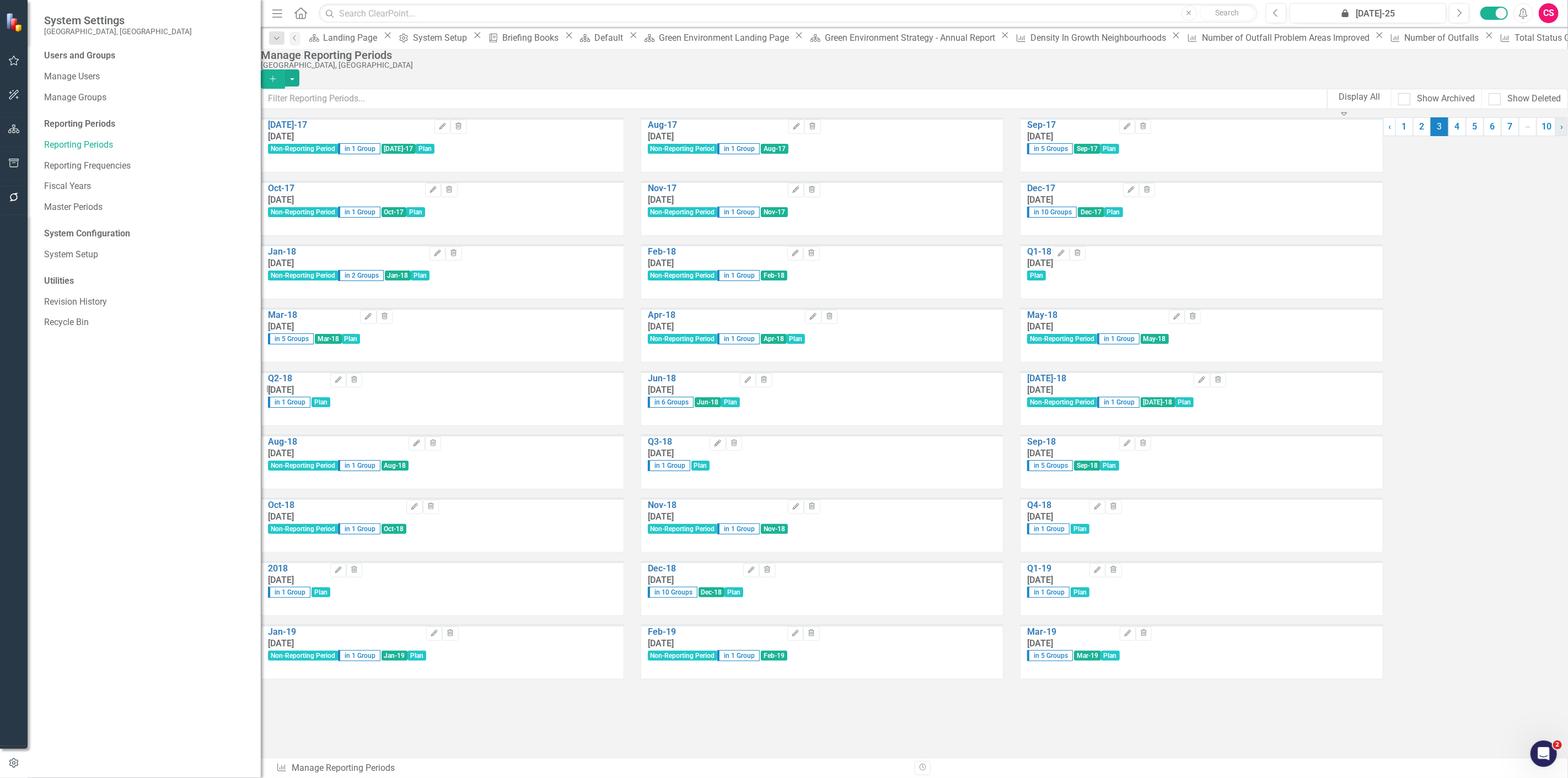
click at [1555, 136] on link "› Next" at bounding box center [1561, 127] width 13 height 18
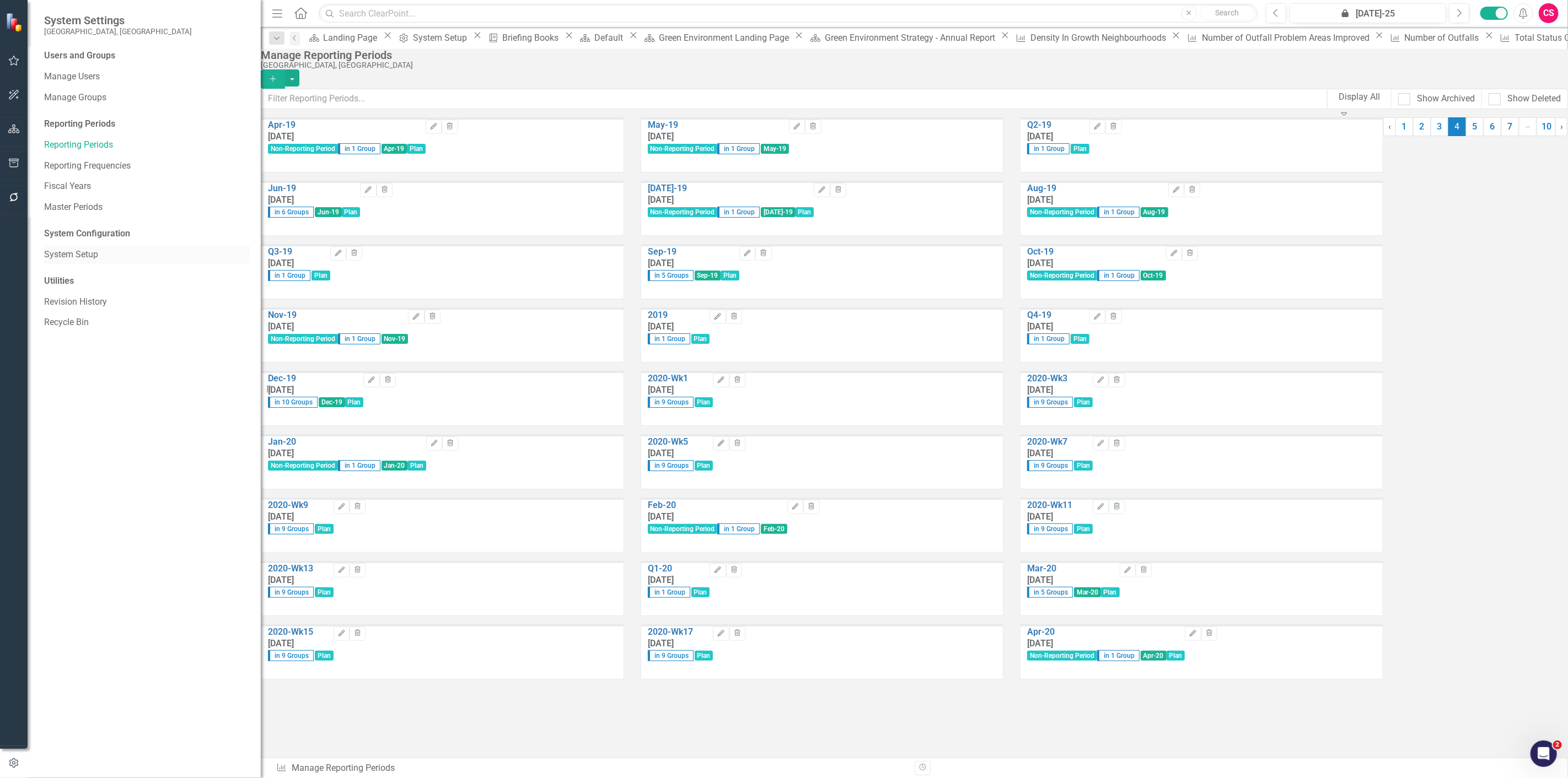
click at [98, 257] on link "System Setup" at bounding box center [147, 255] width 206 height 13
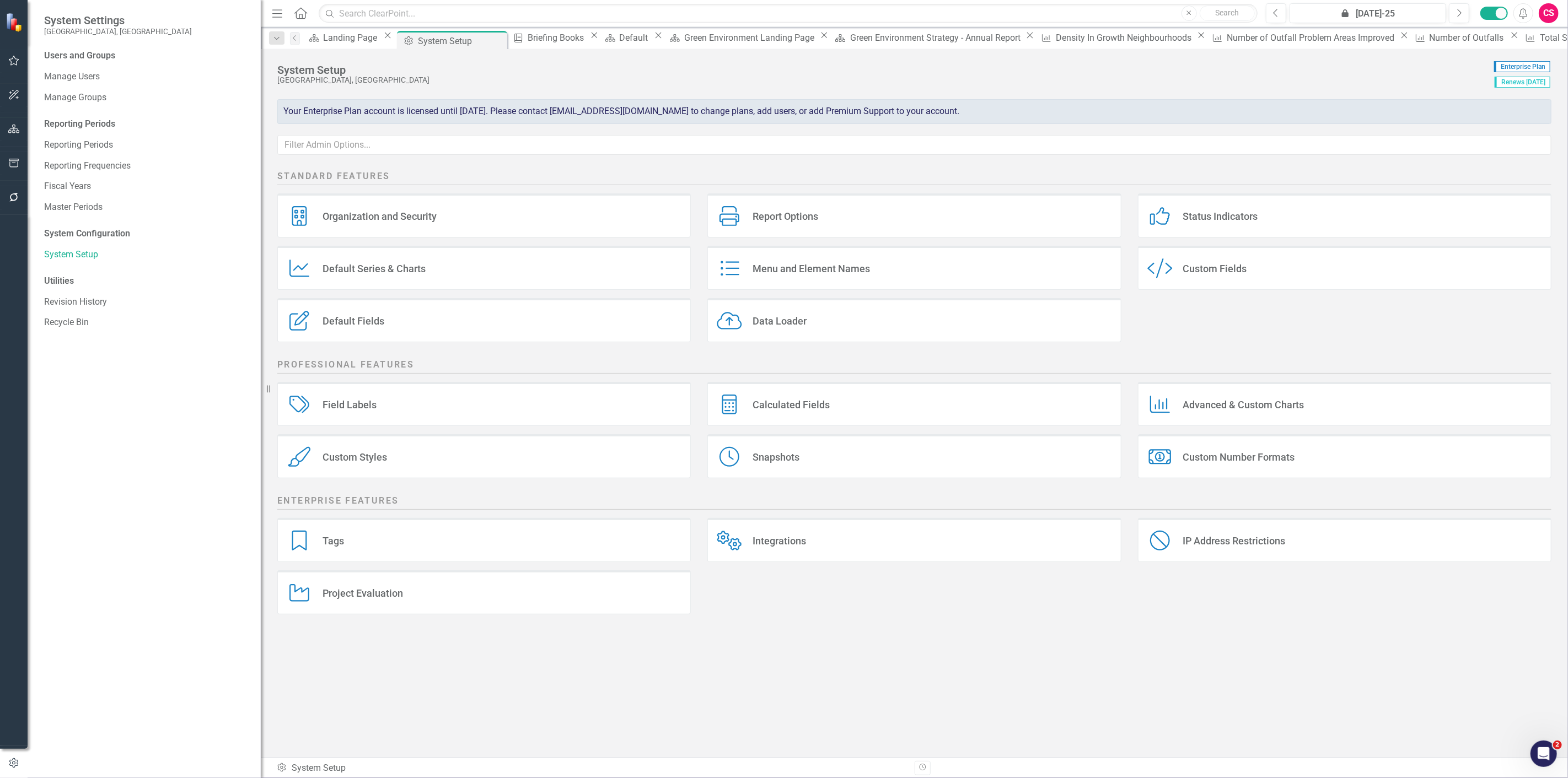
click at [1214, 265] on div "Custom Fields" at bounding box center [1215, 268] width 64 height 13
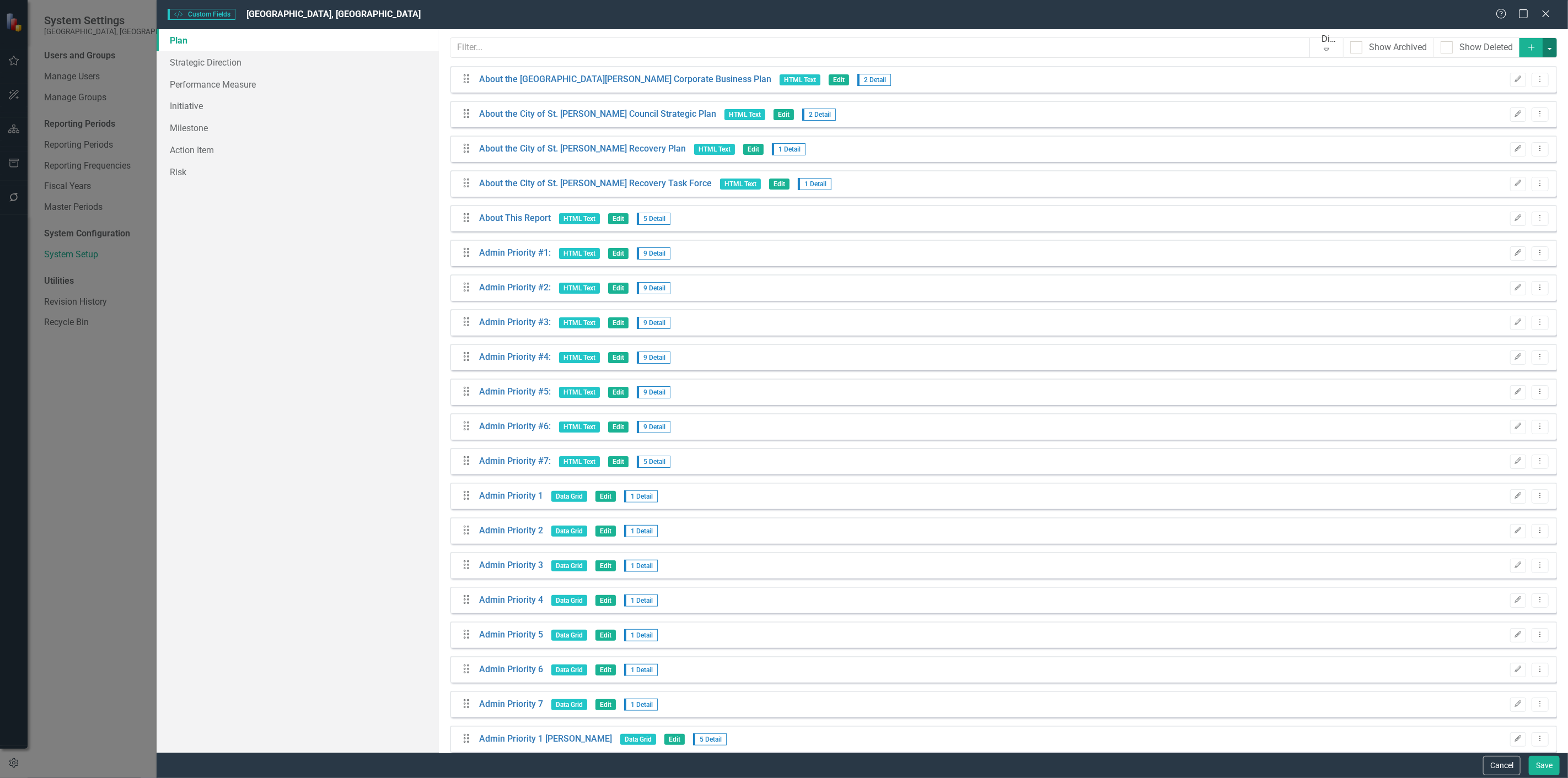
click at [1543, 42] on button "button" at bounding box center [1550, 48] width 14 height 19
click at [267, 321] on div "Plan Strategic Direction Performance Measure Initiative Milestone Action Item R…" at bounding box center [298, 391] width 283 height 724
click at [1491, 777] on div "Cancel Save" at bounding box center [862, 765] width 1412 height 25
click at [1493, 769] on button "Cancel" at bounding box center [1501, 765] width 38 height 19
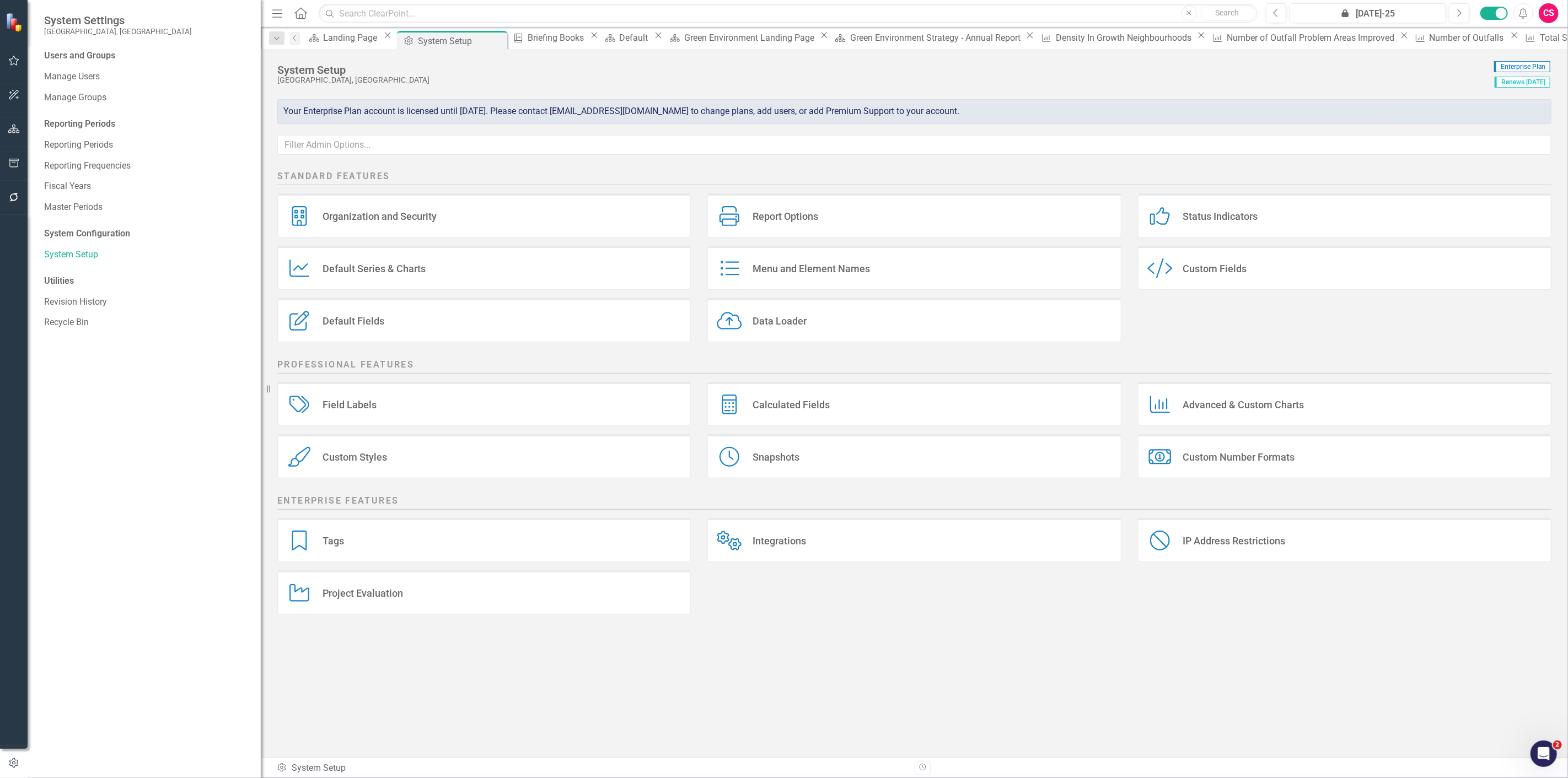
click at [1255, 267] on div "Custom Style Custom Fields" at bounding box center [1345, 267] width 414 height 44
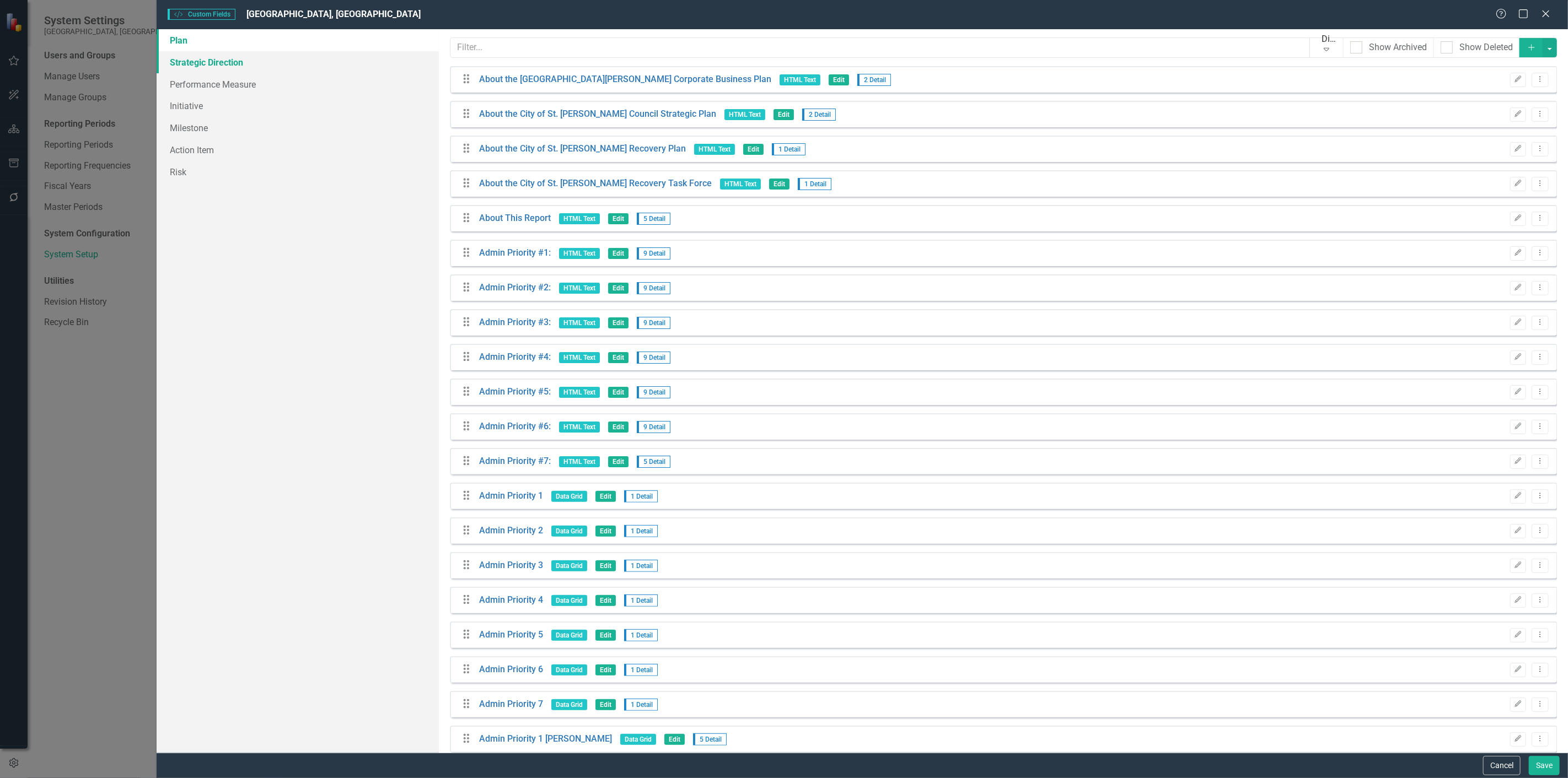
click at [276, 68] on link "Strategic Direction" at bounding box center [298, 62] width 283 height 22
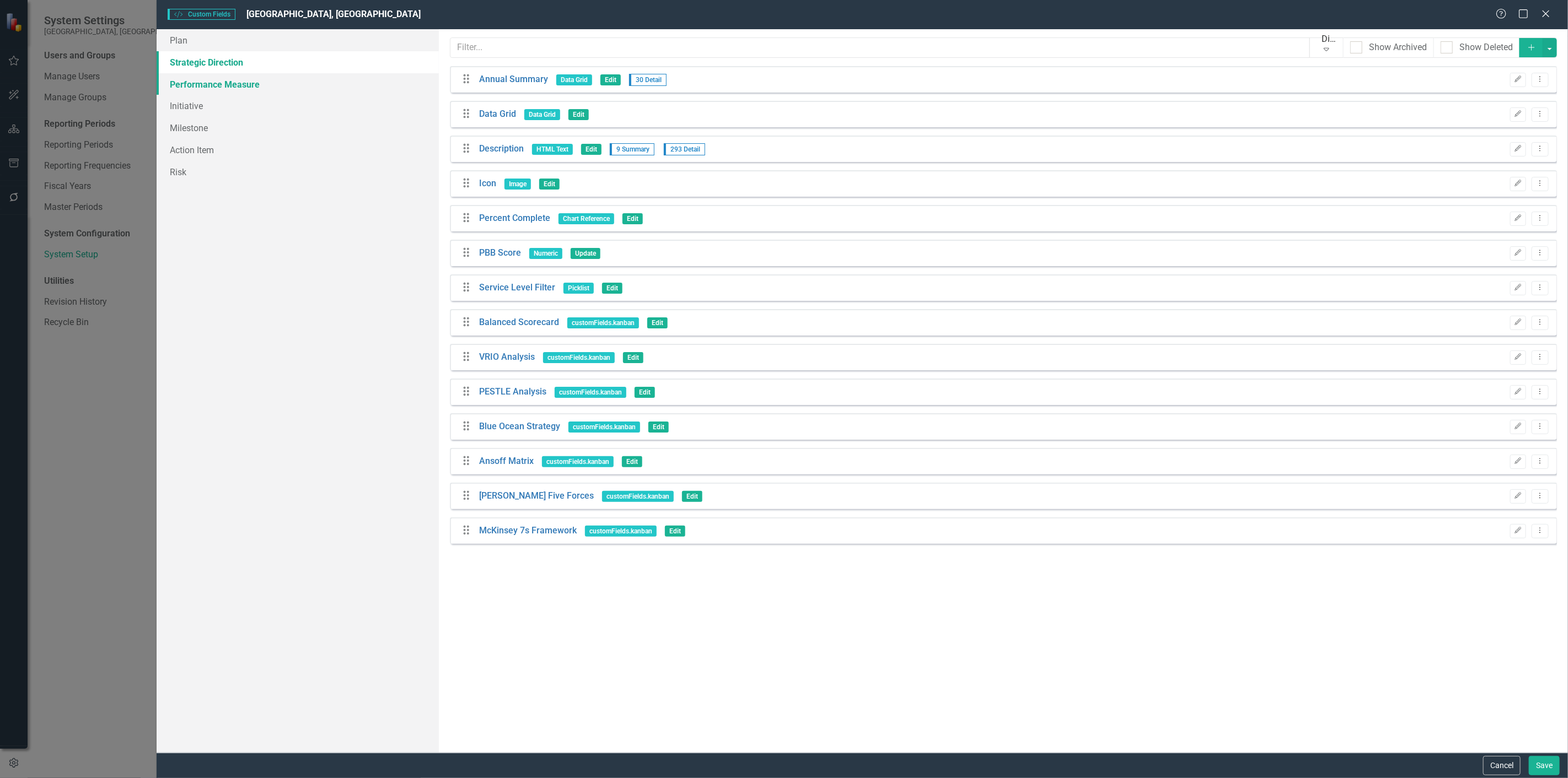
click at [270, 85] on link "Performance Measure" at bounding box center [298, 84] width 283 height 22
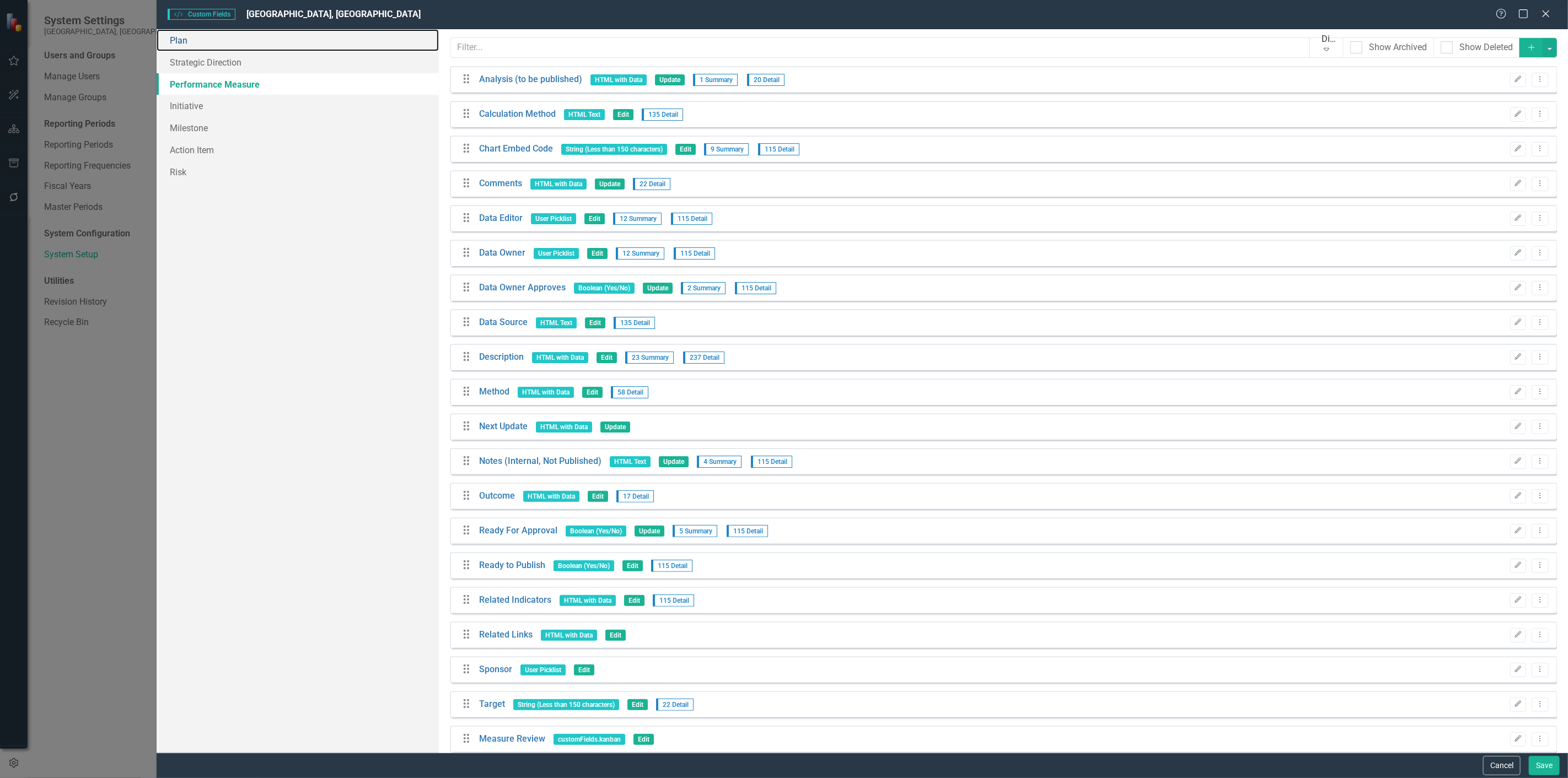
click at [245, 43] on link "Plan" at bounding box center [298, 40] width 283 height 22
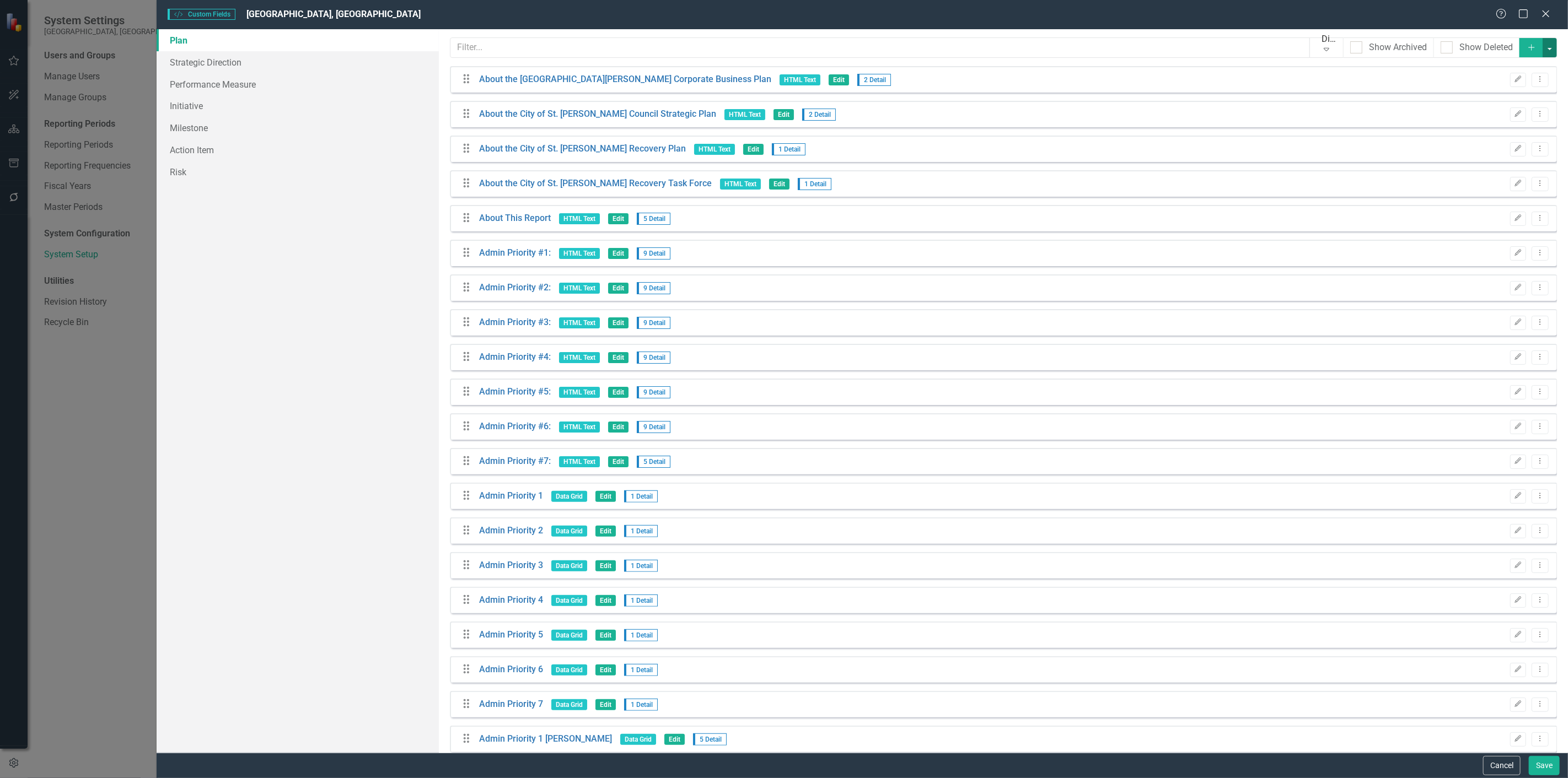
click at [1547, 48] on button "button" at bounding box center [1550, 48] width 14 height 19
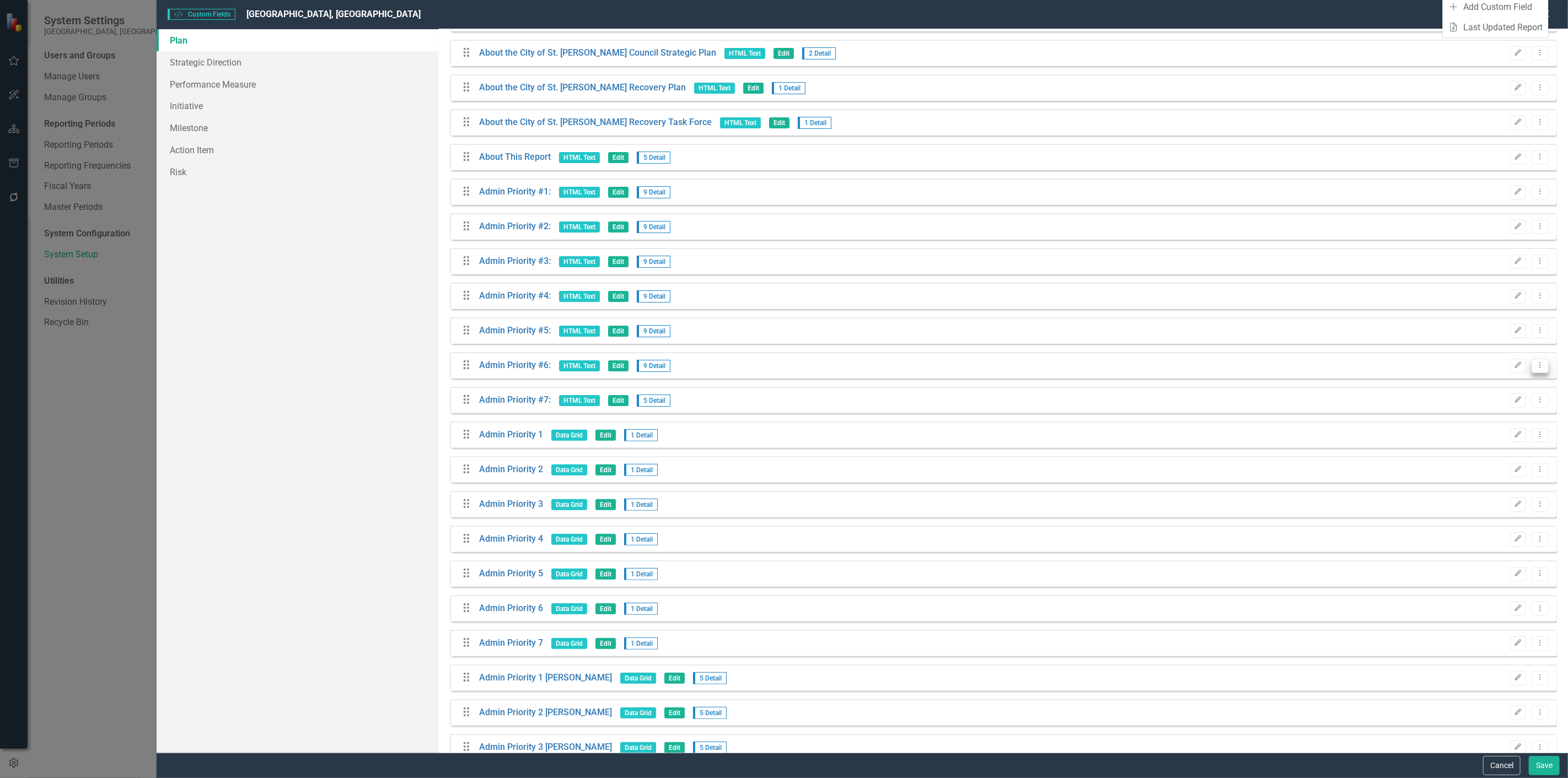
click at [1535, 364] on icon "Dropdown Menu" at bounding box center [1540, 365] width 9 height 8
click at [1515, 365] on button "Edit" at bounding box center [1518, 365] width 16 height 14
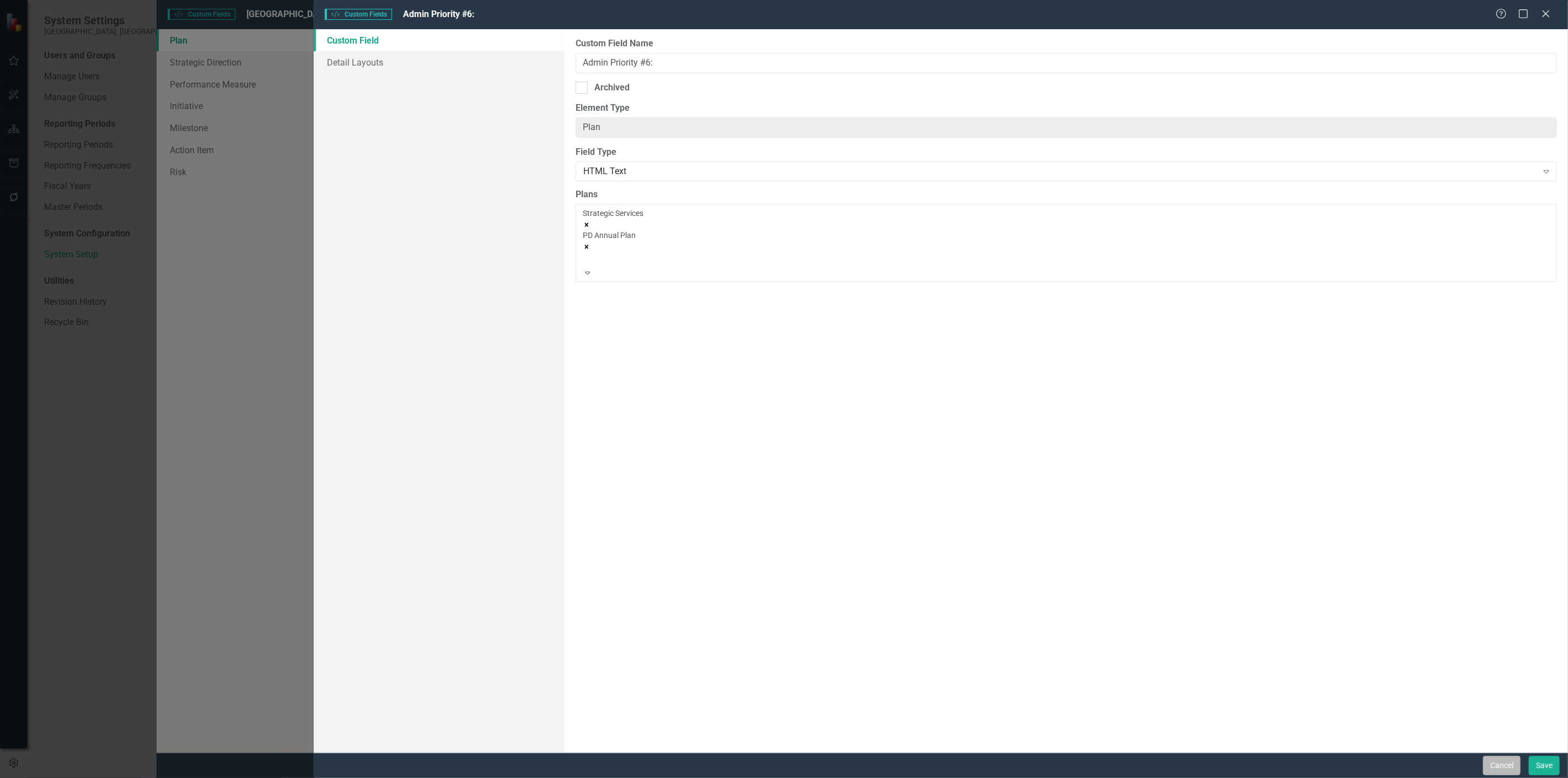
click at [1491, 770] on button "Cancel" at bounding box center [1501, 765] width 38 height 19
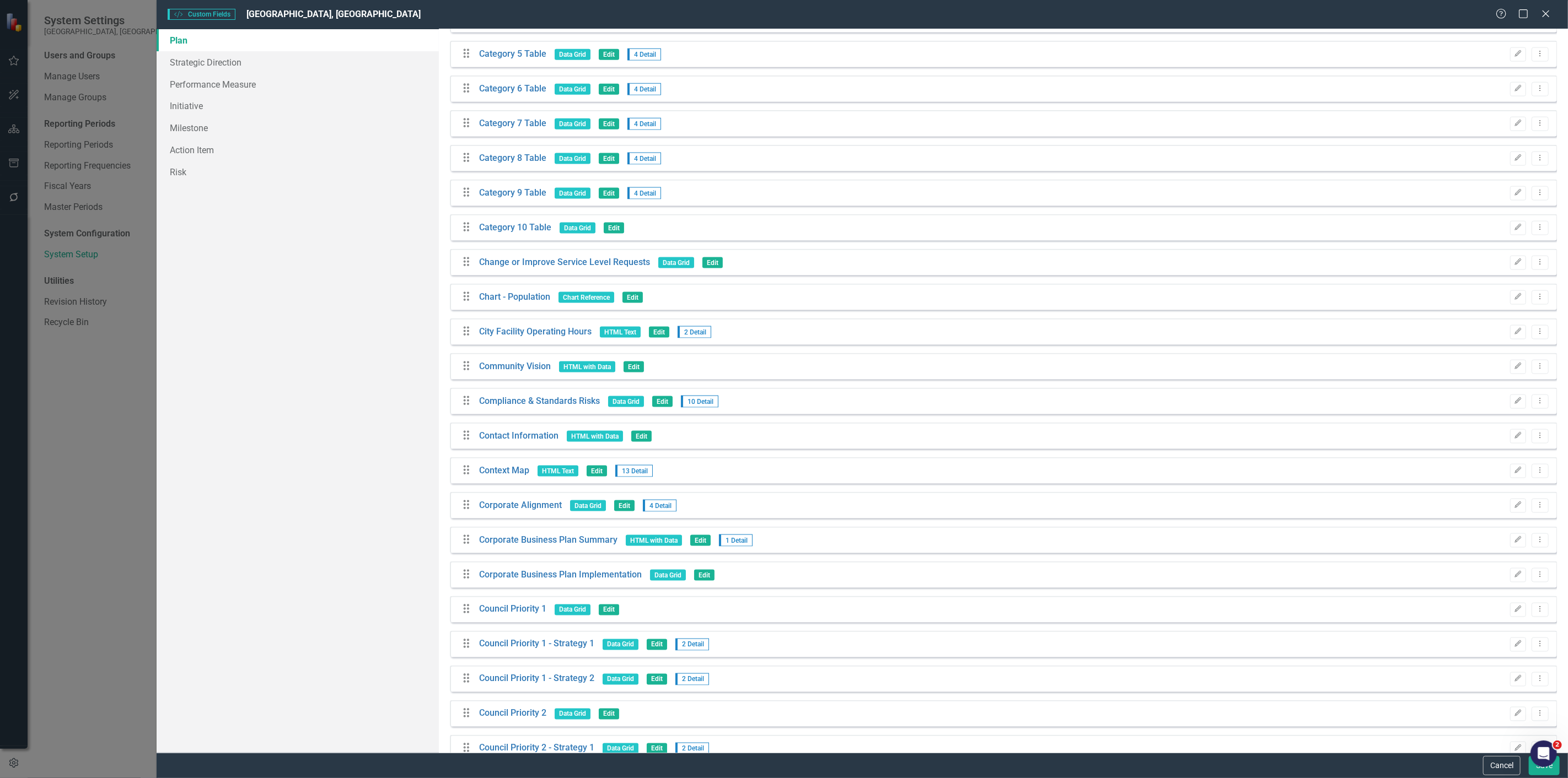
scroll to position [1286, 0]
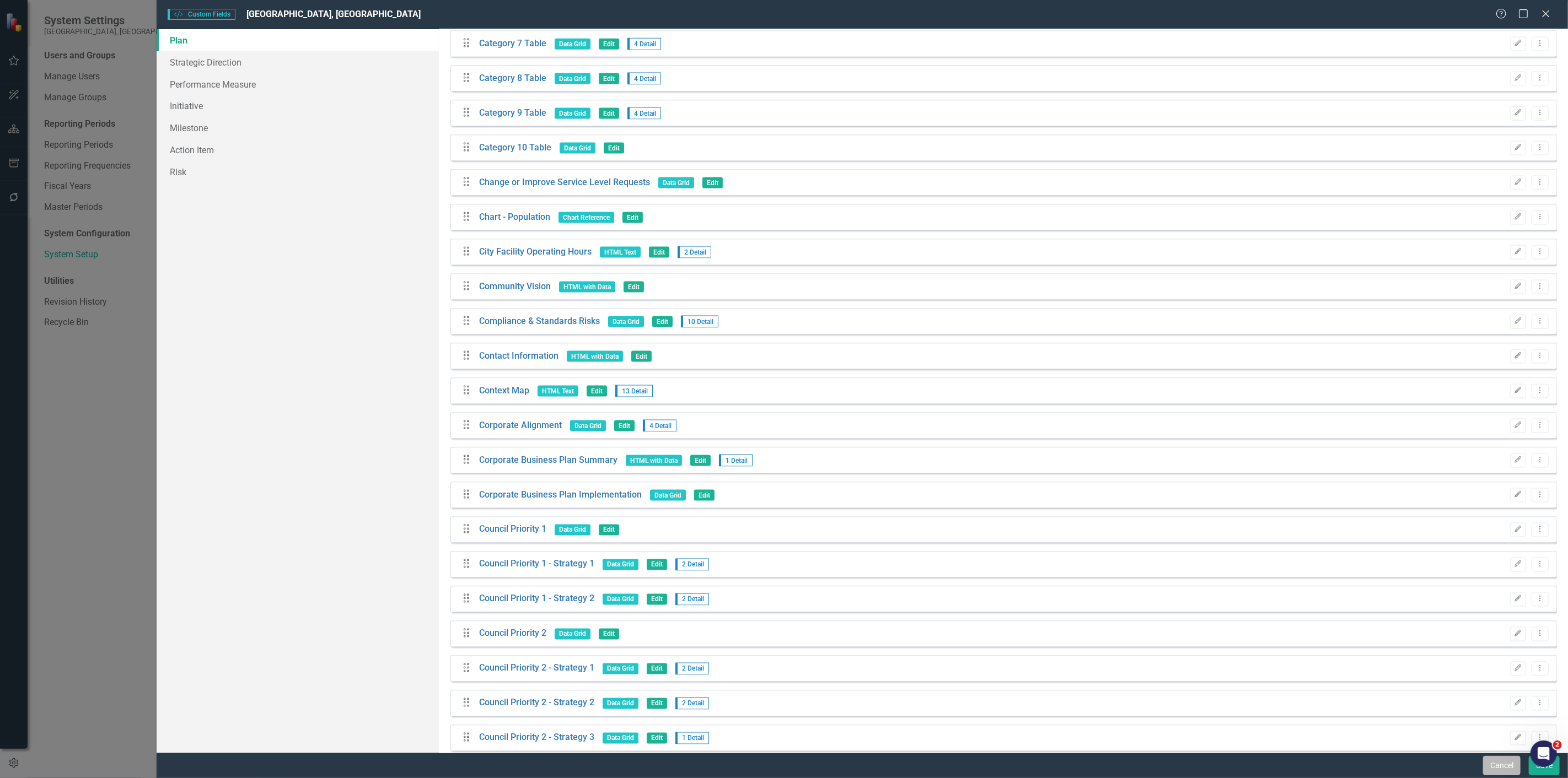
drag, startPoint x: 1515, startPoint y: 769, endPoint x: 840, endPoint y: 565, distance: 705.2
click at [1515, 769] on button "Cancel" at bounding box center [1501, 765] width 38 height 19
click at [813, 657] on div "Drag Council Priority 2 - Strategy 1 Data Grid Edit 2 Detail Edit Dropdown Menu" at bounding box center [1003, 669] width 1107 height 27
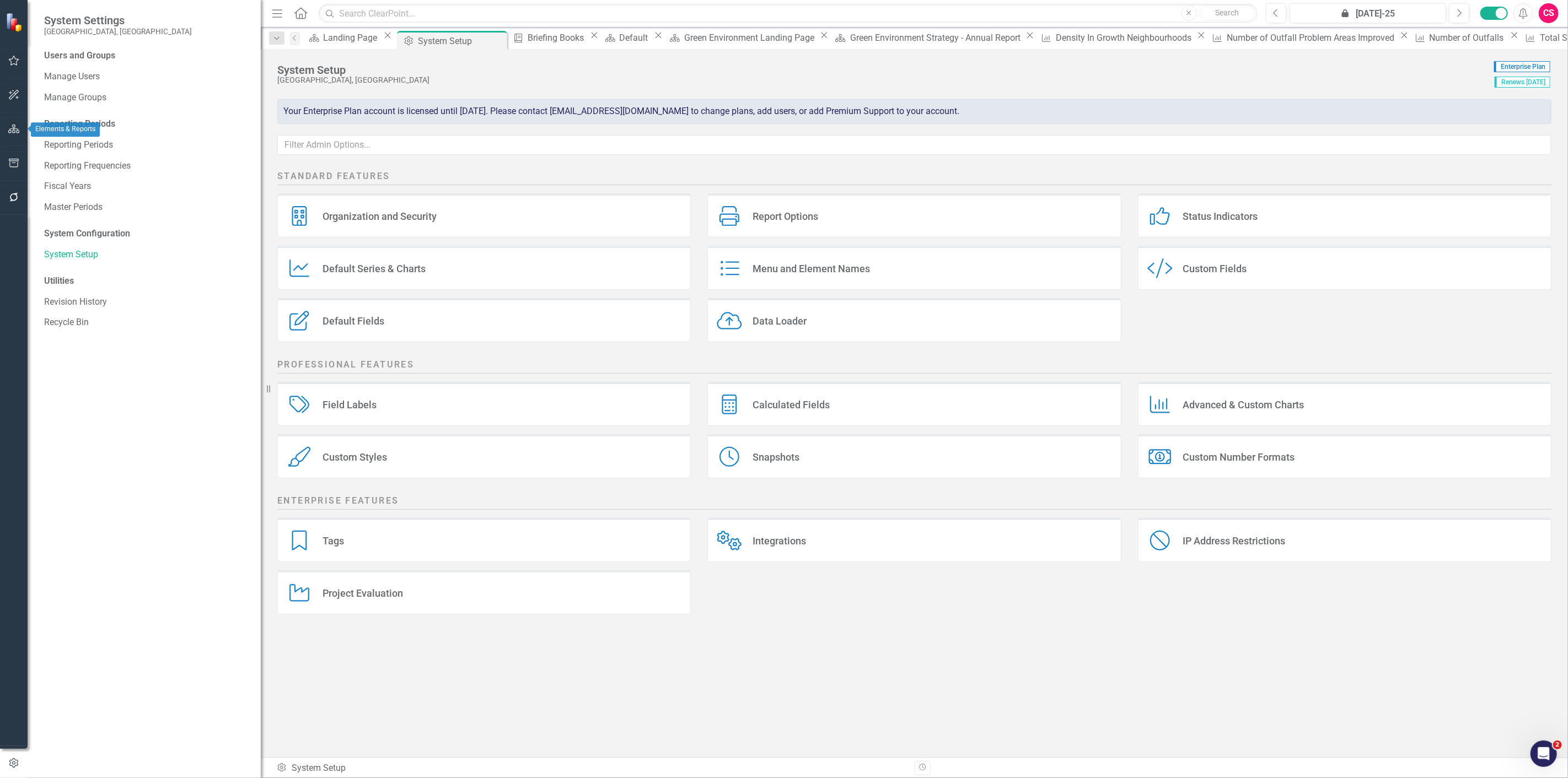
click at [9, 138] on button "button" at bounding box center [14, 130] width 25 height 23
click at [48, 114] on icon at bounding box center [48, 115] width 3 height 5
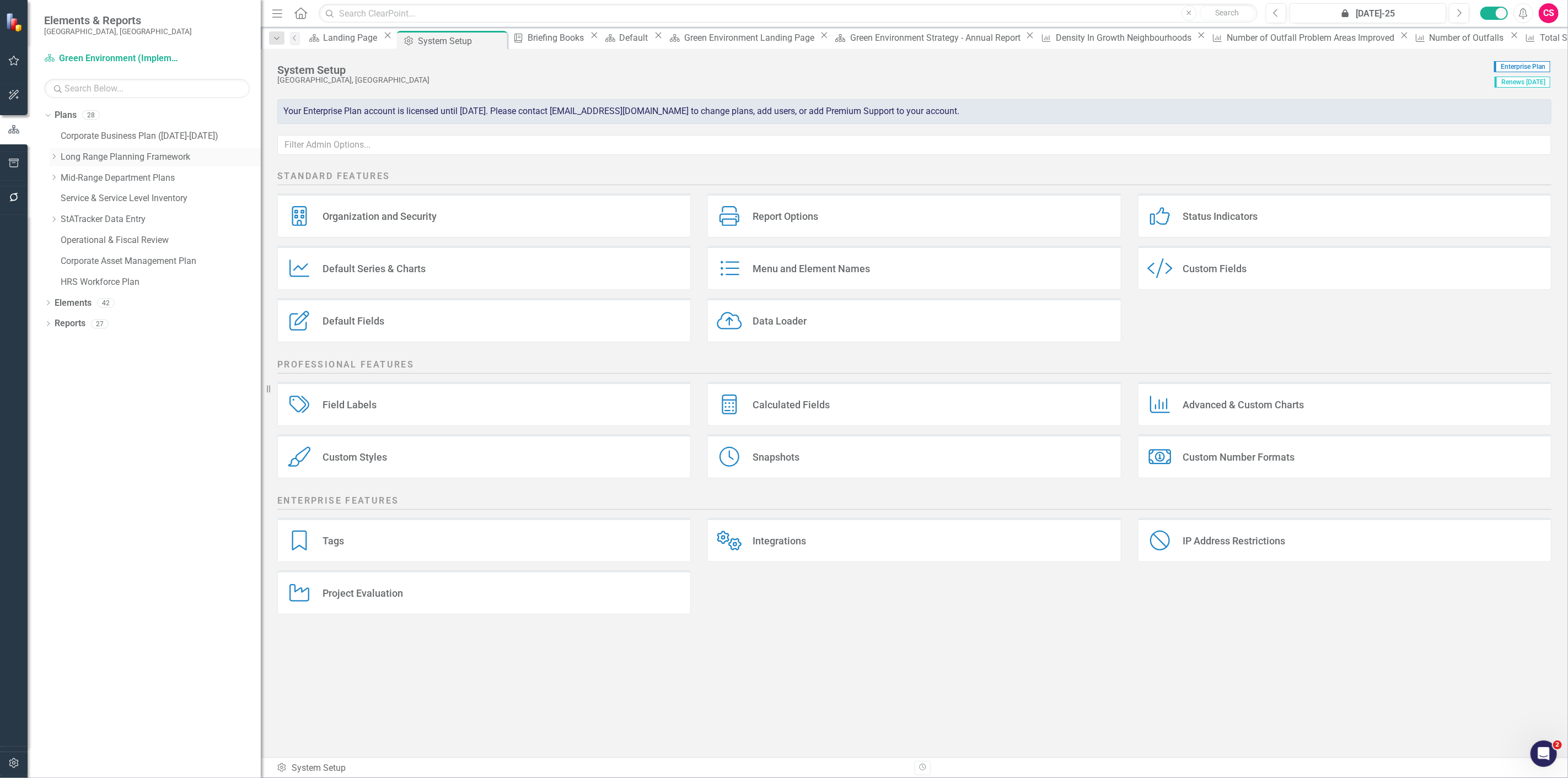
click at [52, 163] on div "Dropdown Long Range Planning Framework" at bounding box center [155, 157] width 211 height 18
click at [53, 158] on icon "Dropdown" at bounding box center [53, 156] width 8 height 7
click at [67, 177] on icon "Dropdown" at bounding box center [65, 177] width 8 height 7
click at [127, 196] on link "Green Environment (Implementation)" at bounding box center [171, 198] width 178 height 13
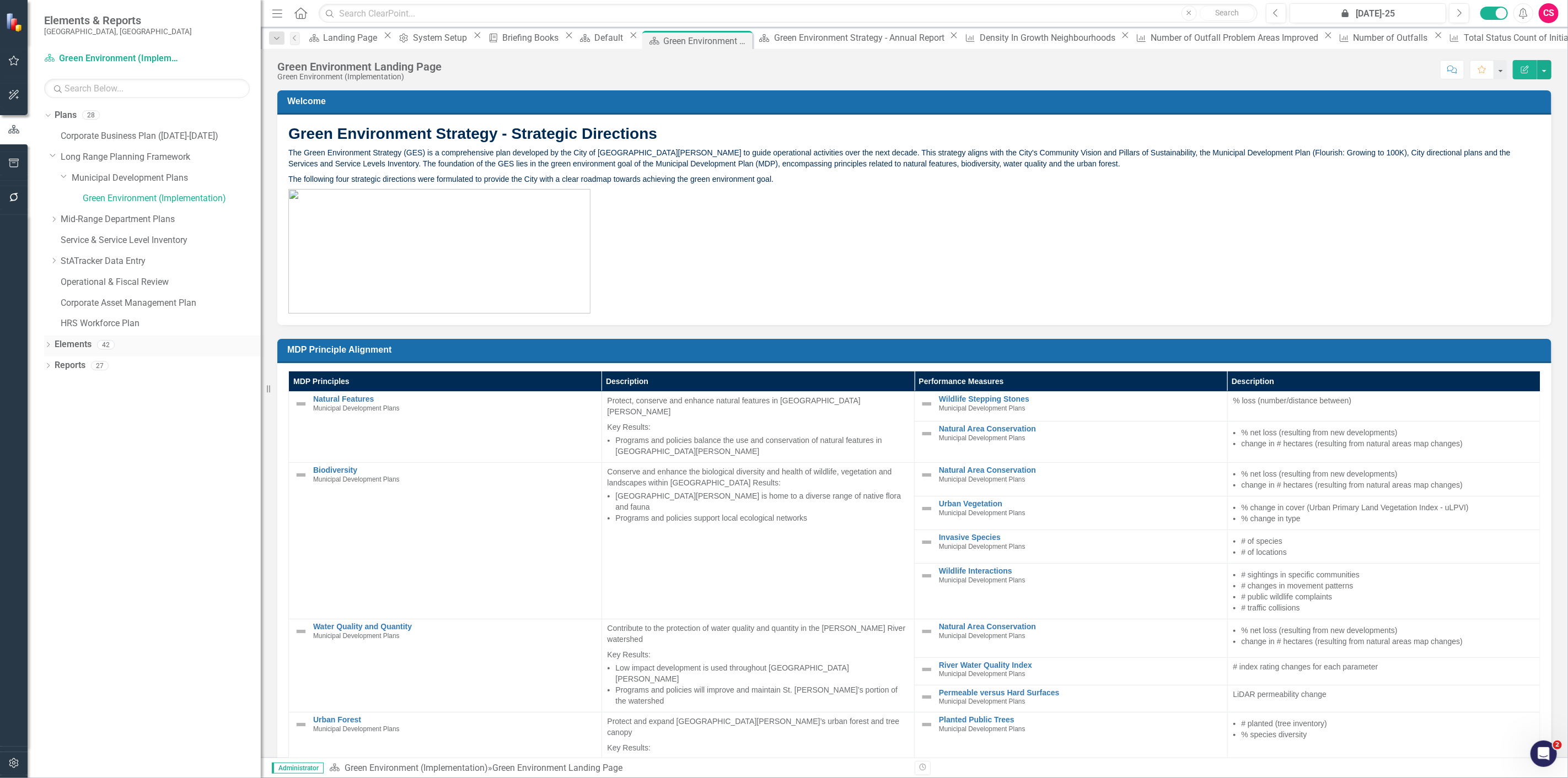
click at [48, 344] on icon at bounding box center [48, 345] width 3 height 5
click at [49, 344] on div "Dropdown" at bounding box center [45, 344] width 9 height 8
click at [48, 367] on icon at bounding box center [48, 366] width 3 height 5
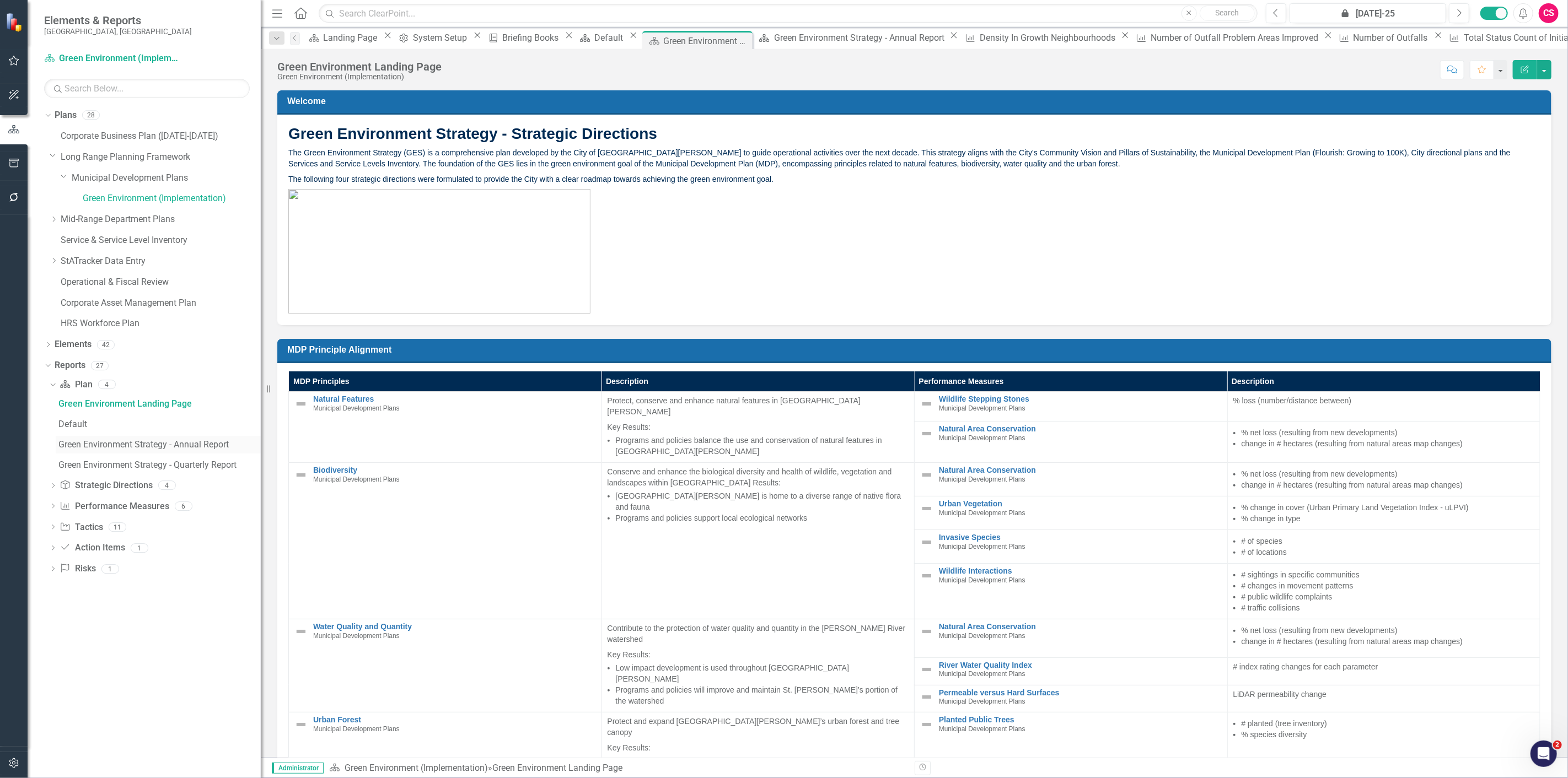
click at [101, 445] on div "Green Environment Strategy - Annual Report" at bounding box center [160, 445] width 202 height 10
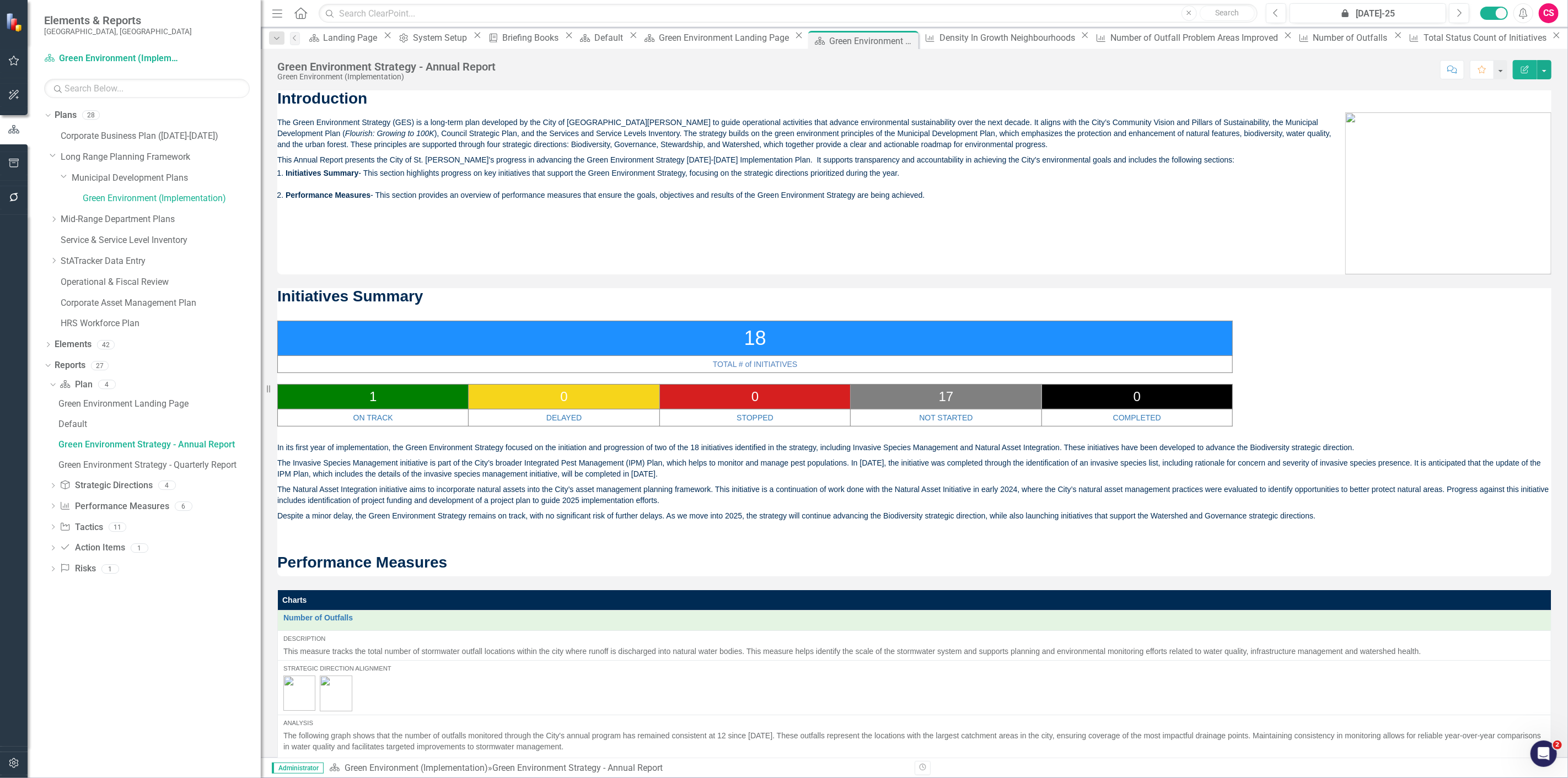
click at [779, 497] on p "The Natural Asset Integration initiative aims to incorporate natural assets int…" at bounding box center [914, 496] width 1274 height 27
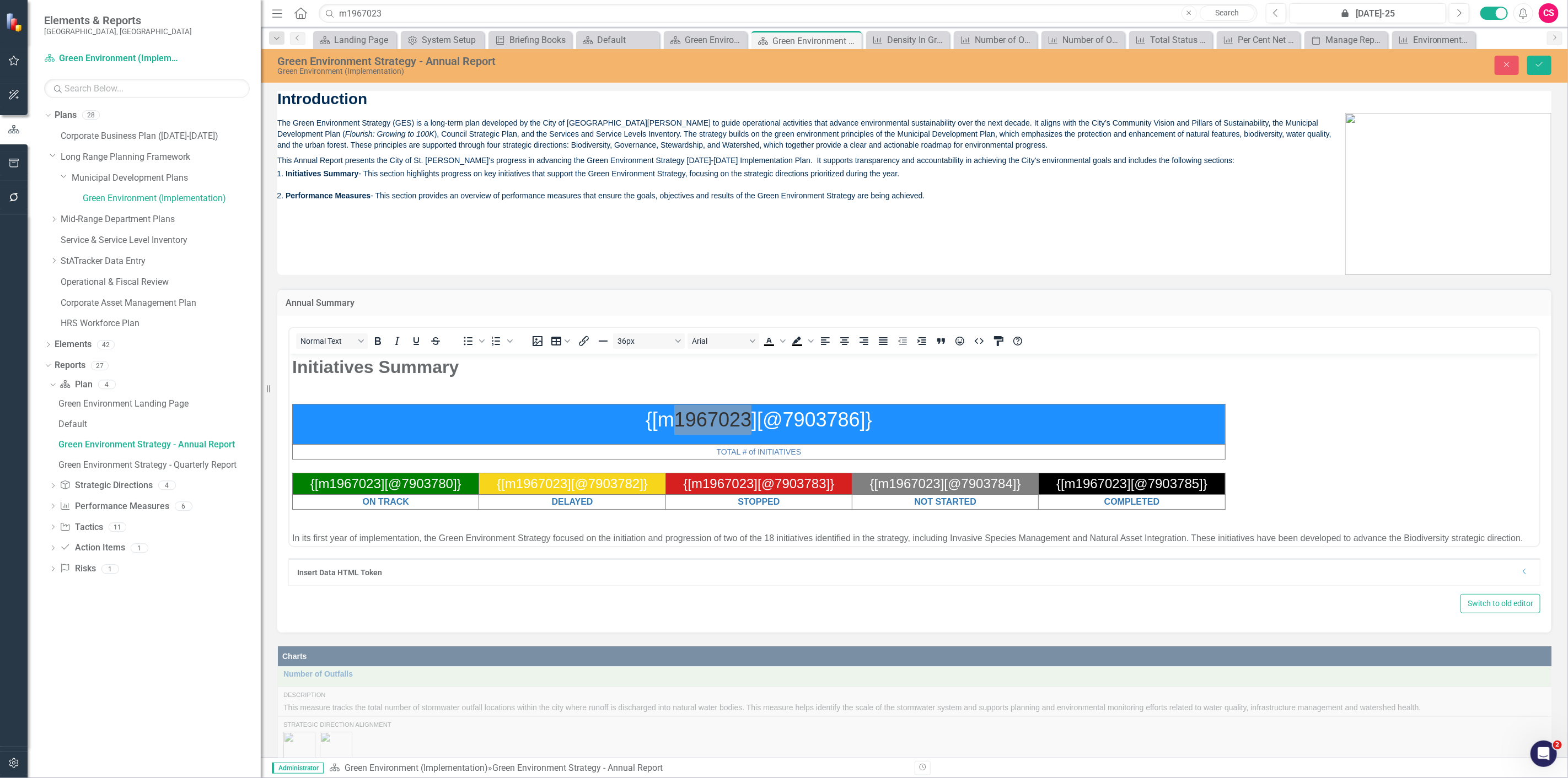
drag, startPoint x: 403, startPoint y: 13, endPoint x: 289, endPoint y: 13, distance: 114.0
click at [289, 13] on div "Menu Home Search m1967023 Close Search" at bounding box center [761, 13] width 985 height 21
click at [1505, 61] on icon "Close" at bounding box center [1507, 64] width 10 height 8
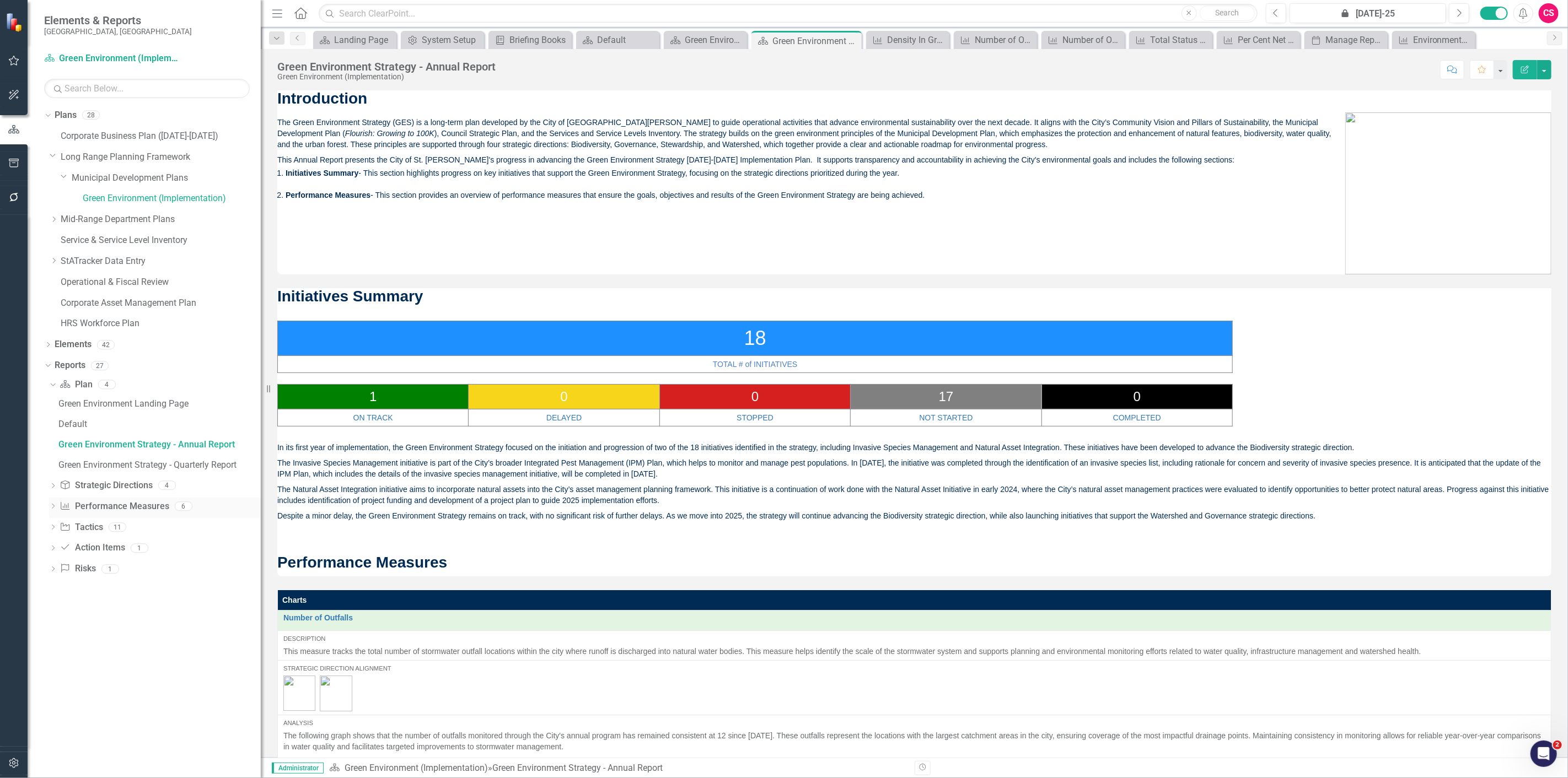
click at [51, 511] on div "Dropdown" at bounding box center [53, 507] width 8 height 9
click at [51, 427] on icon at bounding box center [53, 426] width 5 height 3
click at [48, 343] on icon "Dropdown" at bounding box center [48, 345] width 8 height 6
click at [54, 386] on icon "Dropdown" at bounding box center [53, 387] width 8 height 6
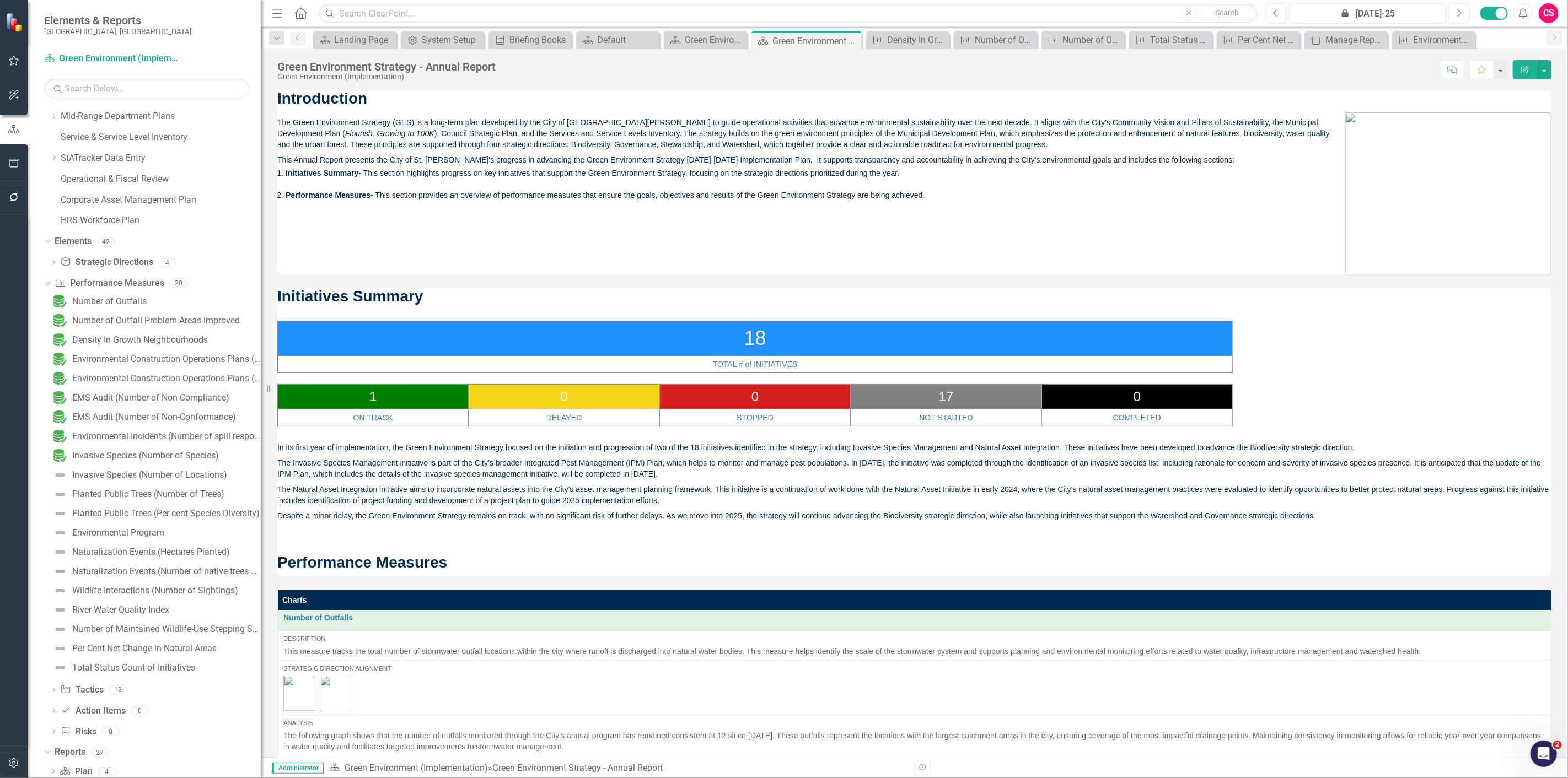
scroll to position [229, 0]
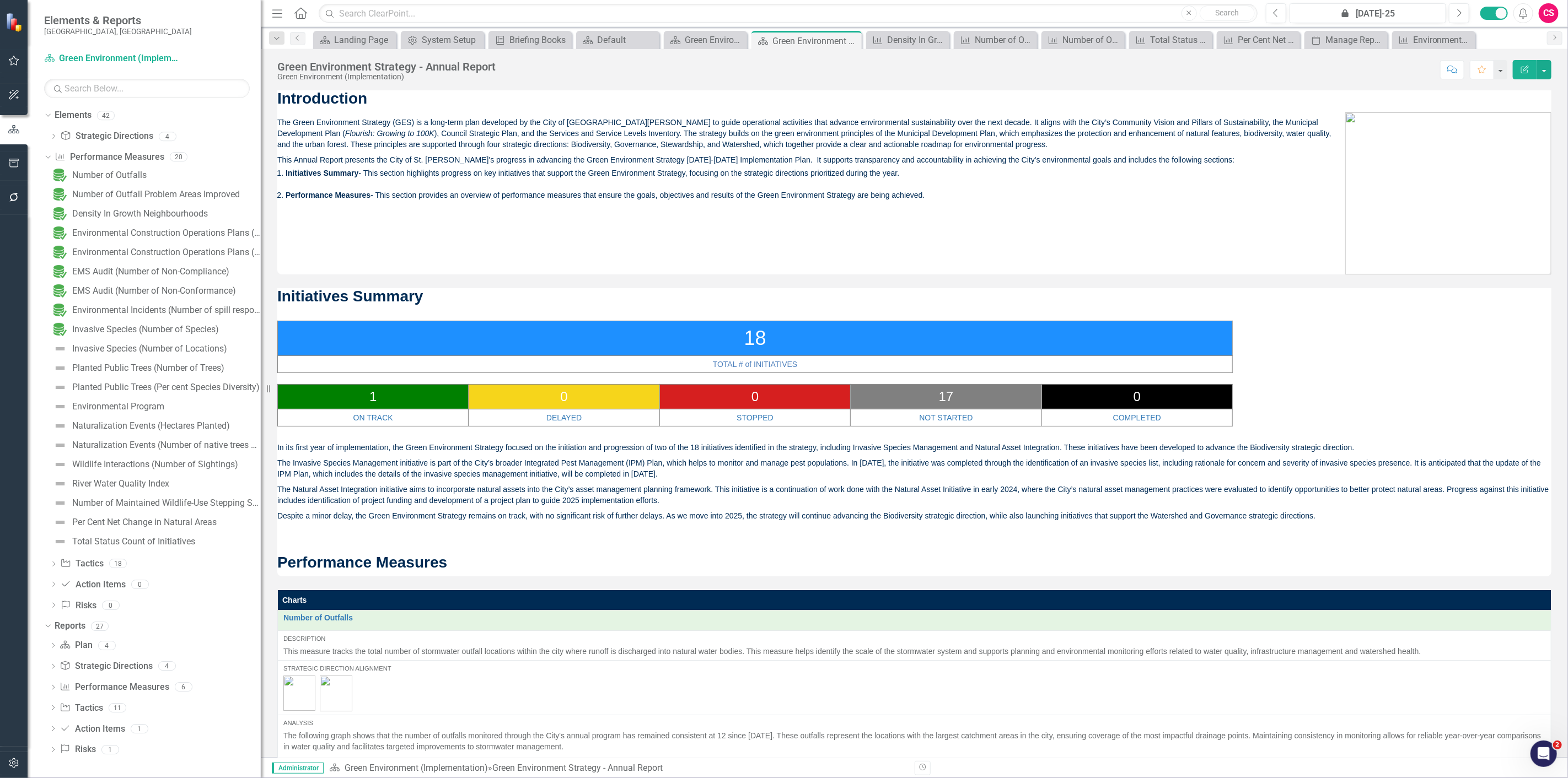
click at [738, 341] on p "18" at bounding box center [755, 338] width 949 height 28
click at [739, 340] on p "18" at bounding box center [755, 338] width 949 height 28
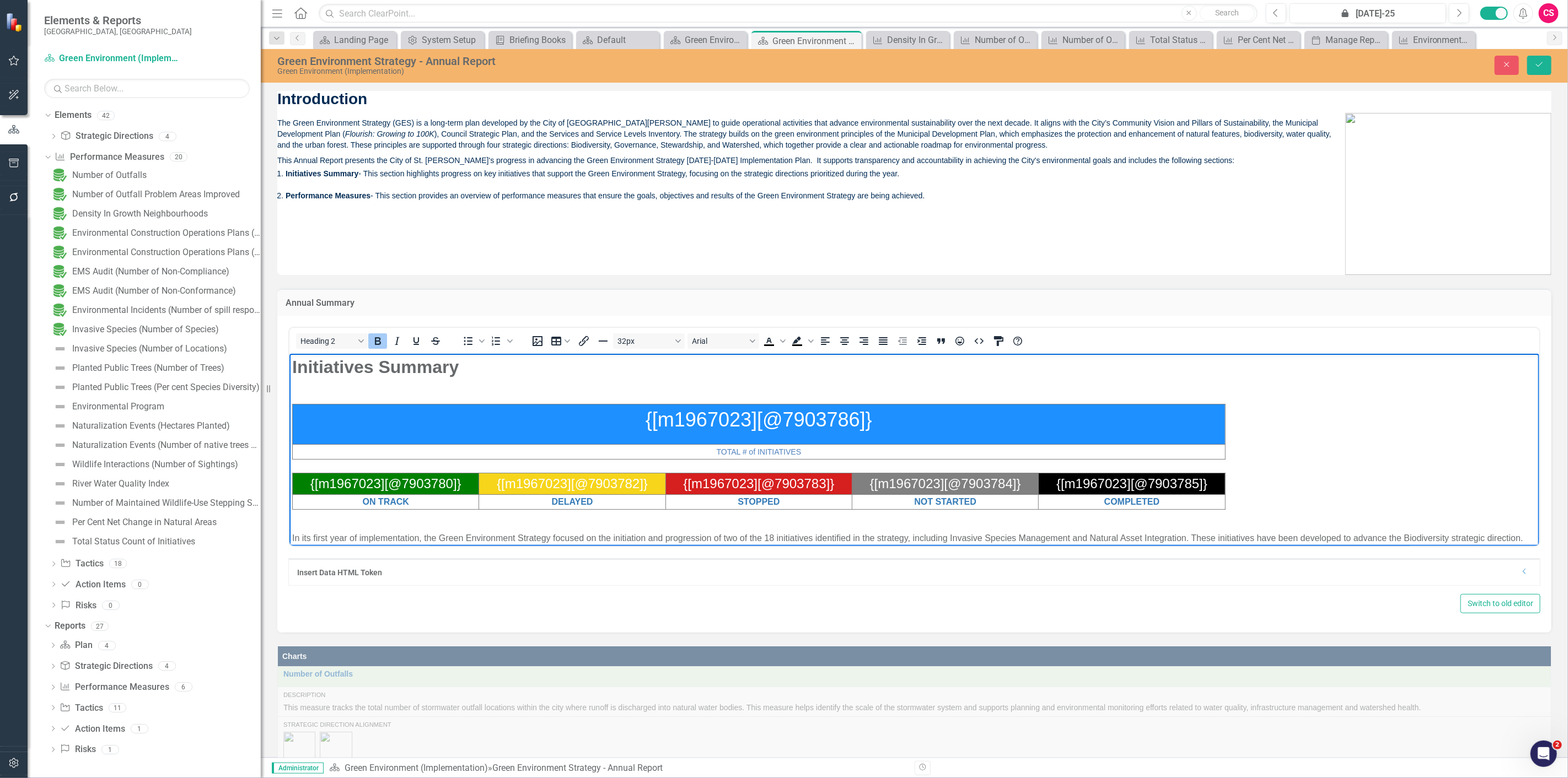
scroll to position [0, 0]
click at [736, 417] on span "{[m1967023][@7903786]}" at bounding box center [758, 419] width 227 height 23
click at [736, 415] on span "{[m1967023][@7903786]}" at bounding box center [758, 419] width 227 height 23
drag, startPoint x: 631, startPoint y: 419, endPoint x: 885, endPoint y: 403, distance: 254.5
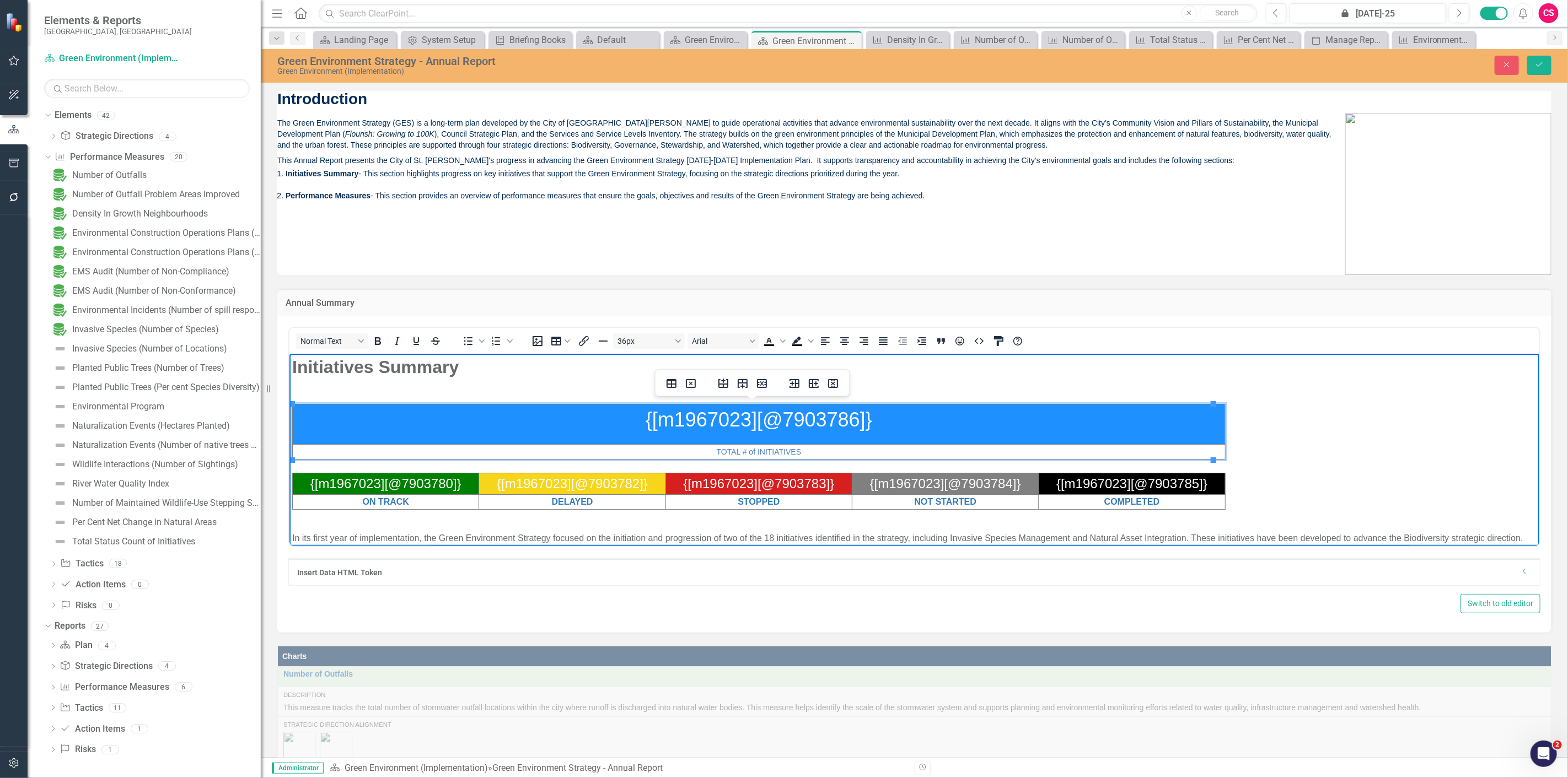
click at [883, 401] on body "Initiatives Summary {[m1967023][@7903786]} TOTAL # of INITIATIVES {[m1967023][@…" at bounding box center [914, 536] width 1250 height 365
click at [892, 427] on p "{[m1967023][@7903786]}" at bounding box center [758, 420] width 931 height 30
click at [351, 572] on div "Insert Data HTML Token" at bounding box center [906, 572] width 1218 height 11
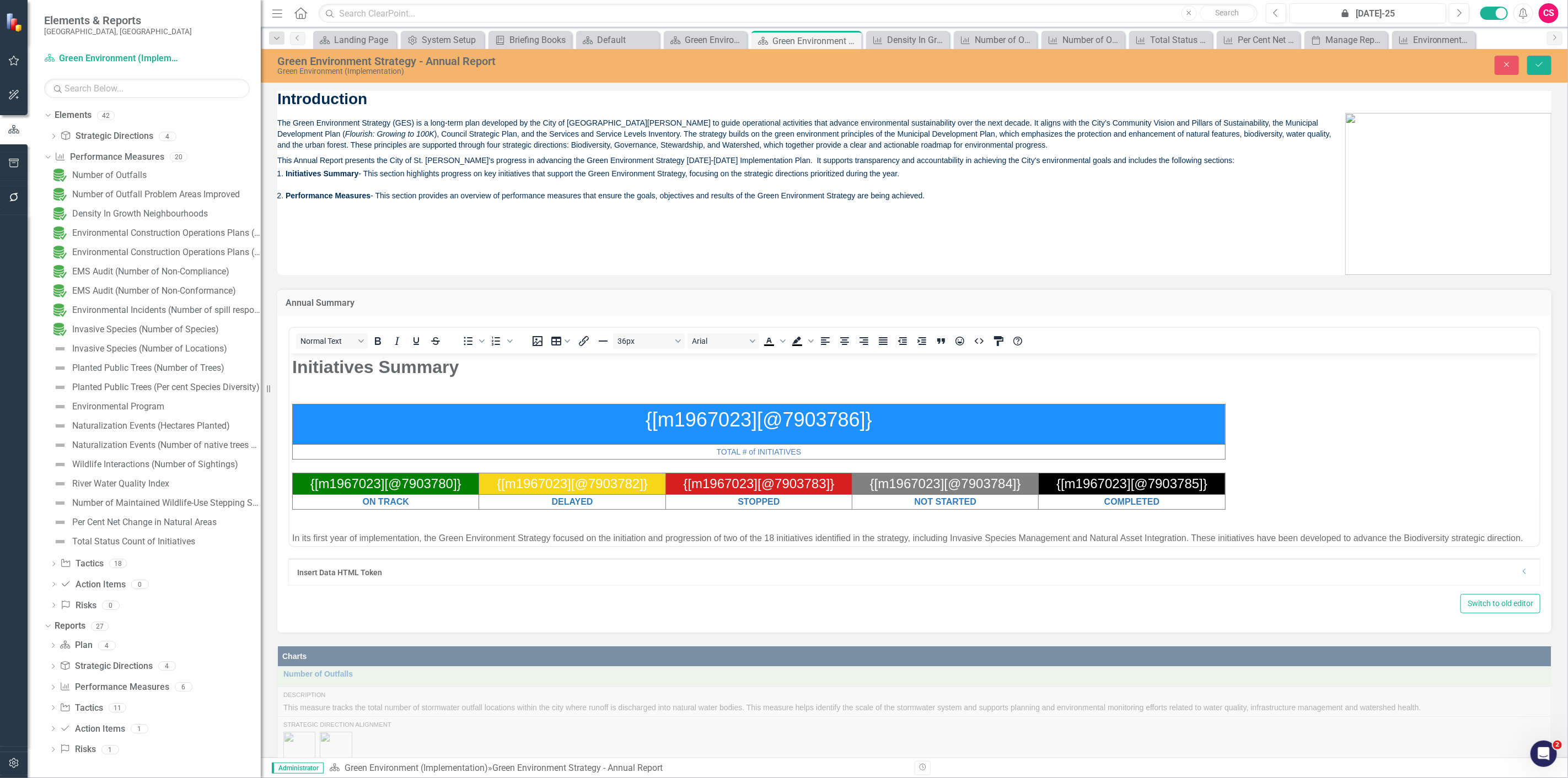
click at [1520, 569] on icon "Dropdown" at bounding box center [1525, 572] width 8 height 7
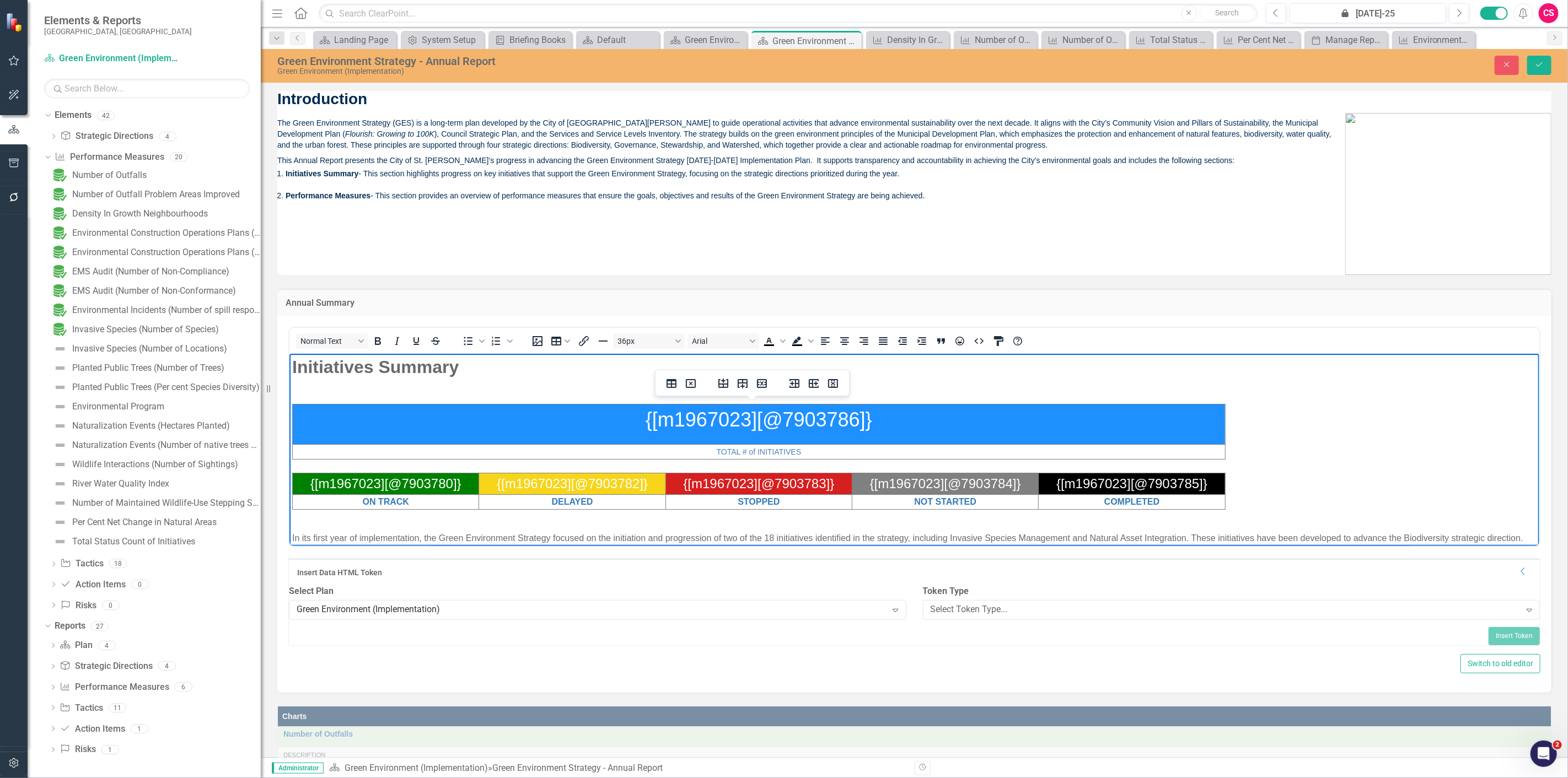
drag, startPoint x: 649, startPoint y: 422, endPoint x: 798, endPoint y: 440, distance: 150.1
click at [916, 401] on body "Initiatives Summary {[m1967023][@7903786]} TOTAL # of INITIATIVES {[m1967023][@…" at bounding box center [914, 536] width 1250 height 365
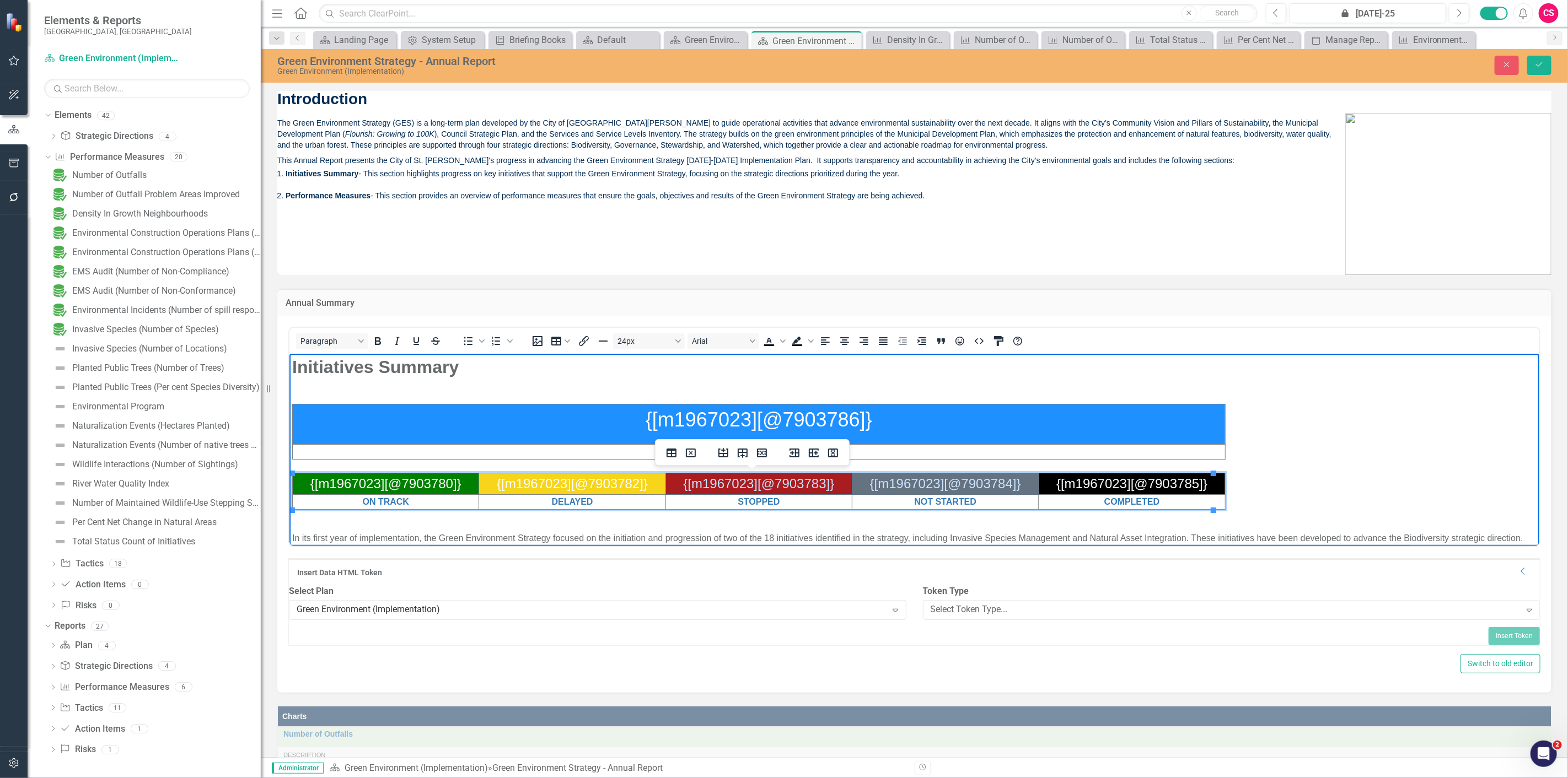
drag, startPoint x: 678, startPoint y: 483, endPoint x: 858, endPoint y: 476, distance: 180.1
click at [858, 476] on tr "{[m1967023][@7903780]} {[m1967023][@7903782]} {[m1967023][@7903783]} {[m1967023…" at bounding box center [759, 484] width 933 height 22
click at [878, 481] on td "{[m1967023][@7903784]}" at bounding box center [944, 484] width 186 height 22
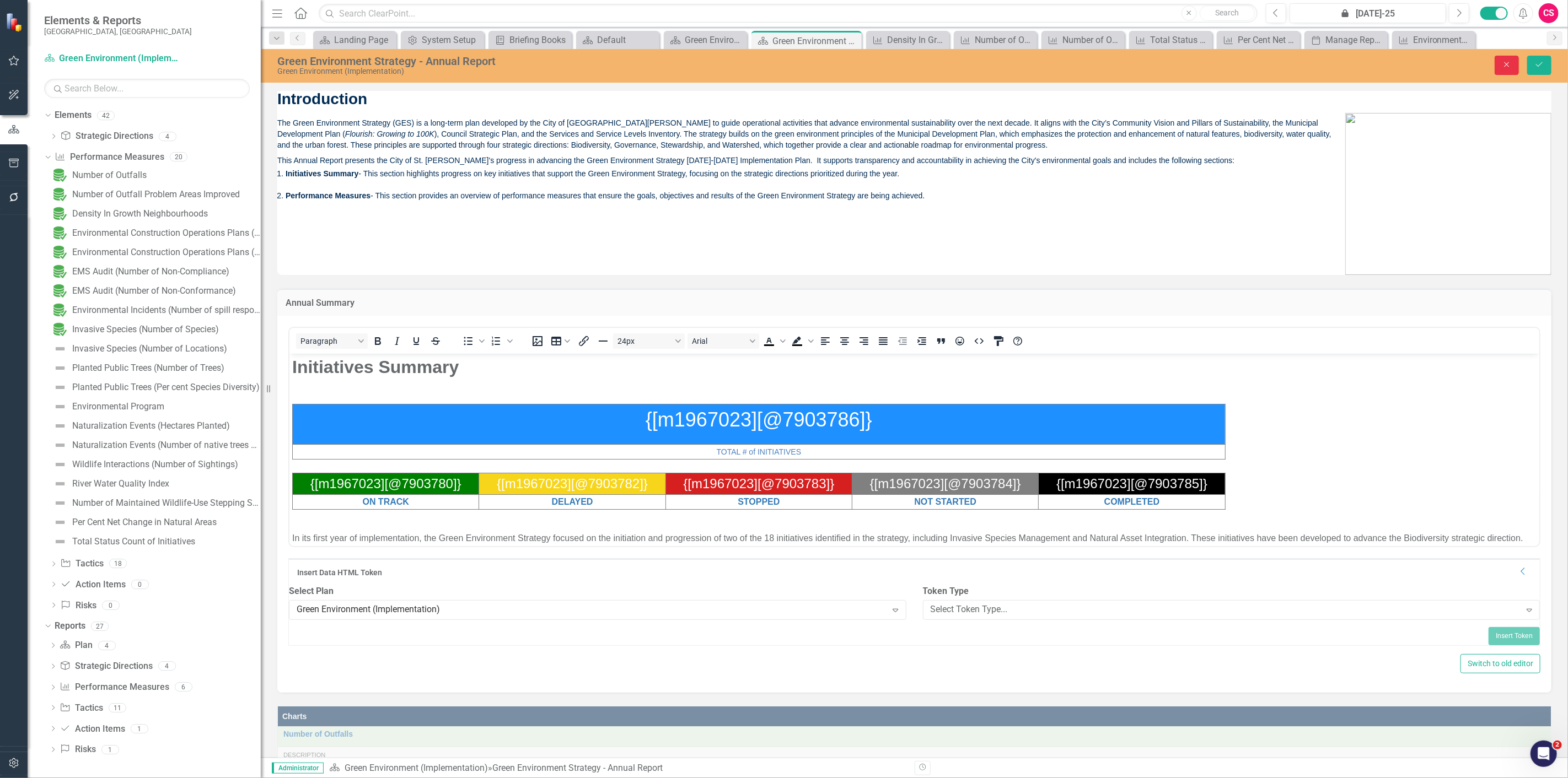
click at [1509, 69] on button "Close" at bounding box center [1506, 65] width 24 height 19
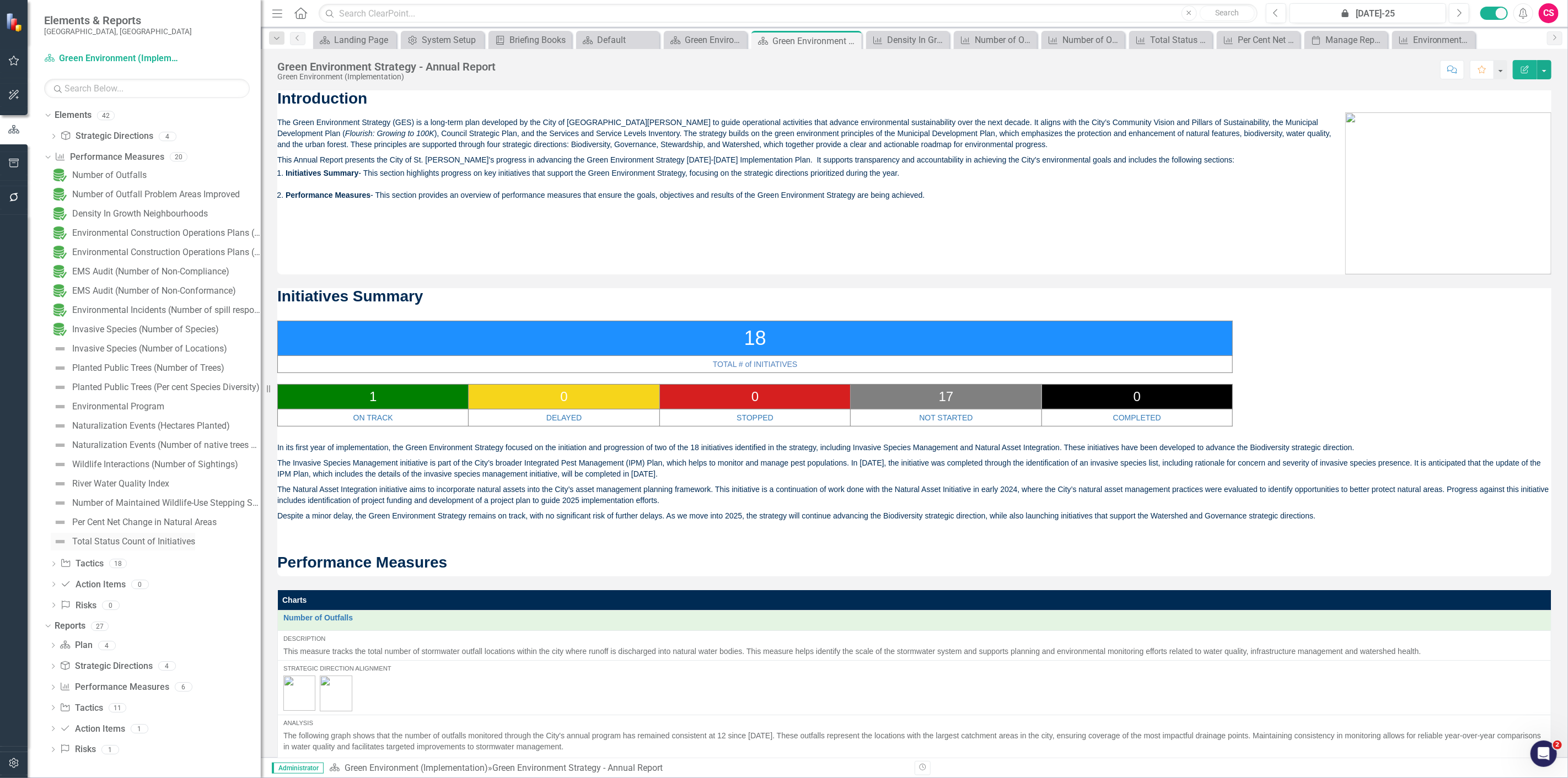
click at [122, 538] on div "Total Status Count of Initiatives" at bounding box center [133, 542] width 123 height 10
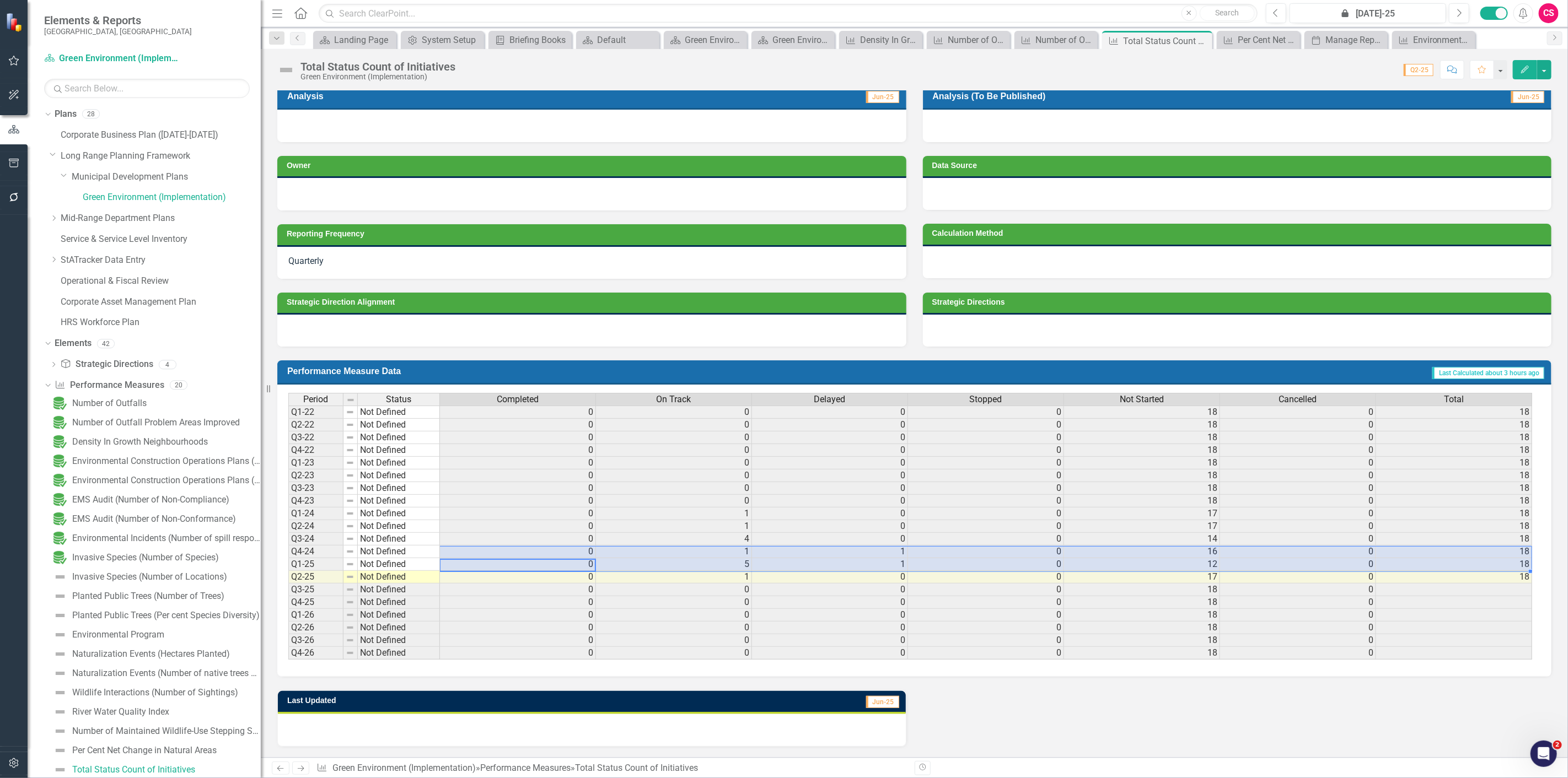
scroll to position [0, 8]
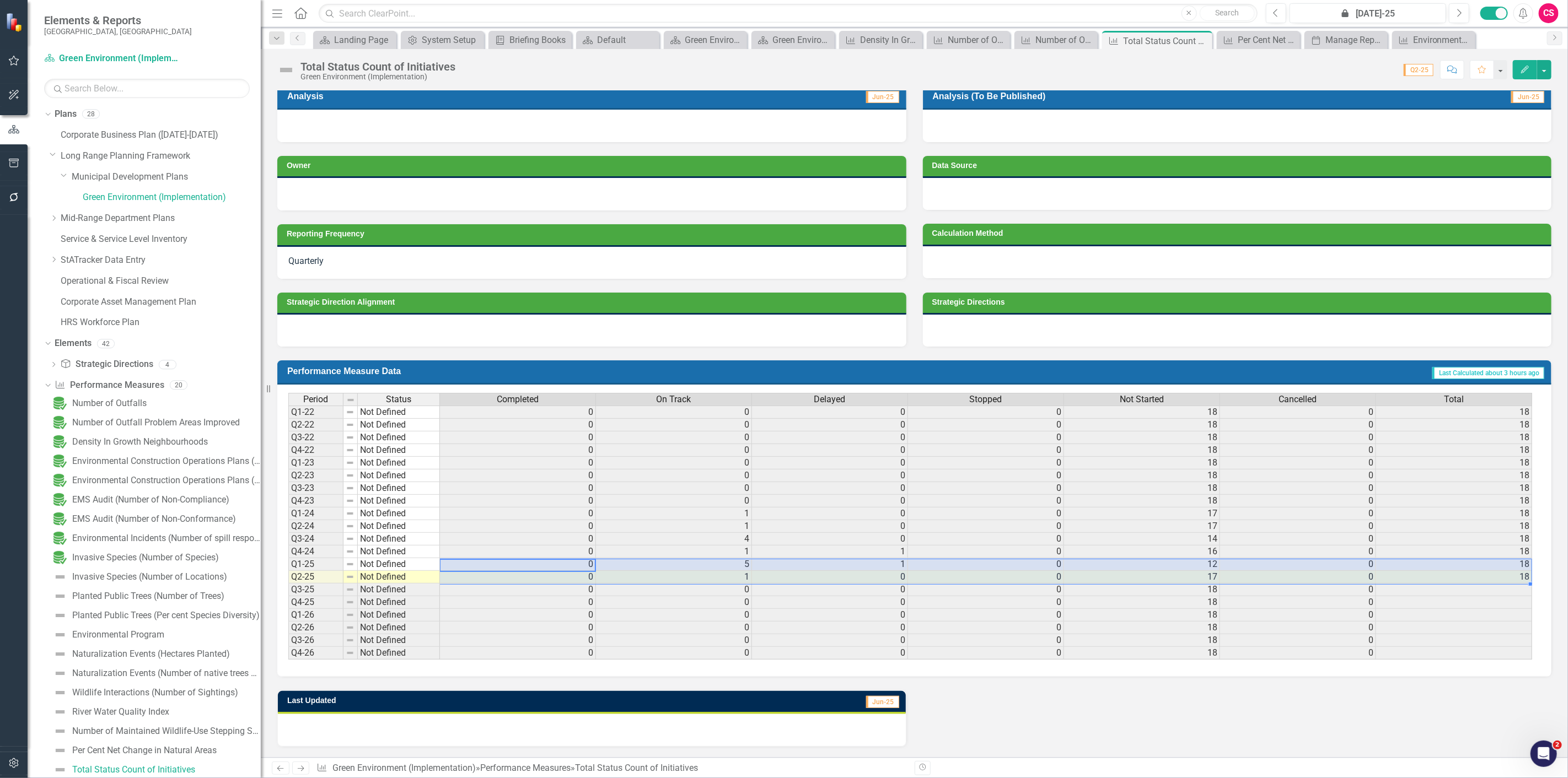
drag, startPoint x: 547, startPoint y: 561, endPoint x: 1500, endPoint y: 572, distance: 953.1
click at [1500, 572] on tbody "Q1-22 Not Defined 0 0 0 0 18 0 18 Q2-22 Not Defined 0 0 0 0 18 0 18 Q3-22 Not D…" at bounding box center [910, 533] width 1244 height 254
drag, startPoint x: 563, startPoint y: 558, endPoint x: 568, endPoint y: 559, distance: 5.1
click at [563, 558] on td "0" at bounding box center [517, 564] width 156 height 13
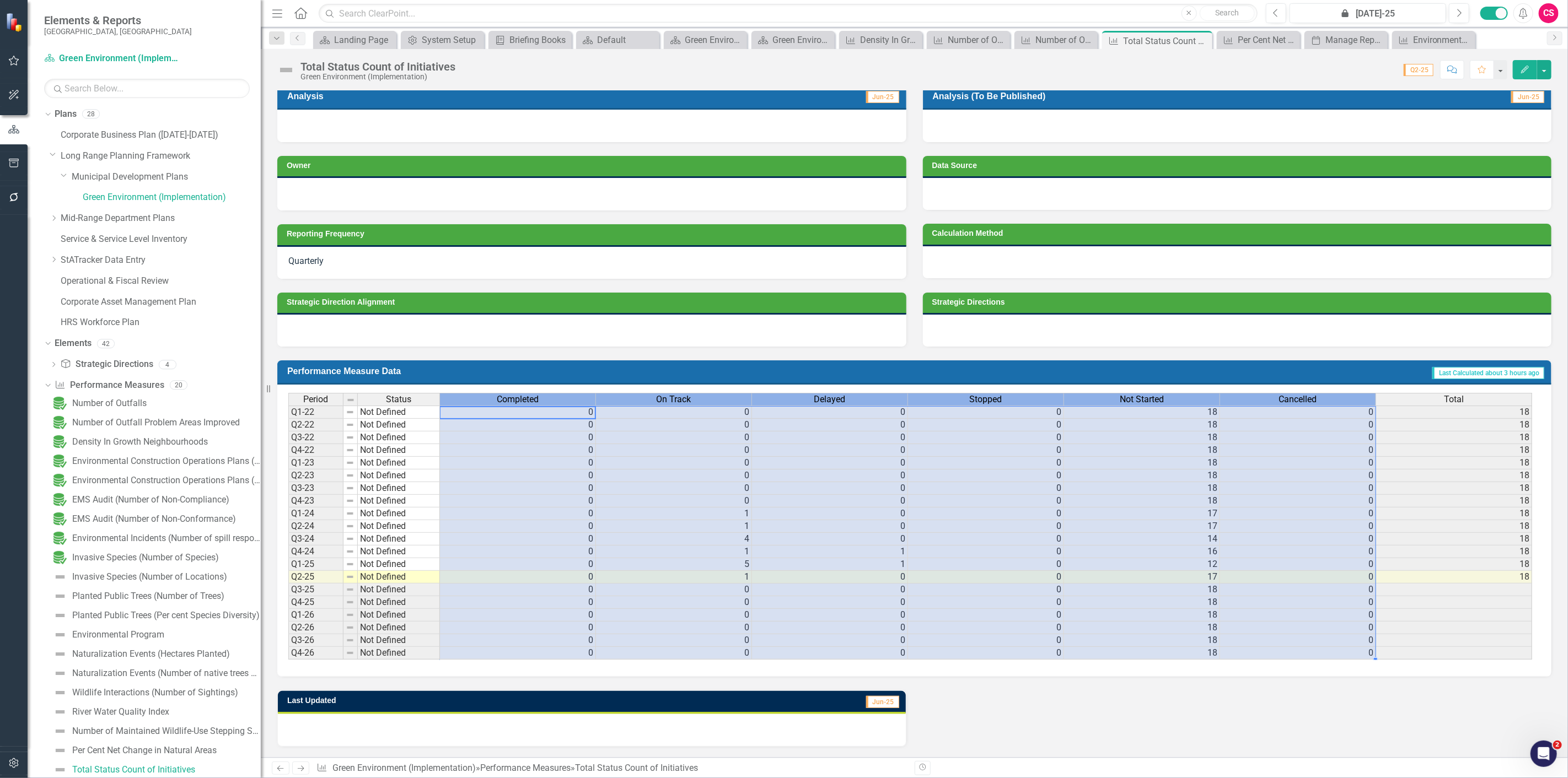
drag, startPoint x: 539, startPoint y: 391, endPoint x: 1534, endPoint y: 376, distance: 995.1
click at [1534, 376] on div "Performance Measure Data Last Calculated about 3 hours ago Period Status Comple…" at bounding box center [914, 518] width 1274 height 317
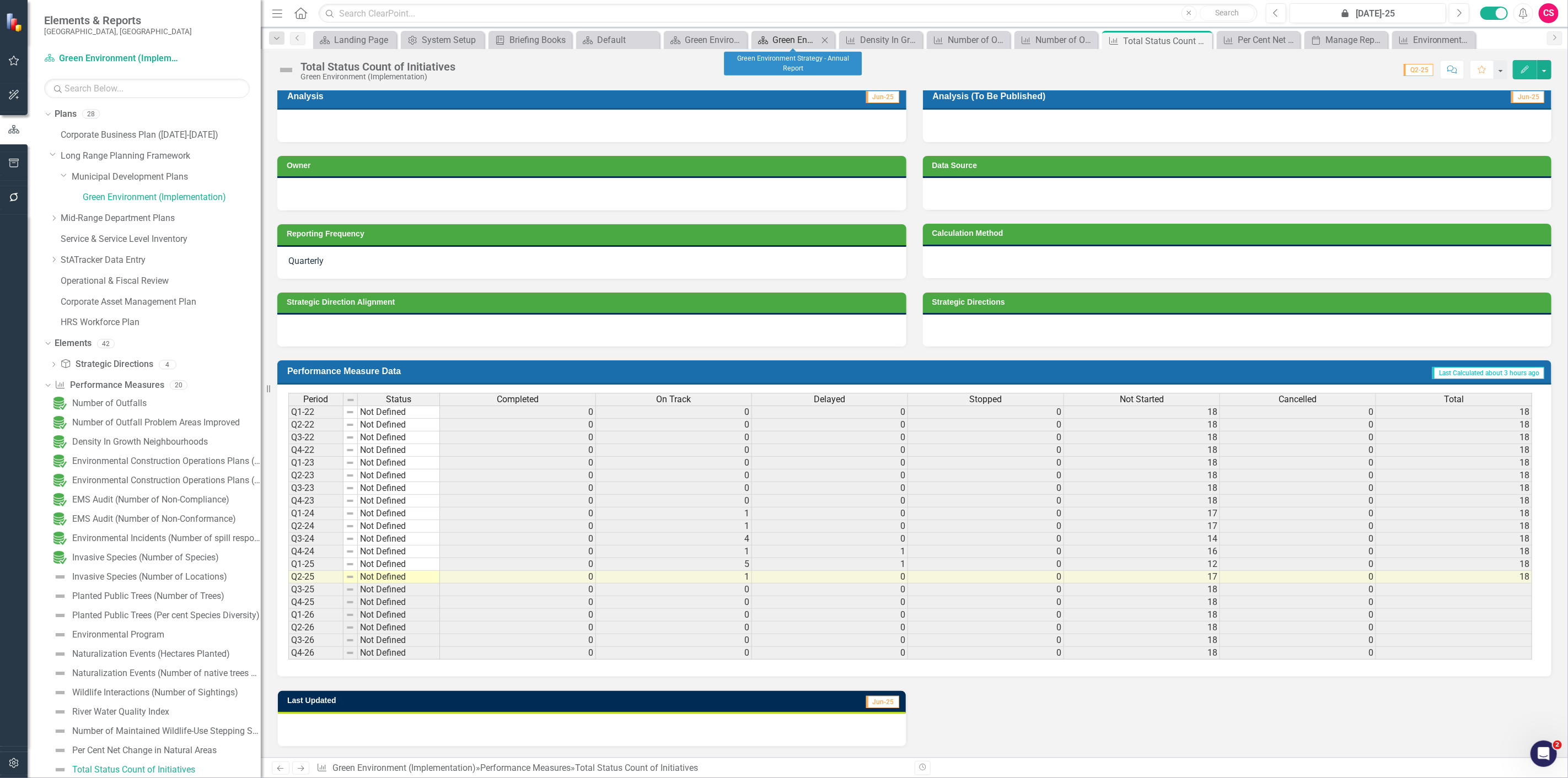
click at [778, 41] on div "Green Environment Strategy - Annual Report" at bounding box center [795, 40] width 46 height 13
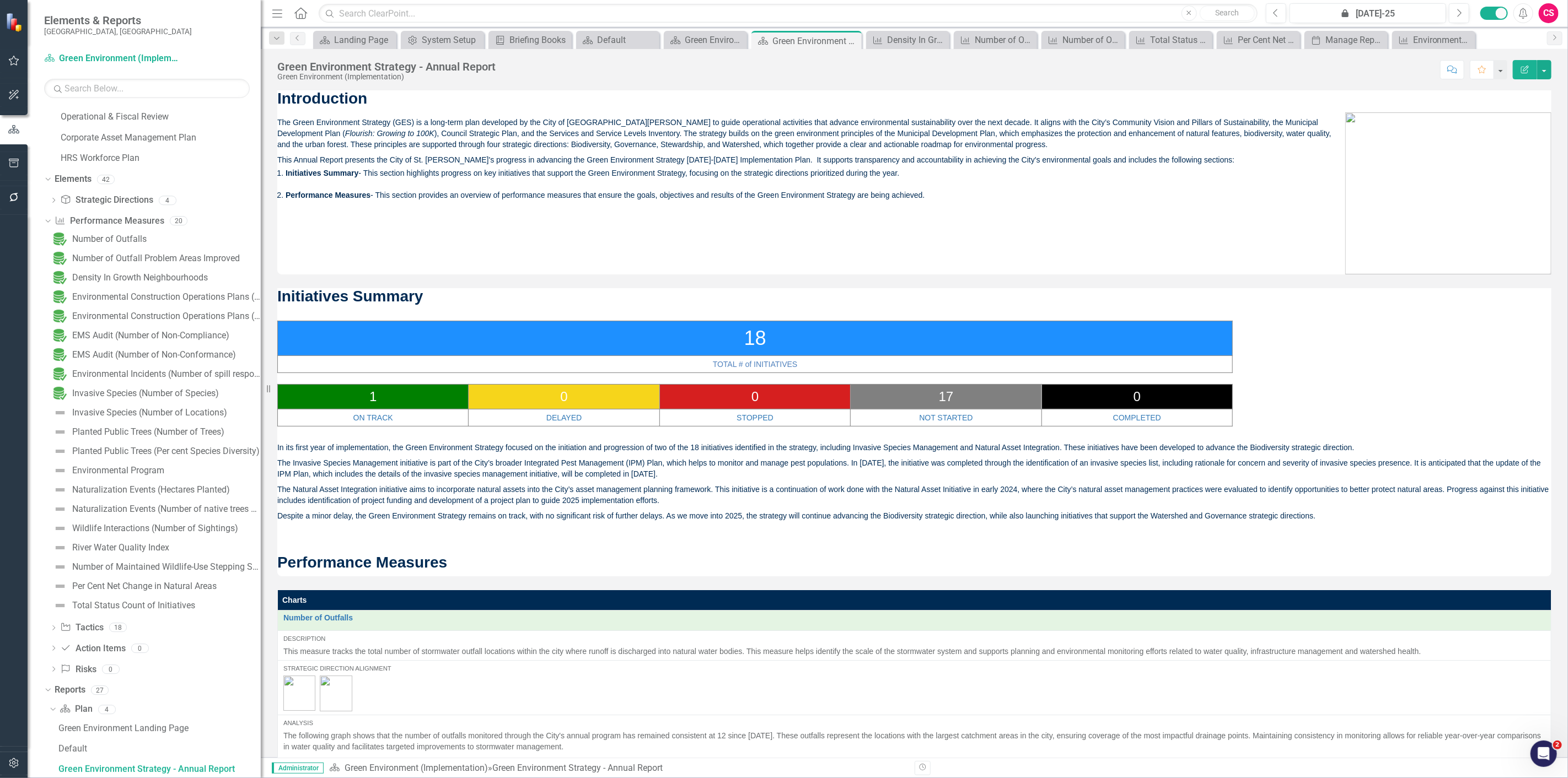
click at [799, 478] on p "The Invasive Species Management initiative is part of the City’s broader Integr…" at bounding box center [914, 469] width 1274 height 27
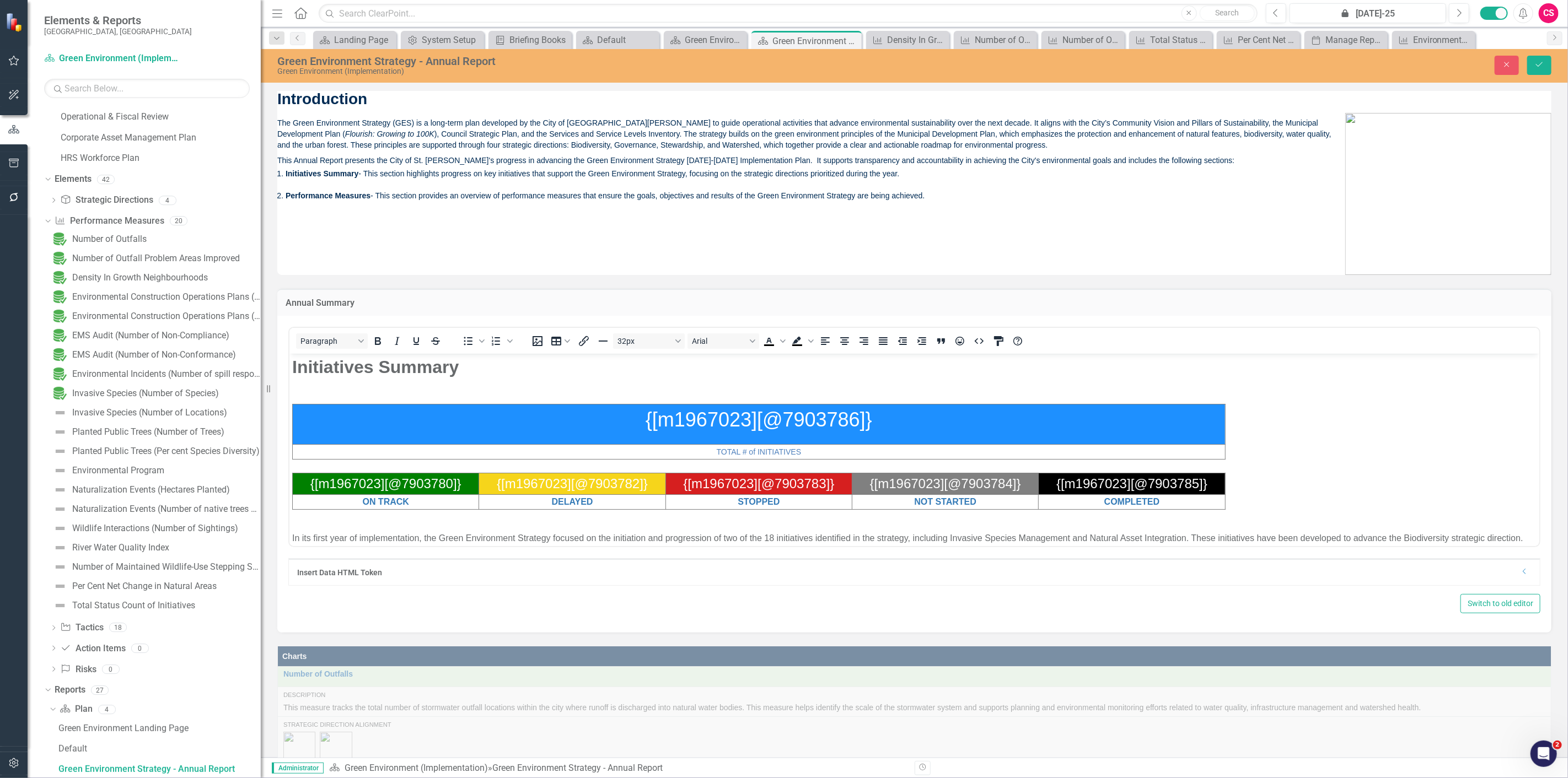
click at [516, 577] on div "Insert Data HTML Token Dropdown" at bounding box center [914, 572] width 1251 height 27
click at [1520, 573] on icon "Dropdown" at bounding box center [1525, 572] width 8 height 7
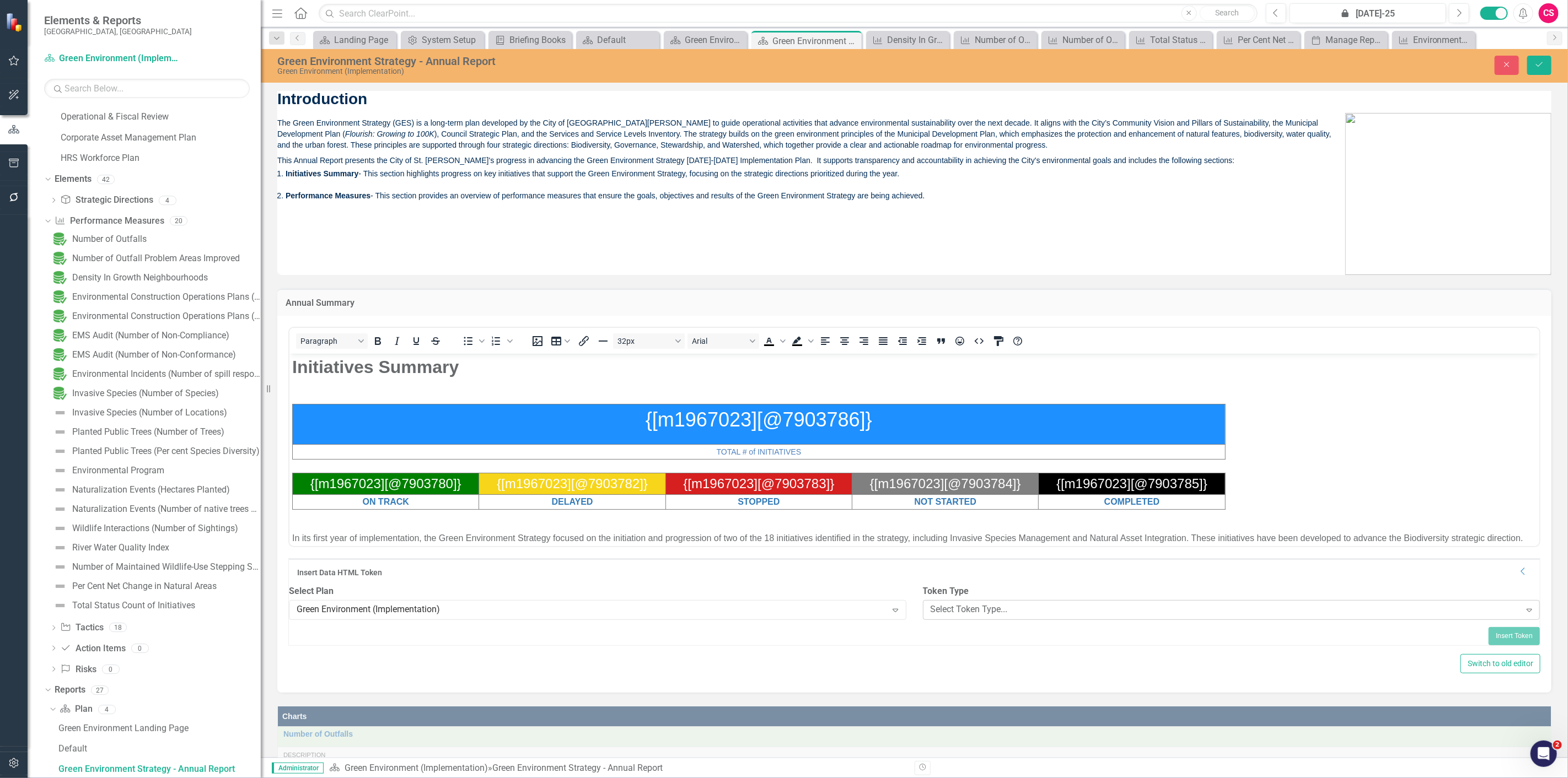
click at [961, 617] on div "Select Token Type..." at bounding box center [1225, 610] width 590 height 13
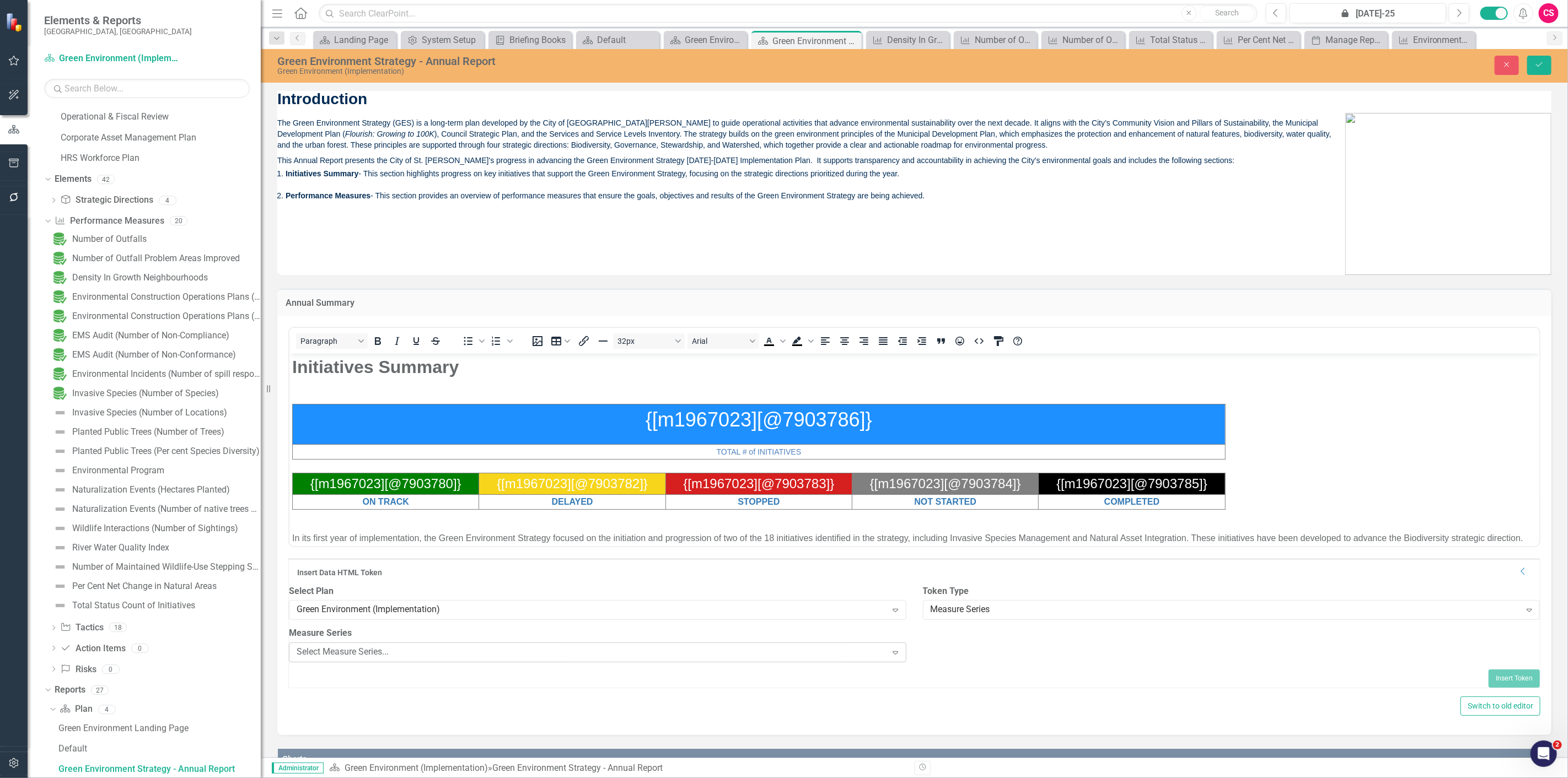
click at [794, 657] on div "Select Measure Series..." at bounding box center [592, 653] width 590 height 13
type input "t"
type input "initiatives"
click at [949, 659] on div "Select Field..." at bounding box center [1225, 653] width 590 height 13
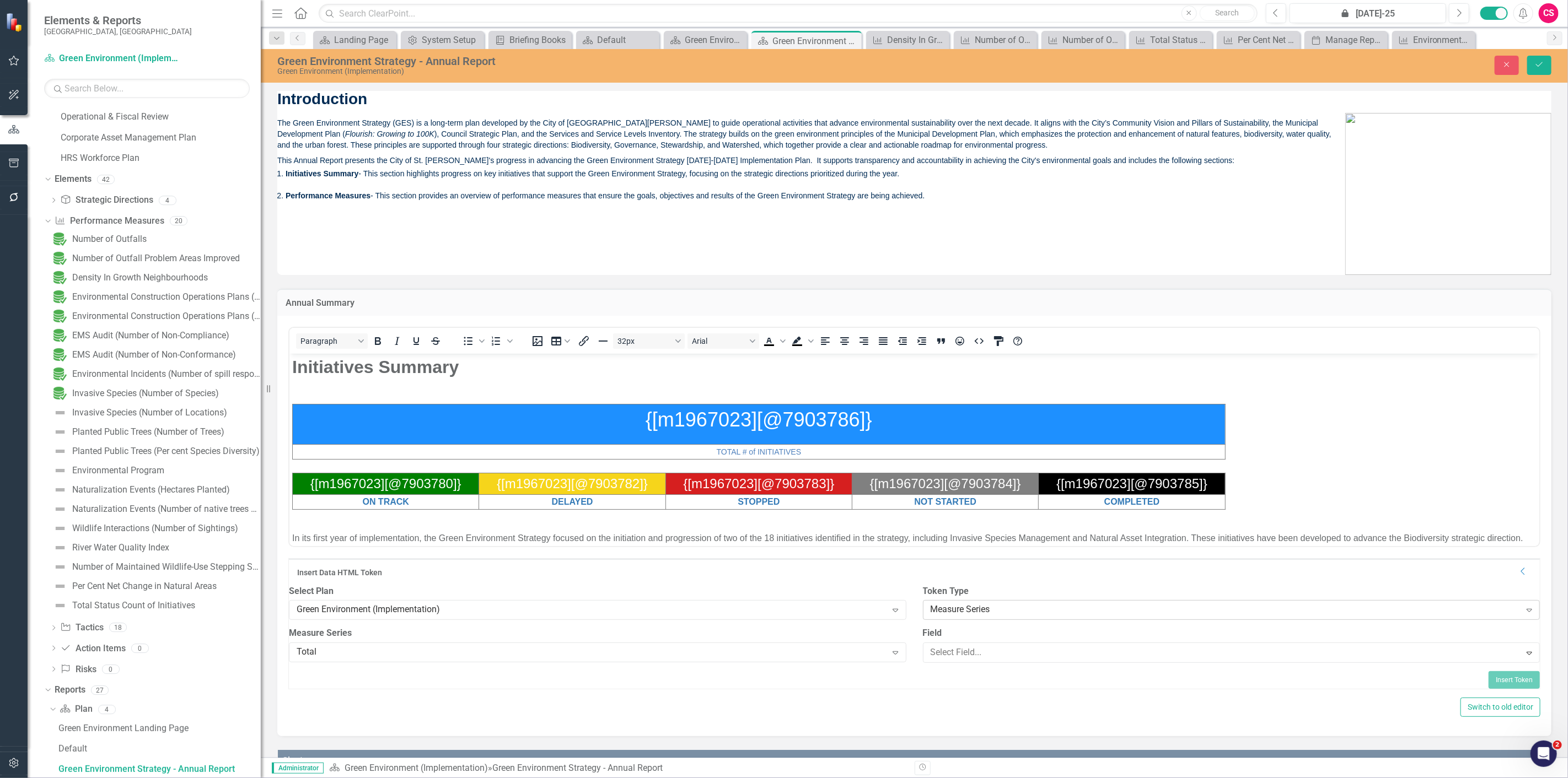
click at [611, 370] on h2 "Initiatives Summary" at bounding box center [914, 366] width 1245 height 21
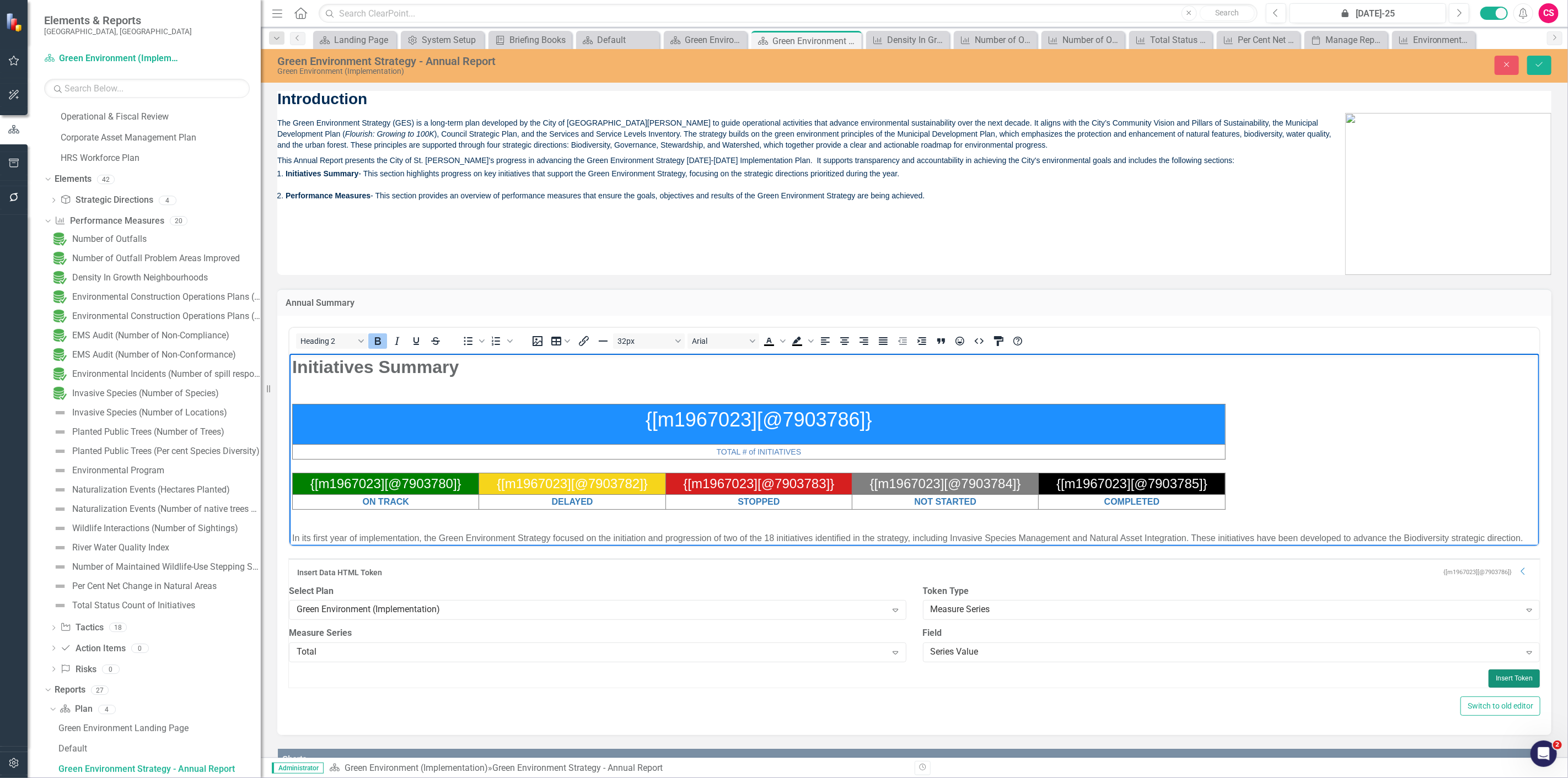
click at [1504, 681] on button "Insert Token" at bounding box center [1514, 678] width 51 height 18
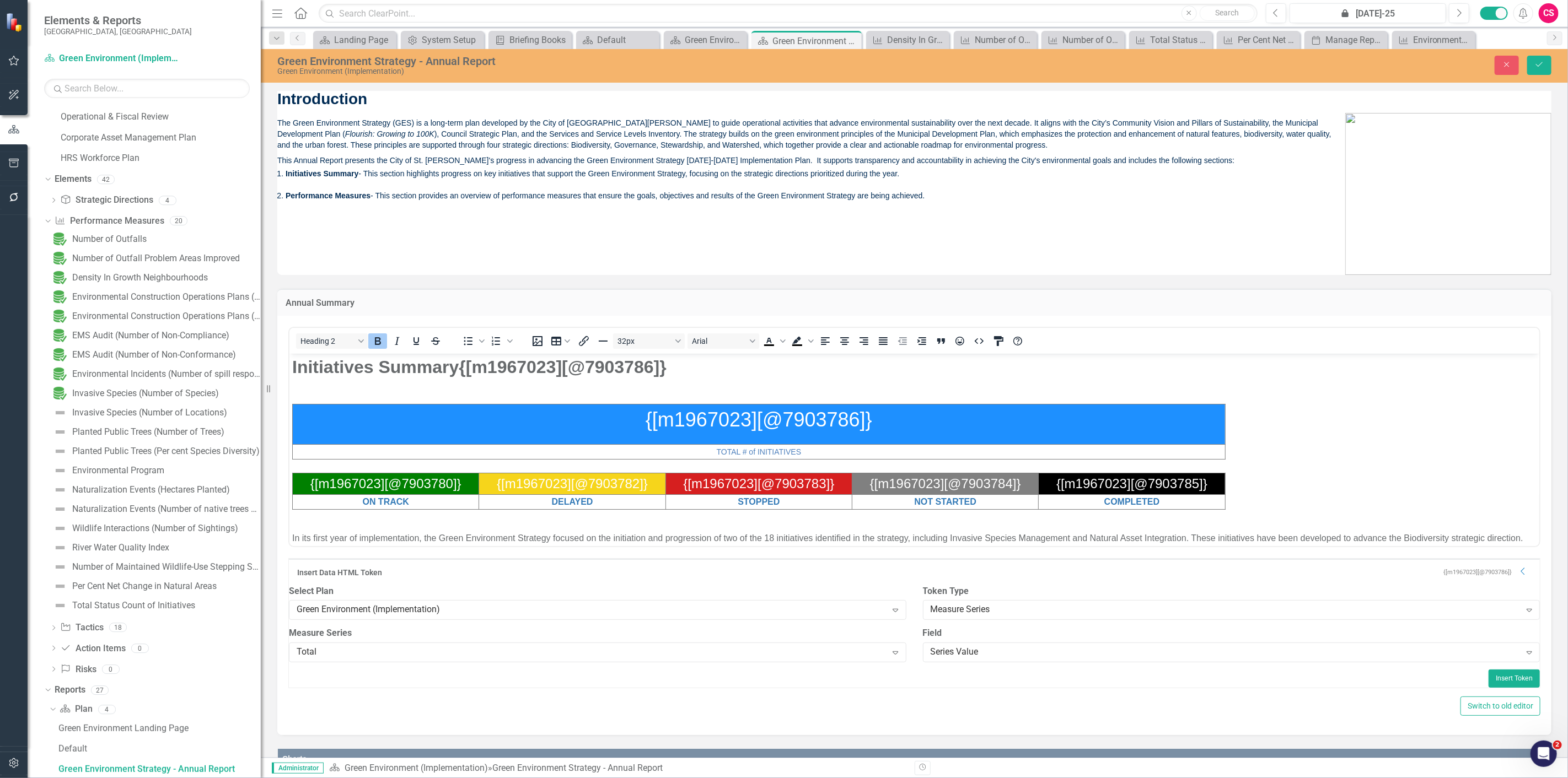
drag, startPoint x: 690, startPoint y: 351, endPoint x: 623, endPoint y: 351, distance: 67.0
click at [619, 350] on div "Heading 2 To open the popup, press Shift+Enter To open the popup, press Shift+E…" at bounding box center [914, 340] width 1250 height 26
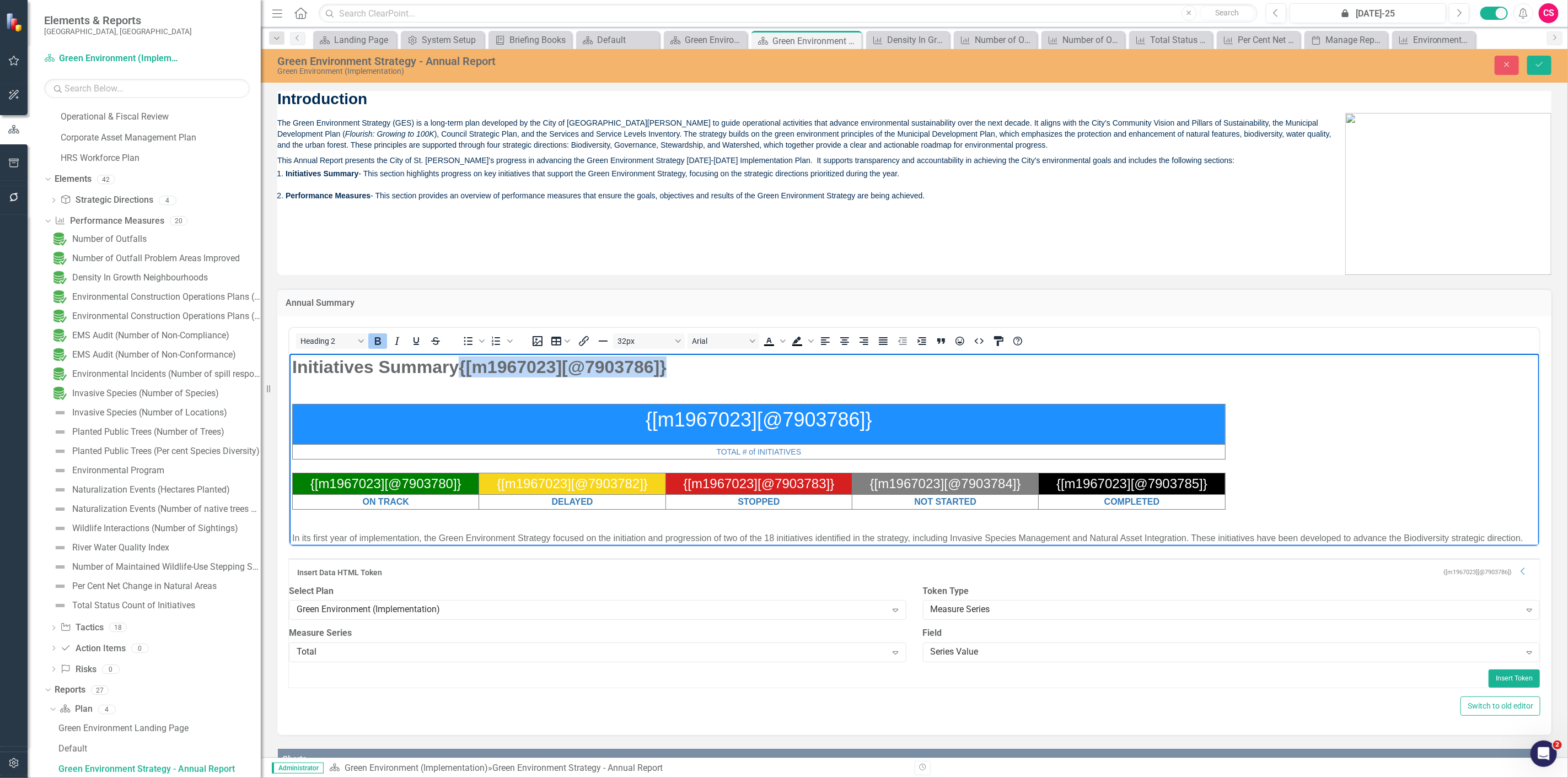
drag, startPoint x: 685, startPoint y: 369, endPoint x: 610, endPoint y: 409, distance: 85.0
click at [462, 360] on h2 "Initiatives Summary{[m1967023][@7903786]}" at bounding box center [914, 366] width 1245 height 21
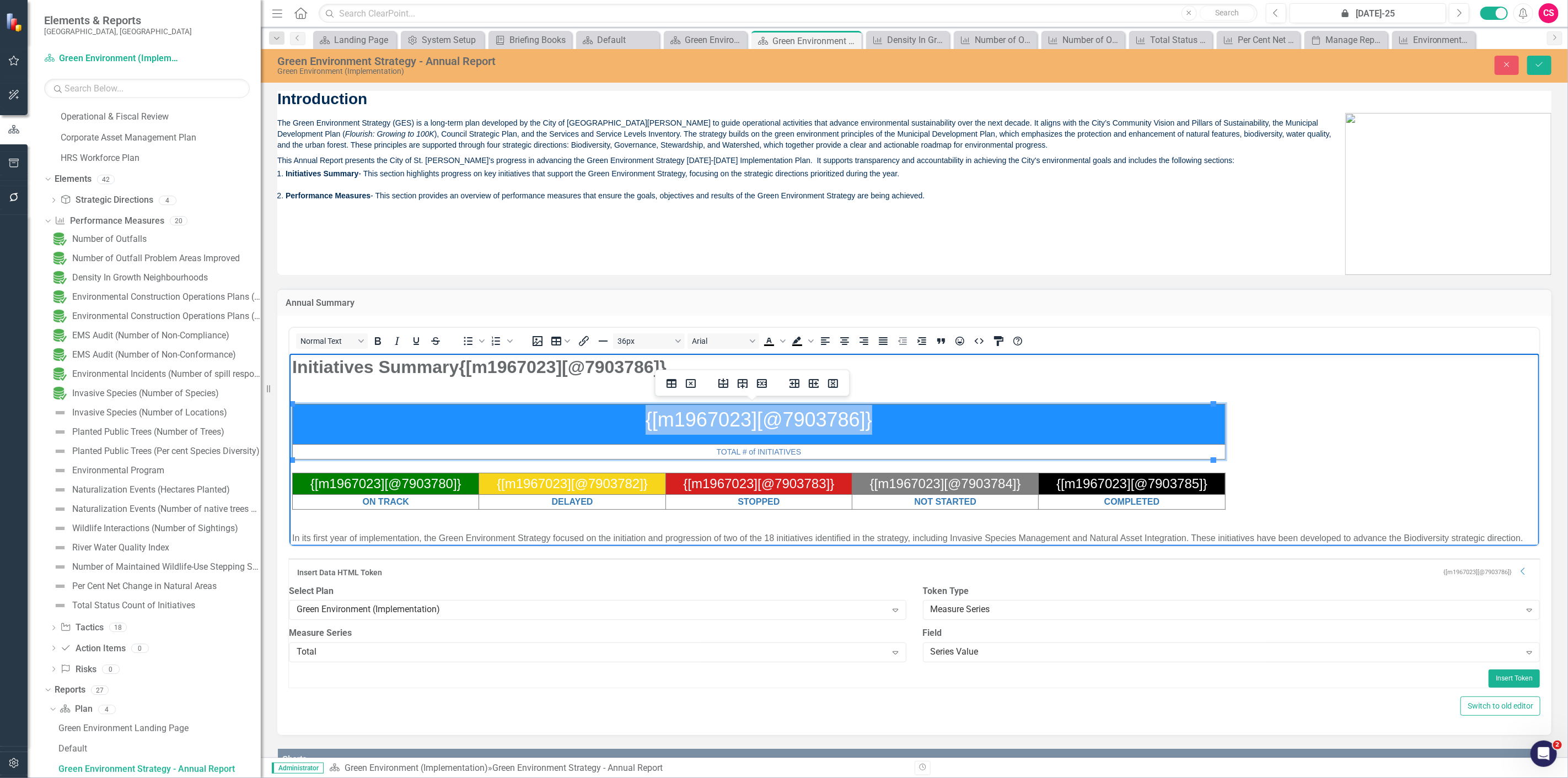
drag, startPoint x: 903, startPoint y: 424, endPoint x: 634, endPoint y: 422, distance: 269.0
click at [633, 420] on p "{[m1967023][@7903786]}" at bounding box center [758, 420] width 931 height 30
click at [509, 372] on strong "Initiatives Summary{[m1967023][@7903786]}" at bounding box center [479, 367] width 374 height 20
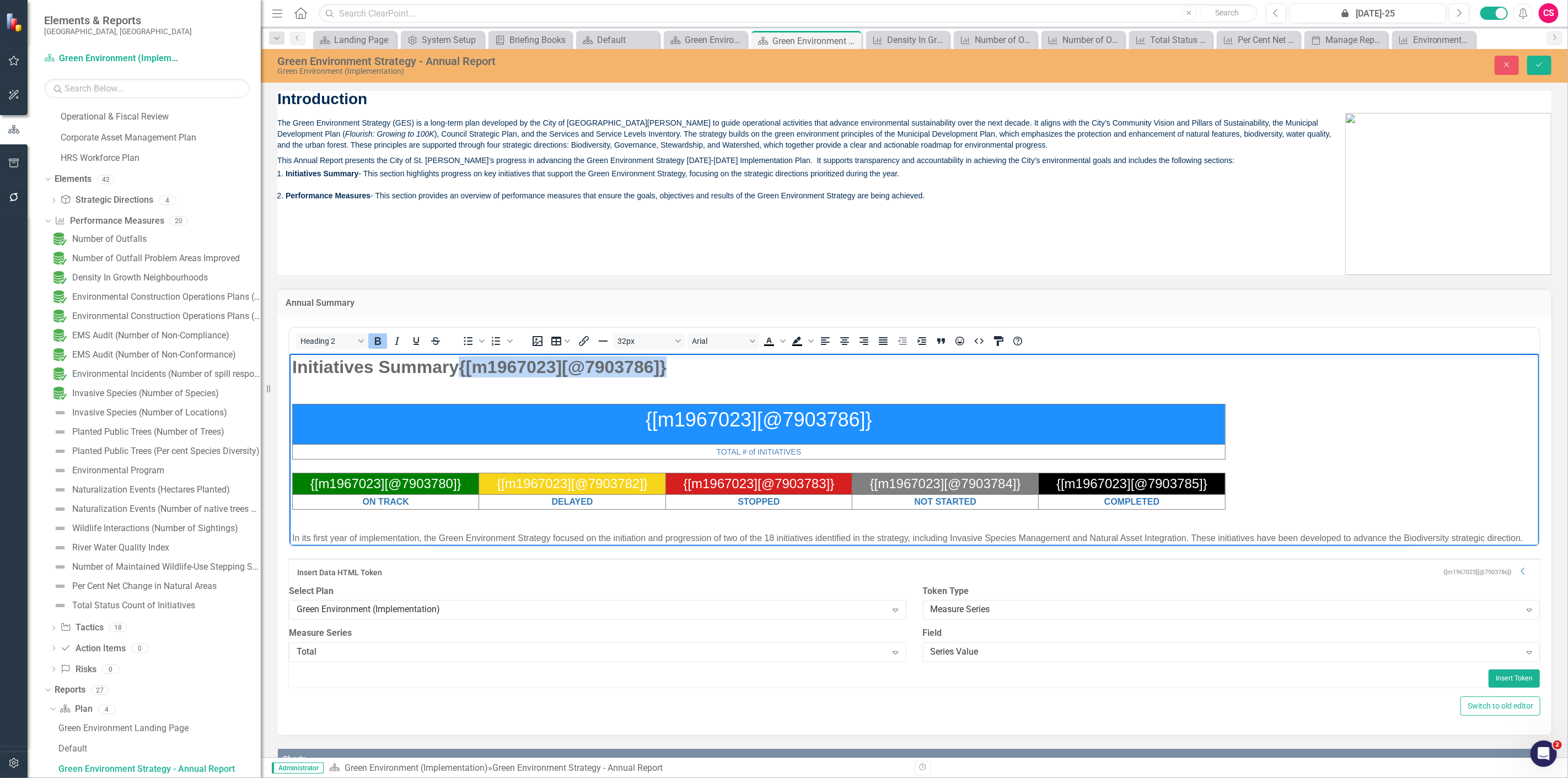
drag, startPoint x: 455, startPoint y: 369, endPoint x: 675, endPoint y: 365, distance: 220.0
click at [675, 365] on h2 "Initiatives Summary{[m1967023][@7903786]}" at bounding box center [914, 366] width 1245 height 21
click at [958, 617] on div "Measure Series" at bounding box center [1225, 610] width 590 height 13
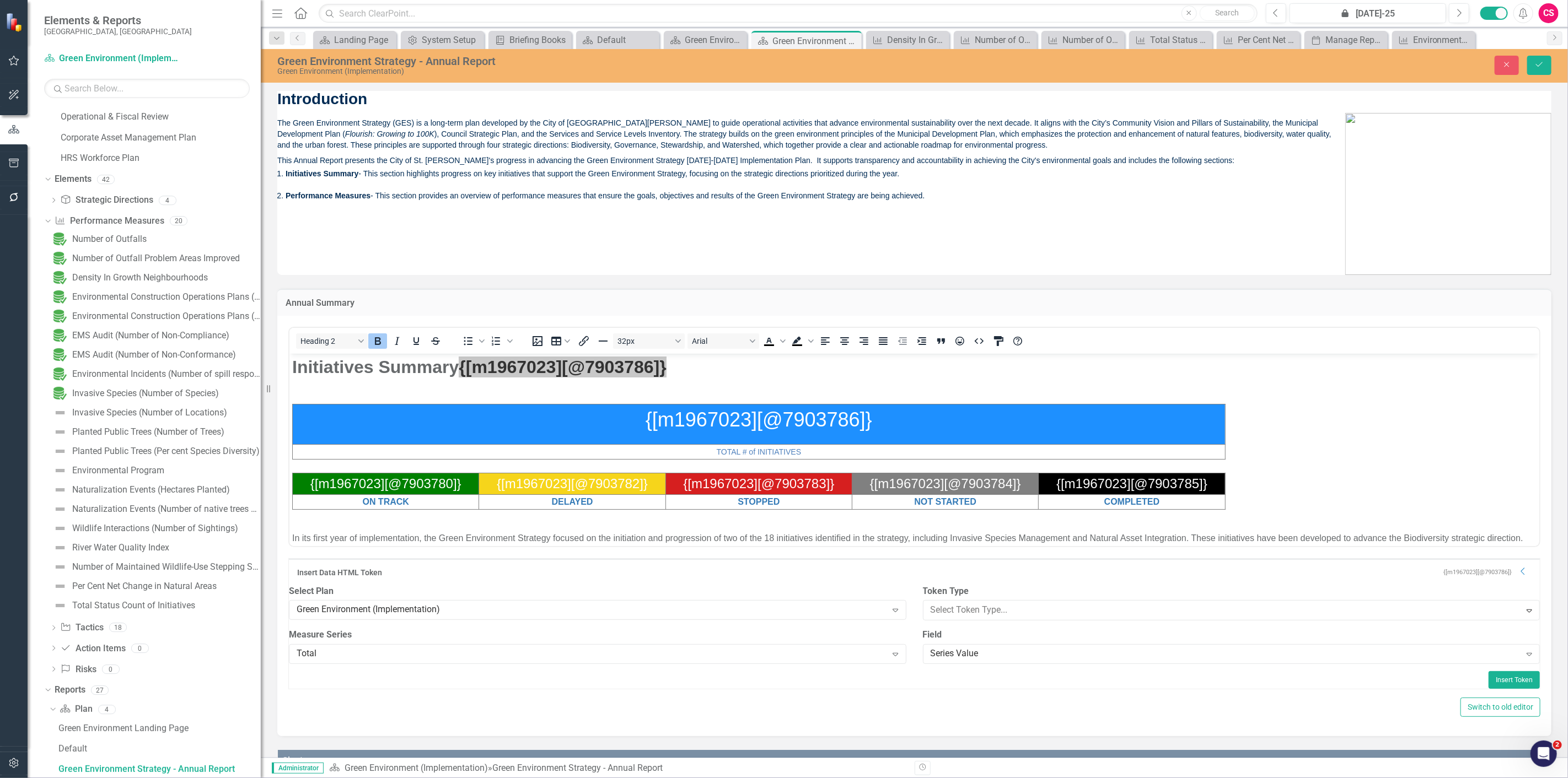
scroll to position [168, 0]
click at [1509, 64] on icon "Close" at bounding box center [1507, 64] width 10 height 8
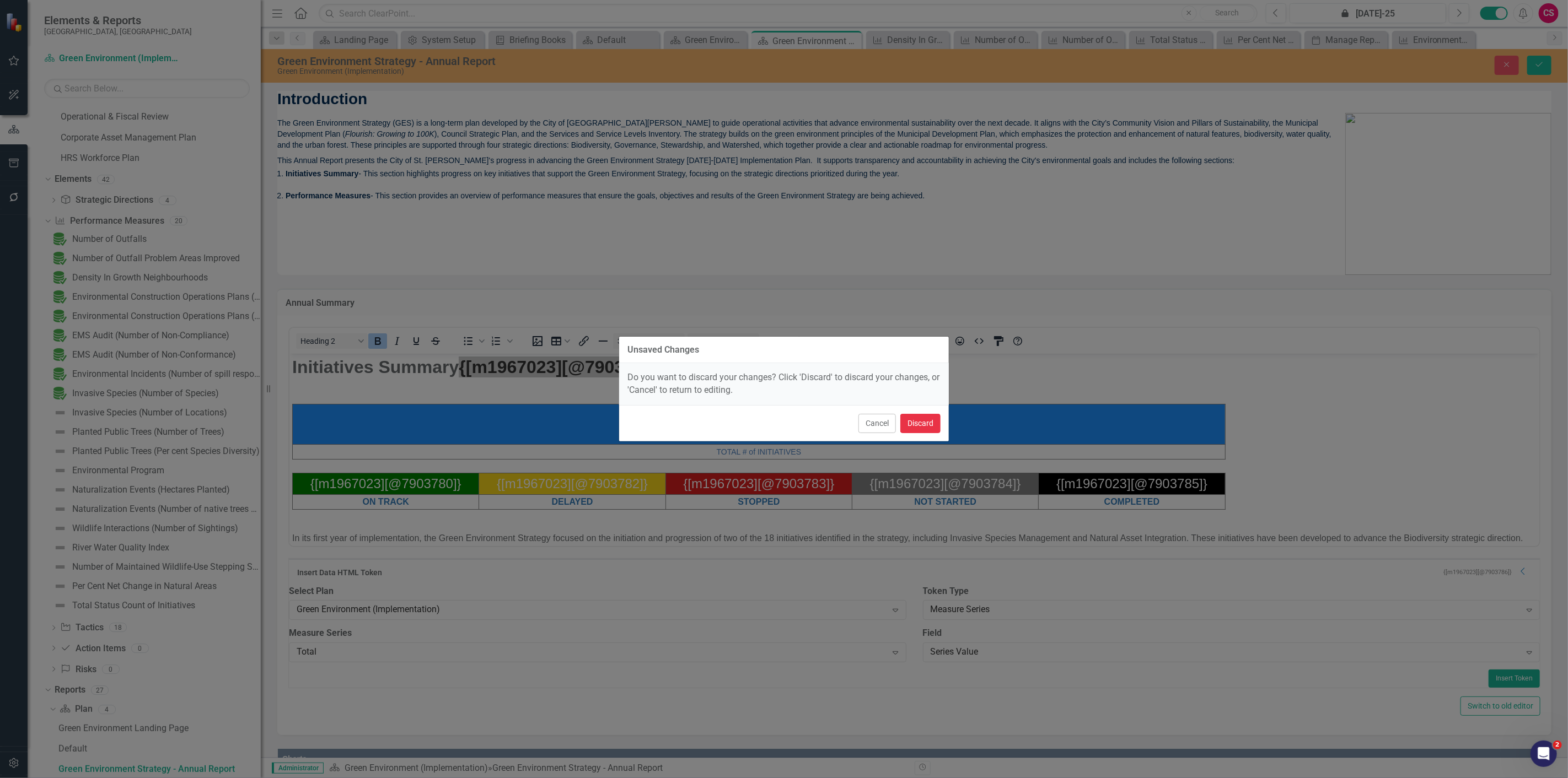
click at [918, 420] on button "Discard" at bounding box center [920, 423] width 40 height 19
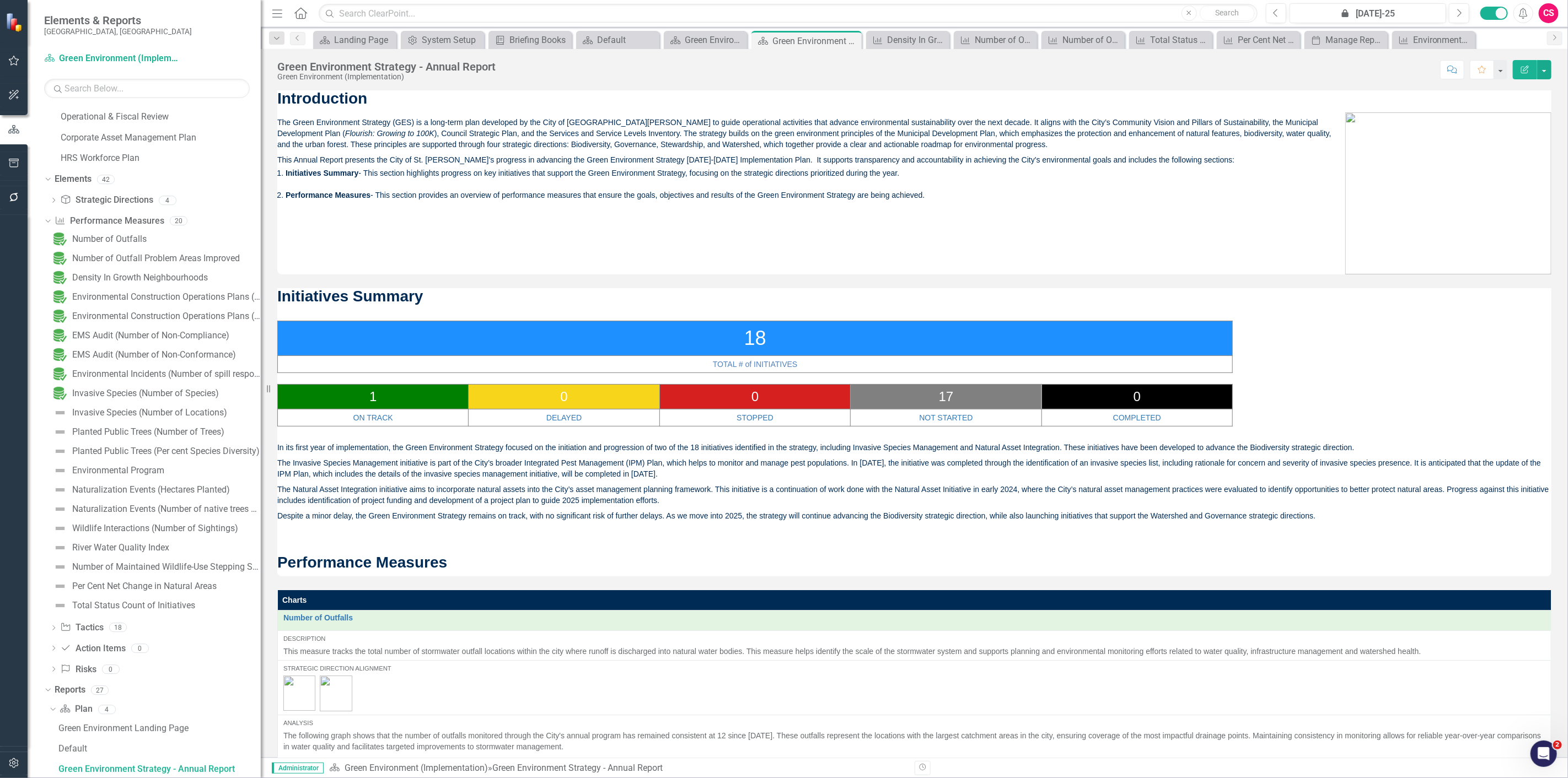
click at [422, 216] on span "Introduction The Green Environment Strategy (GES) is a long-term plan developed…" at bounding box center [914, 182] width 1274 height 184
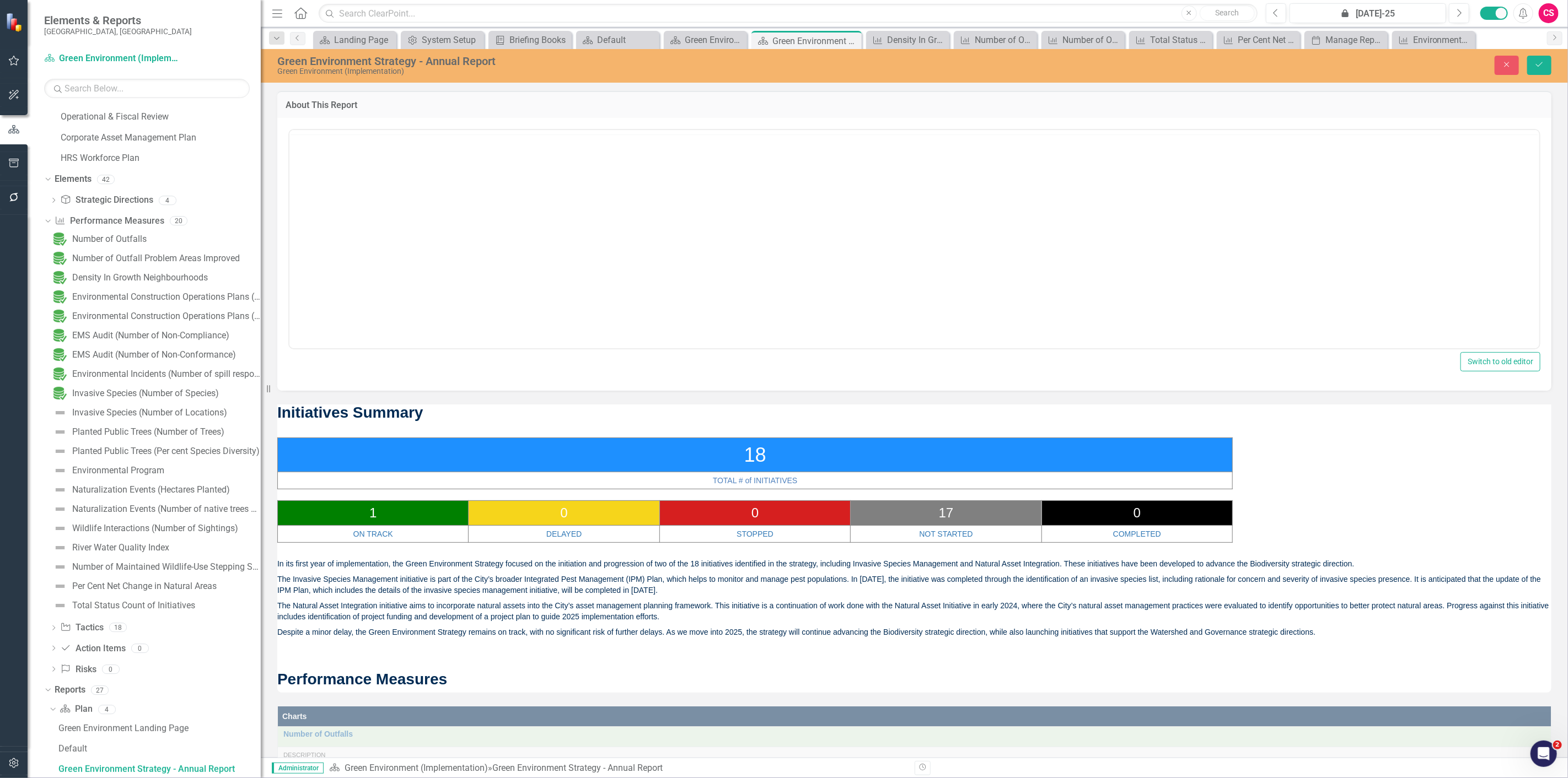
scroll to position [0, 0]
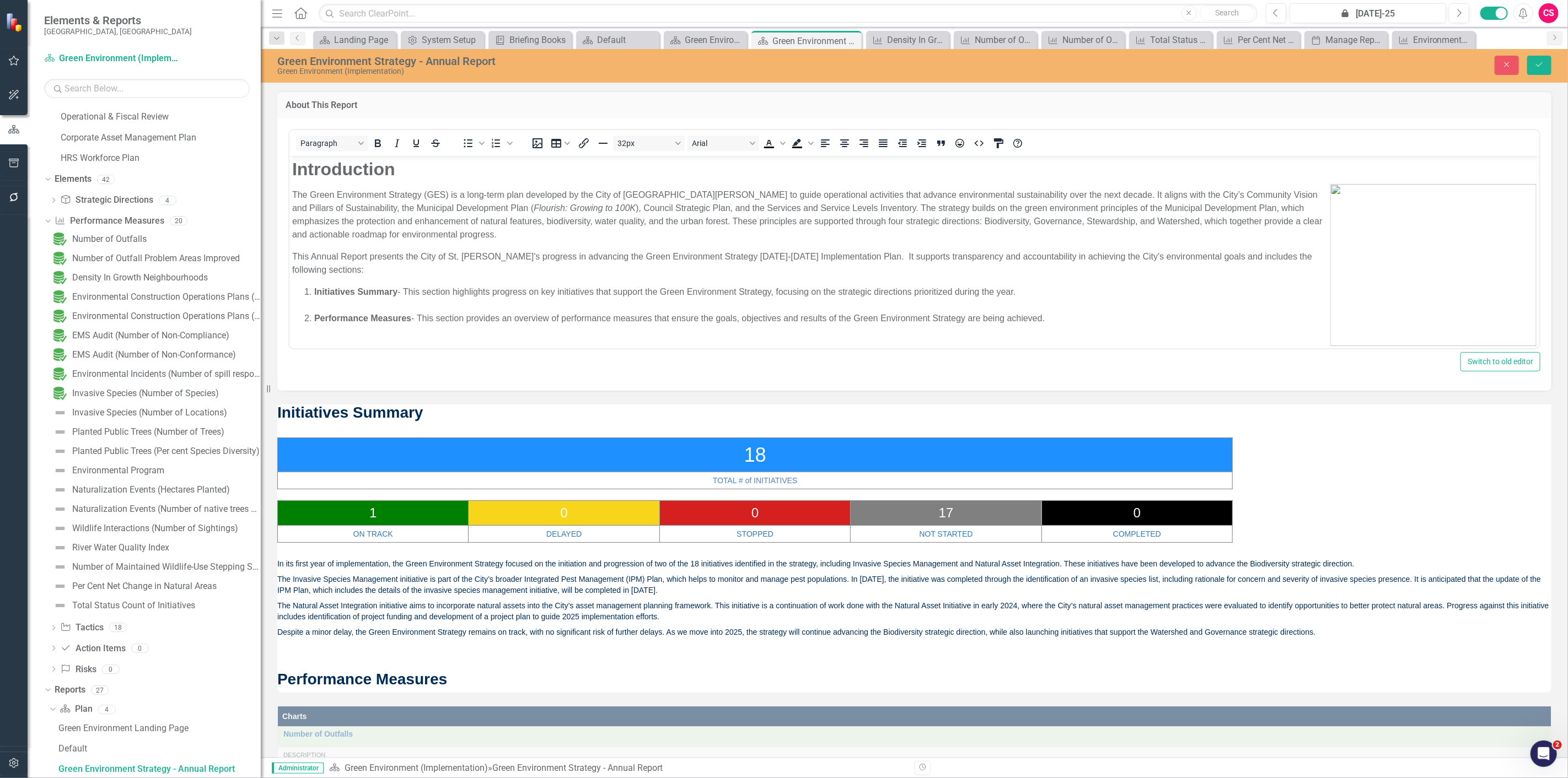
click at [1071, 313] on body "Introduction The Green Environment Strategy (GES) is a long-term plan developed…" at bounding box center [914, 246] width 1250 height 181
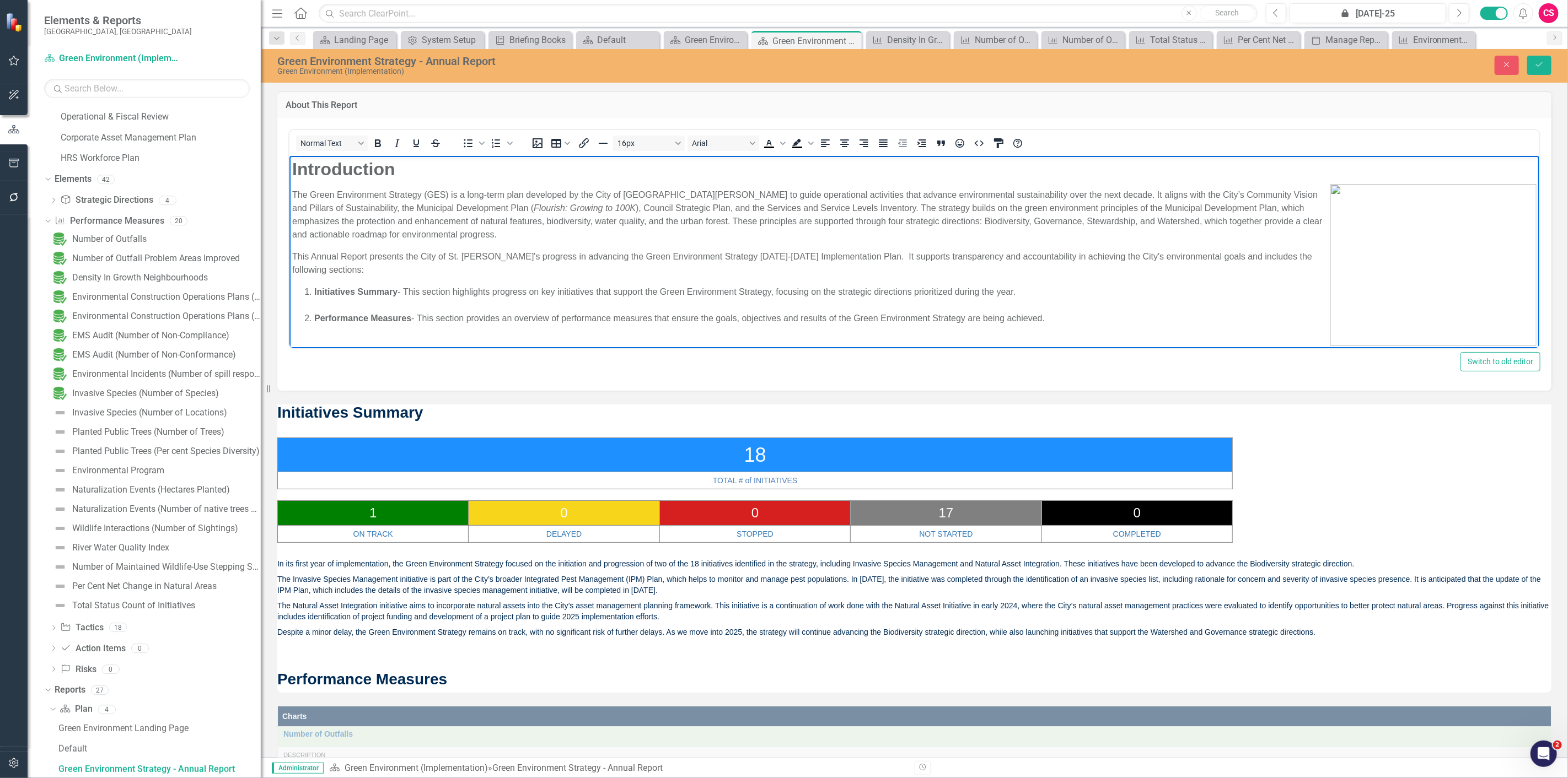
click at [338, 340] on p "Rich Text Area. Press ALT-0 for help." at bounding box center [914, 340] width 1245 height 13
click at [1507, 69] on button "Close" at bounding box center [1506, 65] width 24 height 19
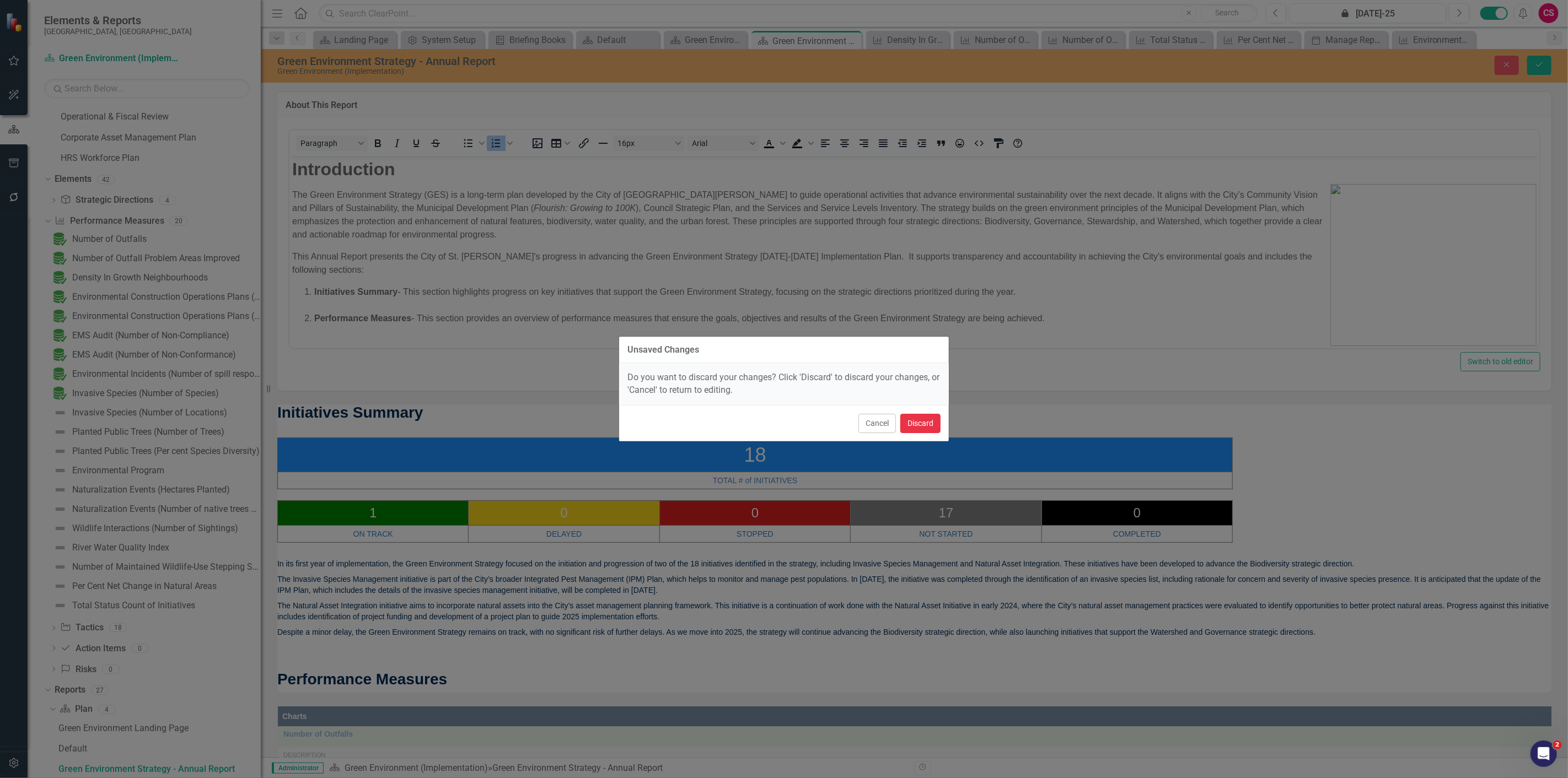
click at [914, 430] on button "Discard" at bounding box center [920, 423] width 40 height 19
